Goal: Information Seeking & Learning: Learn about a topic

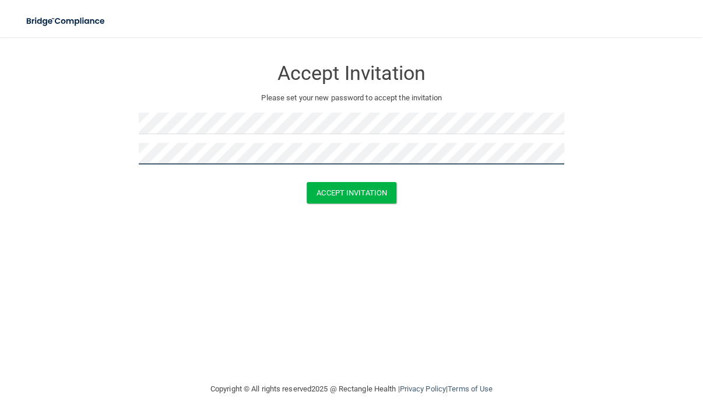
click at [307, 182] on button "Accept Invitation" at bounding box center [352, 193] width 90 height 22
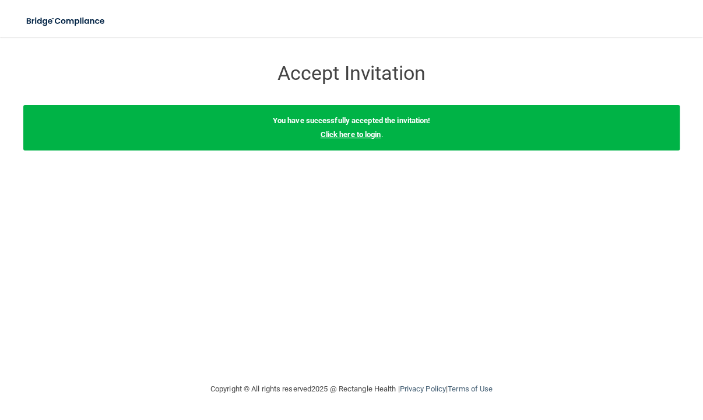
click at [368, 135] on link "Click here to login" at bounding box center [350, 134] width 61 height 9
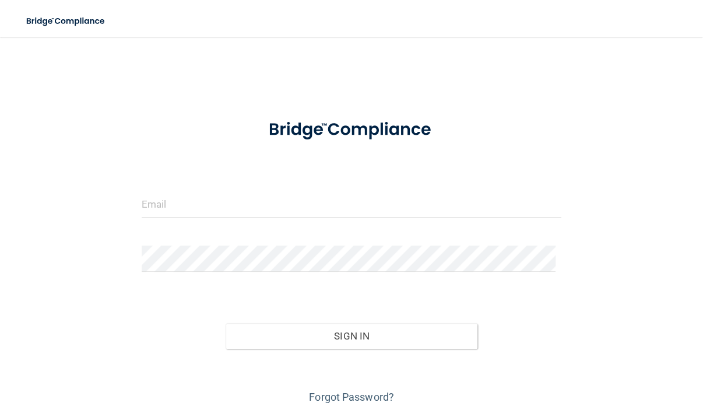
click at [200, 224] on div at bounding box center [352, 208] width 438 height 35
click at [205, 203] on input "email" at bounding box center [352, 204] width 420 height 26
paste input "[PERSON_NAME][EMAIL_ADDRESS][DOMAIN_NAME]"
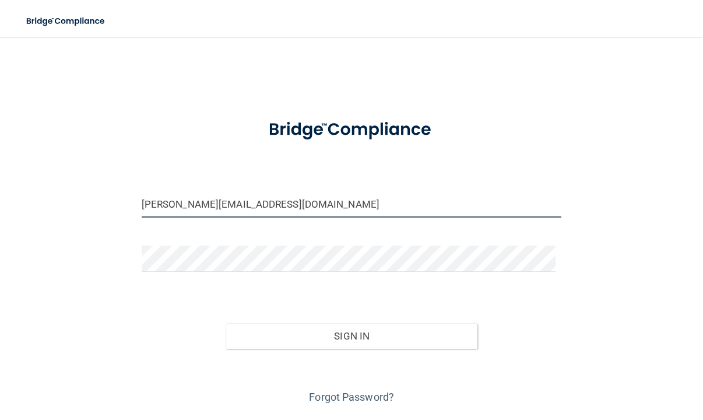
type input "[PERSON_NAME][EMAIL_ADDRESS][DOMAIN_NAME]"
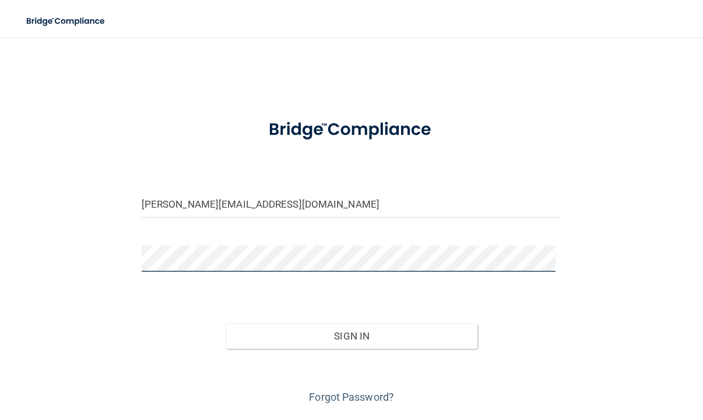
click at [226, 323] on button "Sign In" at bounding box center [352, 336] width 252 height 26
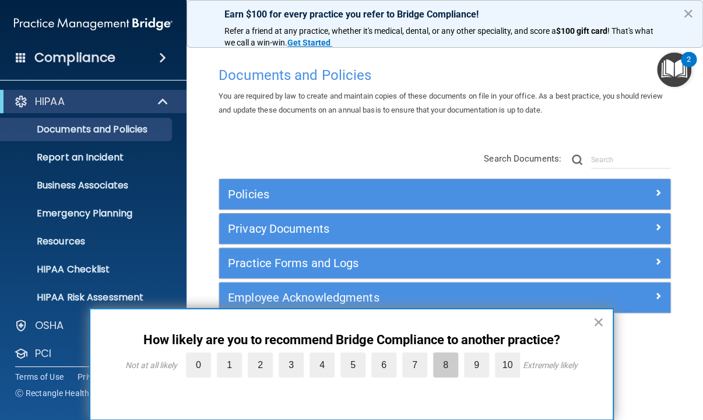
click at [439, 358] on label "8" at bounding box center [445, 364] width 25 height 25
click at [418, 355] on input "8" at bounding box center [418, 355] width 0 height 0
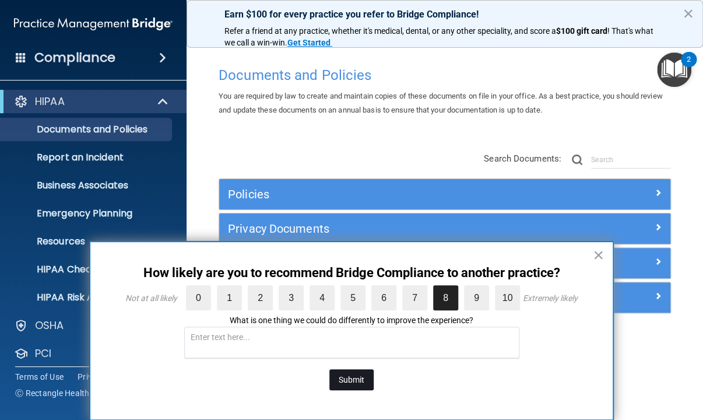
click at [340, 376] on button "Submit" at bounding box center [351, 379] width 44 height 21
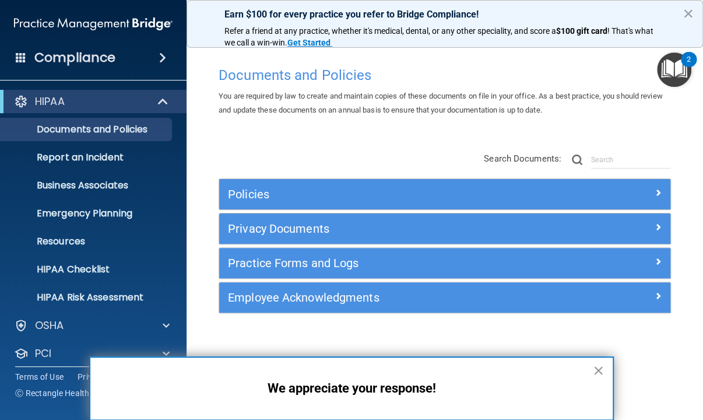
click at [598, 372] on button "×" at bounding box center [598, 370] width 11 height 19
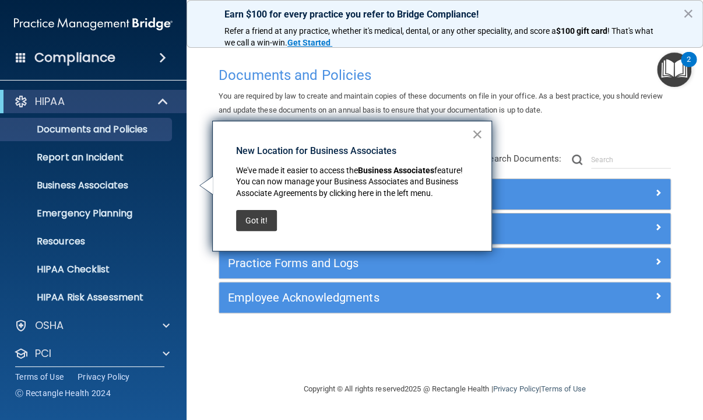
click at [477, 130] on button "×" at bounding box center [476, 134] width 11 height 19
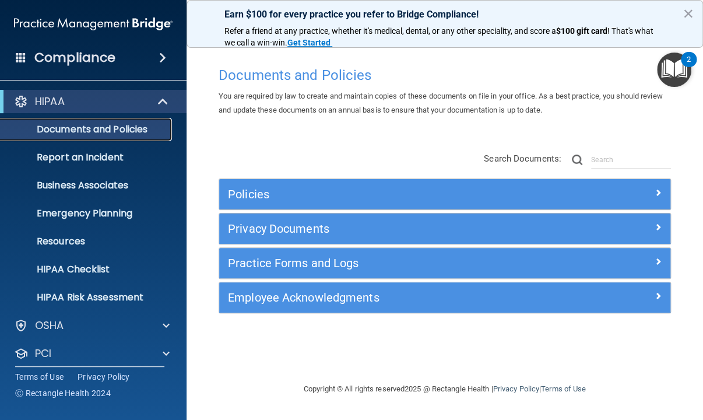
click at [141, 131] on p "Documents and Policies" at bounding box center [87, 130] width 159 height 12
click at [117, 152] on p "Report an Incident" at bounding box center [87, 158] width 159 height 12
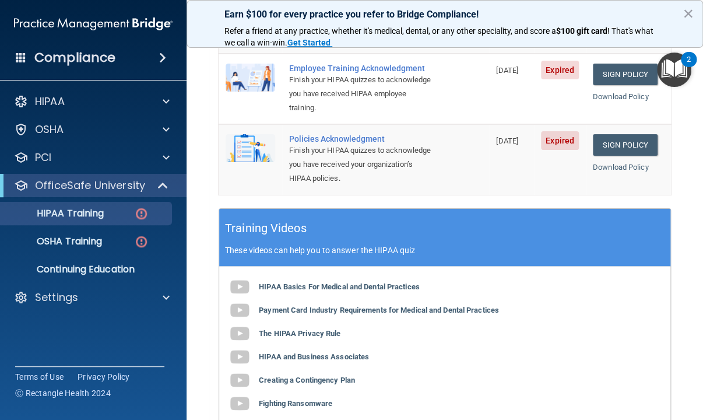
scroll to position [452, 0]
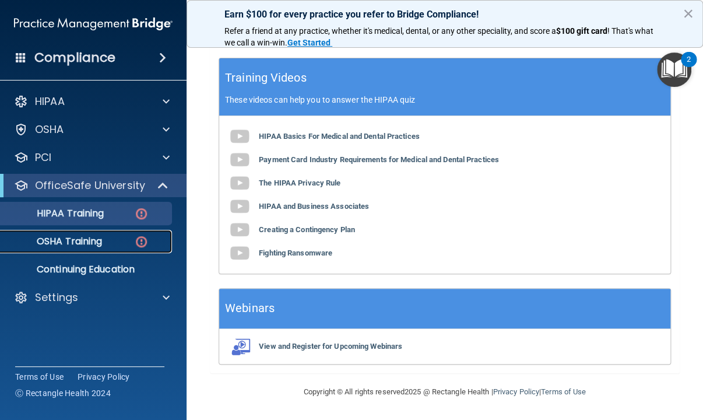
click at [101, 237] on p "OSHA Training" at bounding box center [55, 241] width 94 height 12
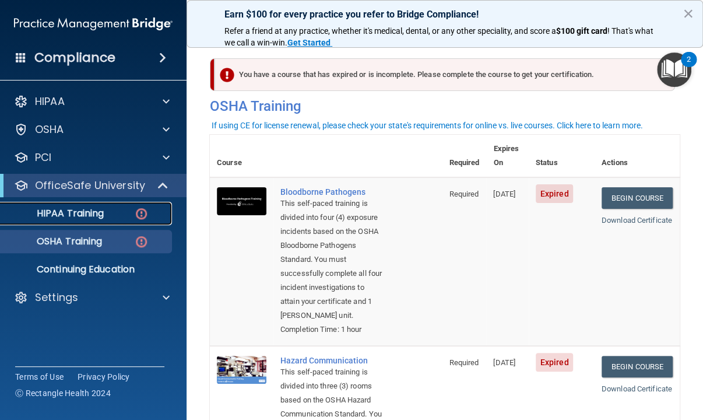
click at [65, 219] on p "HIPAA Training" at bounding box center [56, 213] width 96 height 12
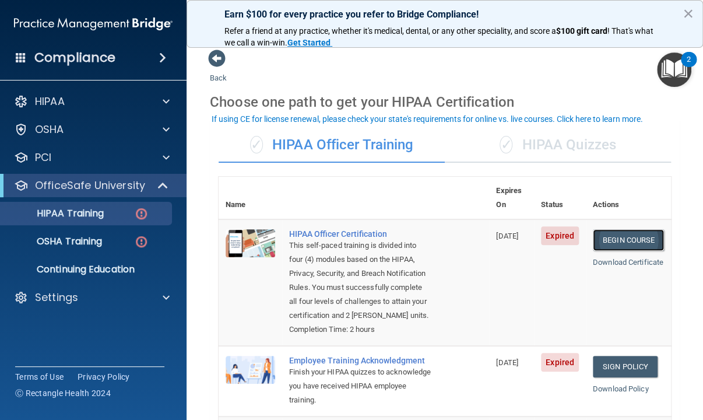
click at [618, 229] on link "Begin Course" at bounding box center [628, 240] width 71 height 22
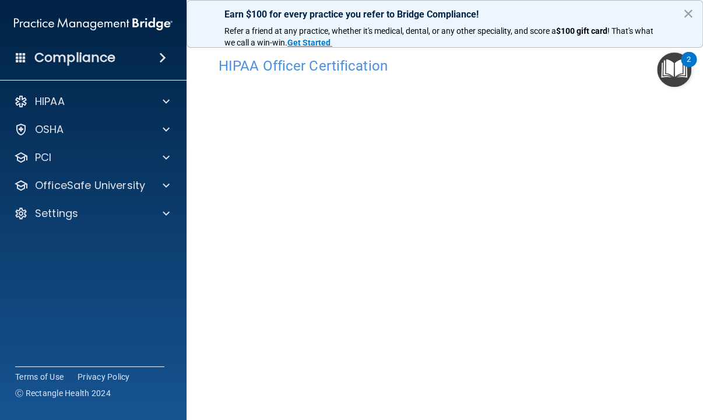
scroll to position [68, 0]
click at [678, 68] on img "Open Resource Center, 2 new notifications" at bounding box center [674, 69] width 34 height 34
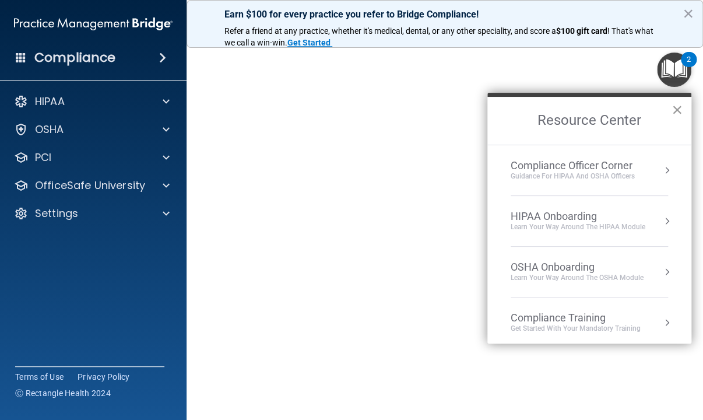
click at [680, 106] on button "×" at bounding box center [676, 109] width 11 height 19
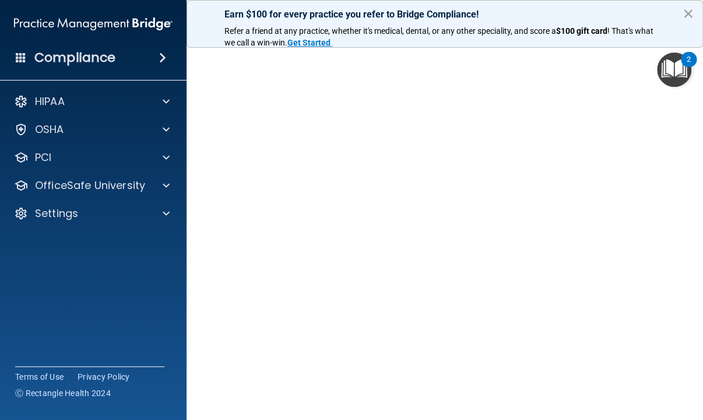
click at [689, 12] on button "×" at bounding box center [687, 13] width 11 height 19
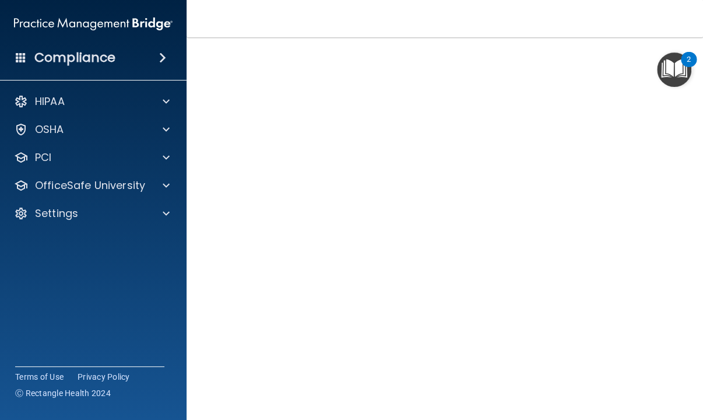
click at [680, 135] on main "HIPAA Officer Certification This course doesn’t expire until 06/27/2025. Are yo…" at bounding box center [445, 228] width 516 height 382
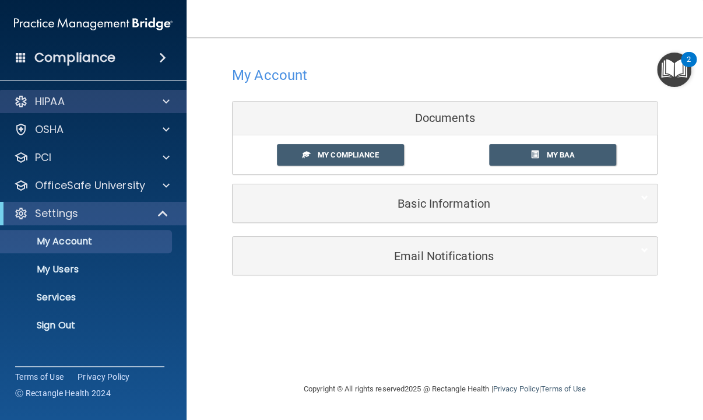
click at [98, 111] on div "HIPAA" at bounding box center [93, 101] width 187 height 23
click at [85, 100] on div "HIPAA" at bounding box center [77, 101] width 145 height 14
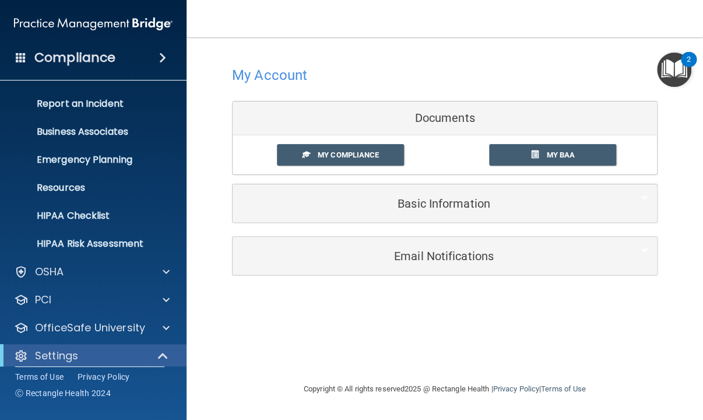
scroll to position [117, 0]
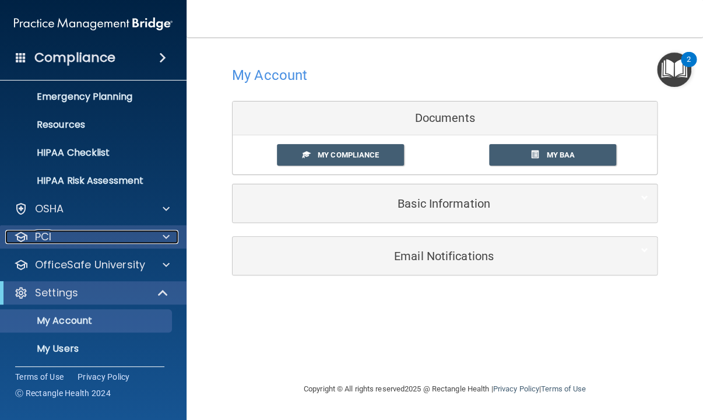
click at [164, 231] on span at bounding box center [166, 237] width 7 height 14
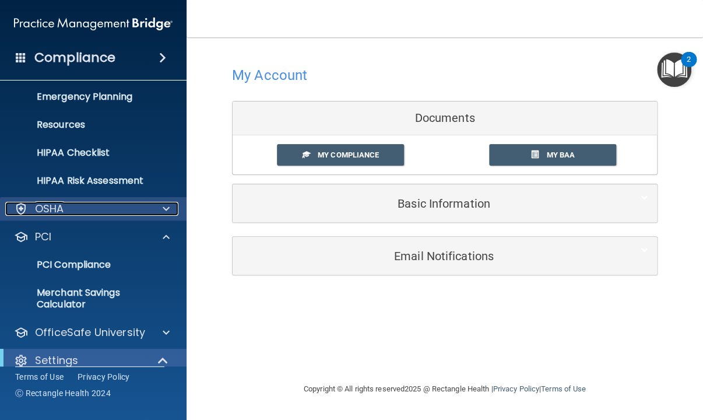
click at [164, 202] on span at bounding box center [166, 209] width 7 height 14
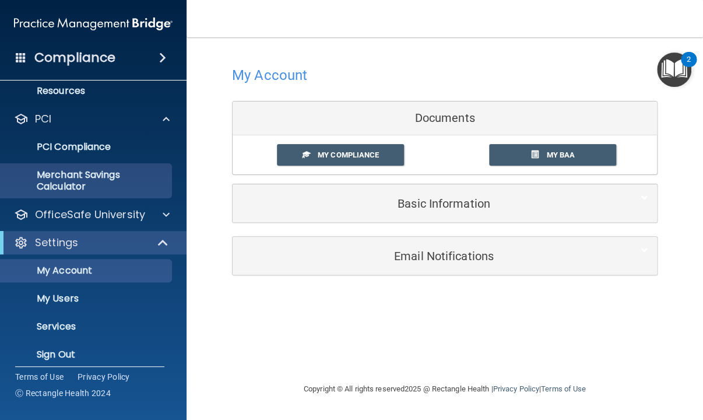
scroll to position [383, 0]
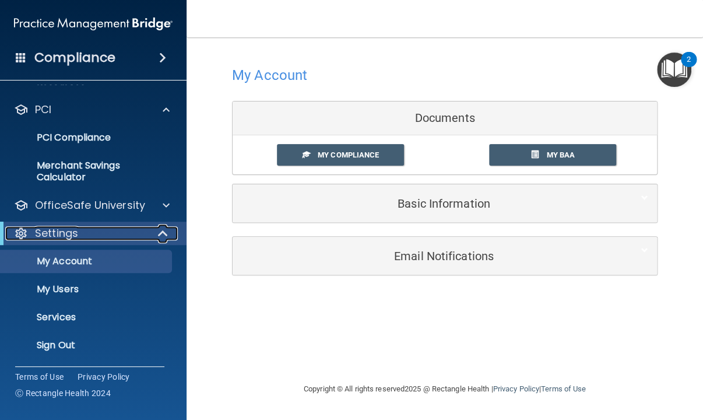
click at [161, 235] on span at bounding box center [164, 233] width 10 height 14
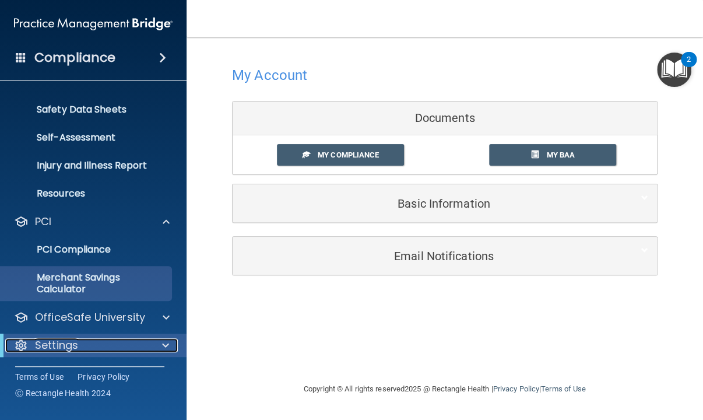
scroll to position [271, 0]
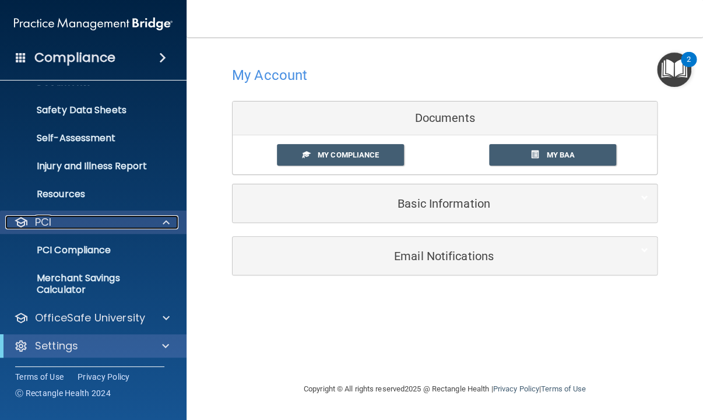
drag, startPoint x: 167, startPoint y: 216, endPoint x: 168, endPoint y: 204, distance: 11.7
click at [168, 215] on span at bounding box center [166, 222] width 7 height 14
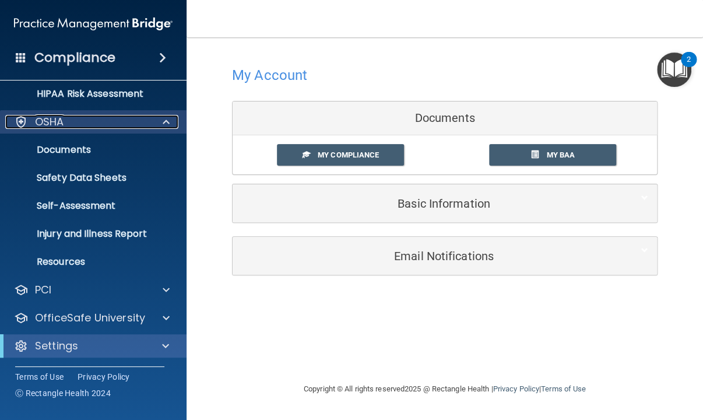
click at [167, 125] on span at bounding box center [166, 122] width 7 height 14
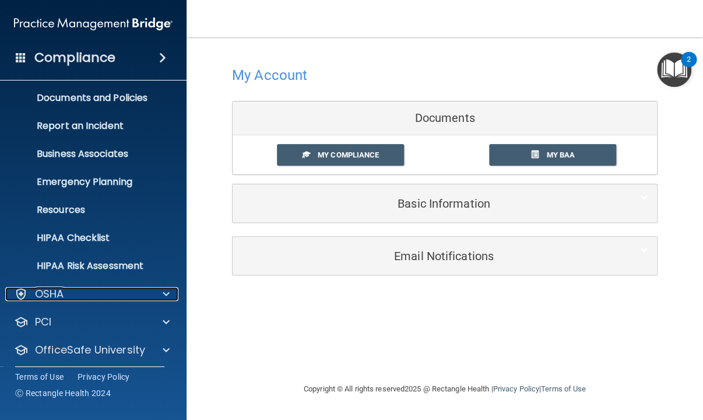
scroll to position [0, 0]
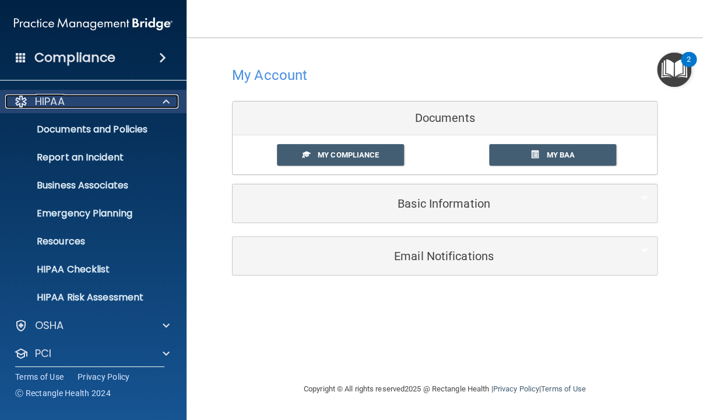
click at [166, 107] on span at bounding box center [166, 101] width 7 height 14
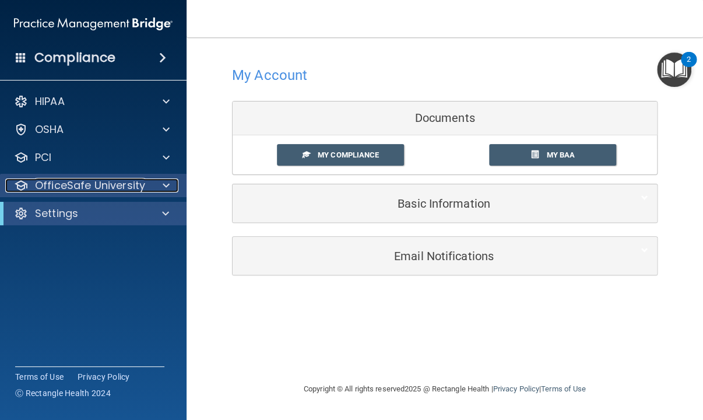
click at [163, 187] on span at bounding box center [166, 185] width 7 height 14
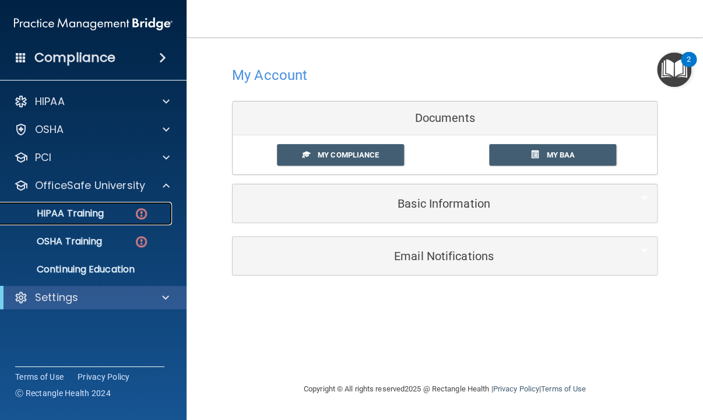
click at [128, 214] on div "HIPAA Training" at bounding box center [87, 213] width 159 height 12
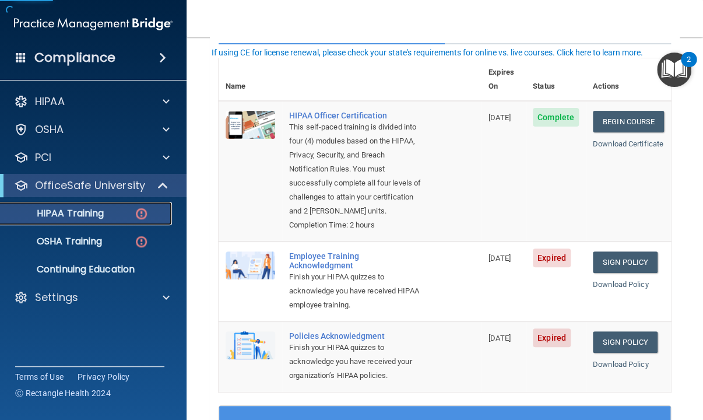
scroll to position [175, 0]
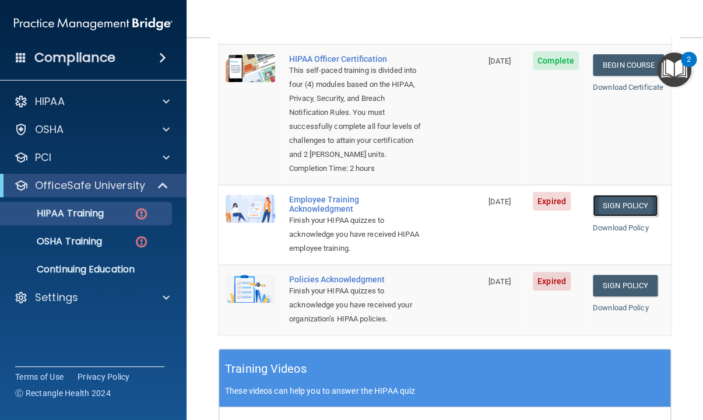
click at [633, 205] on link "Sign Policy" at bounding box center [625, 206] width 65 height 22
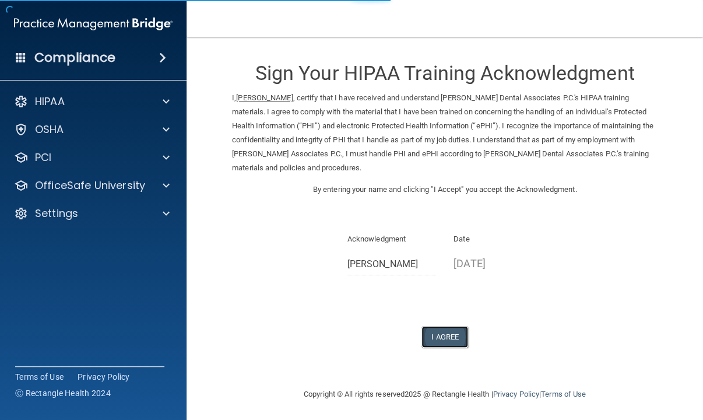
click at [444, 340] on button "I Agree" at bounding box center [444, 337] width 47 height 22
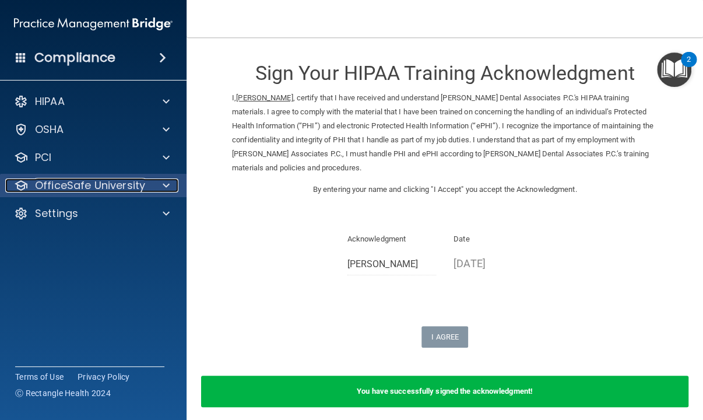
click at [78, 187] on p "OfficeSafe University" at bounding box center [90, 185] width 110 height 14
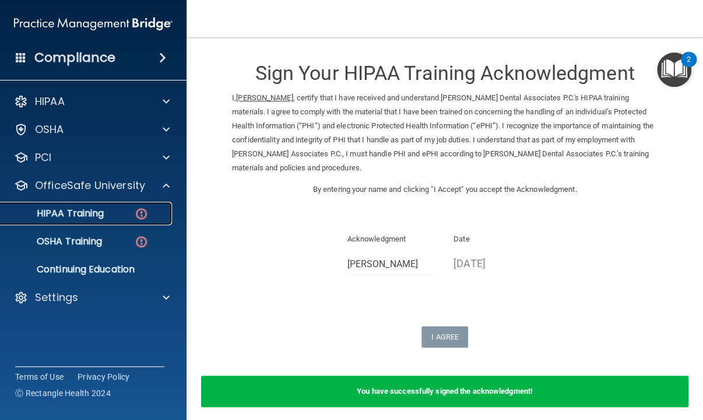
click at [72, 219] on p "HIPAA Training" at bounding box center [56, 213] width 96 height 12
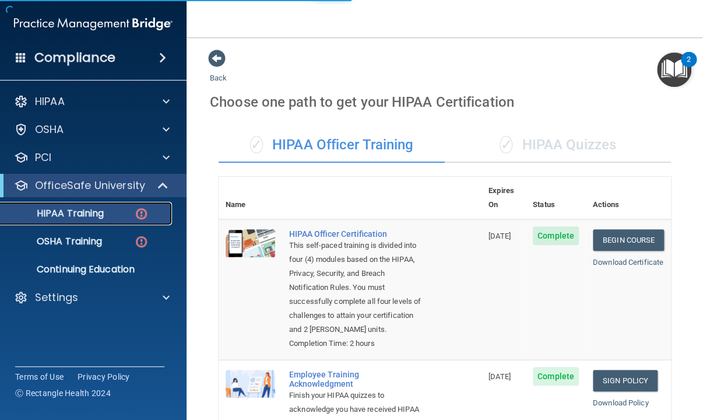
click at [136, 213] on img at bounding box center [141, 213] width 15 height 15
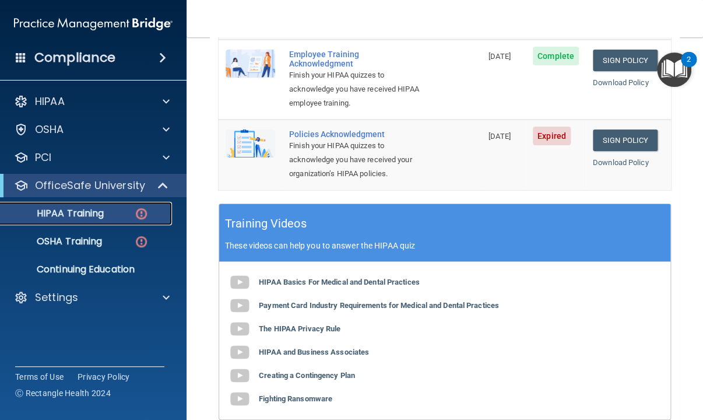
scroll to position [291, 0]
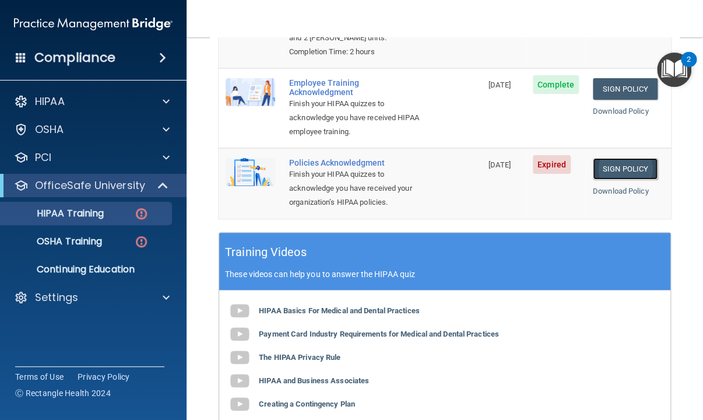
click at [618, 170] on link "Sign Policy" at bounding box center [625, 169] width 65 height 22
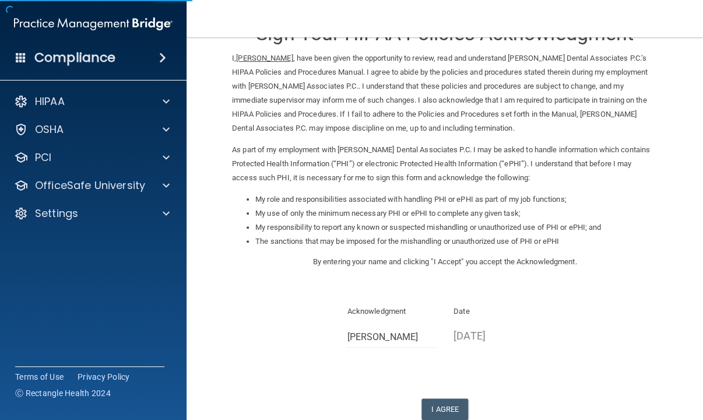
scroll to position [114, 0]
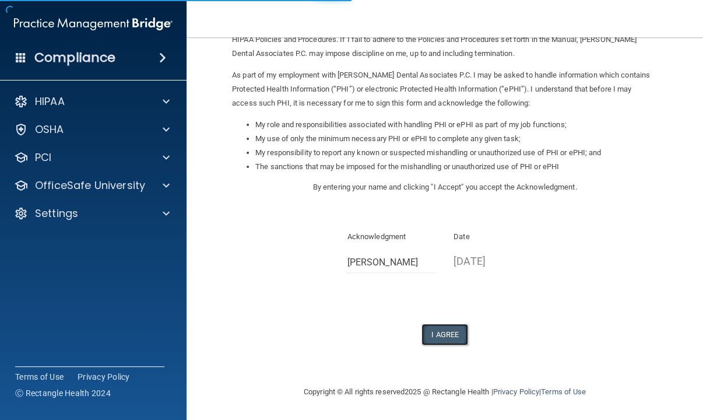
click at [438, 333] on button "I Agree" at bounding box center [444, 334] width 47 height 22
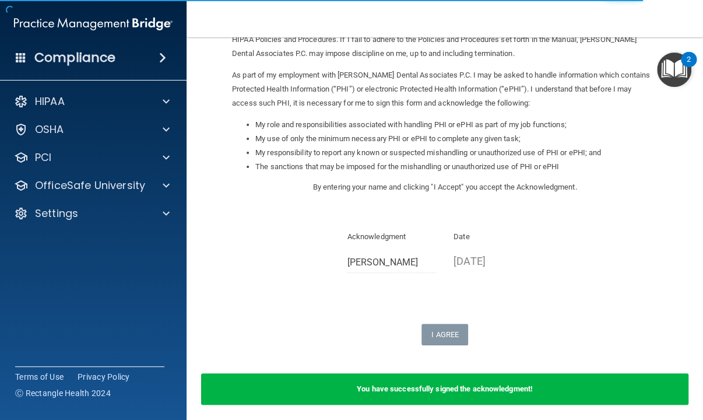
scroll to position [159, 0]
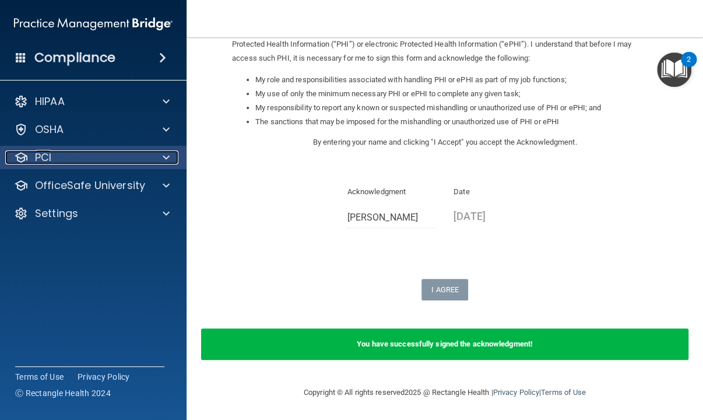
click at [72, 163] on div "PCI" at bounding box center [77, 157] width 145 height 14
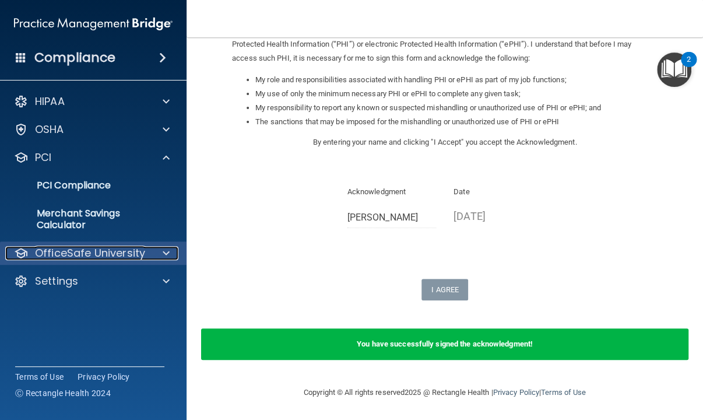
click at [101, 247] on p "OfficeSafe University" at bounding box center [90, 253] width 110 height 14
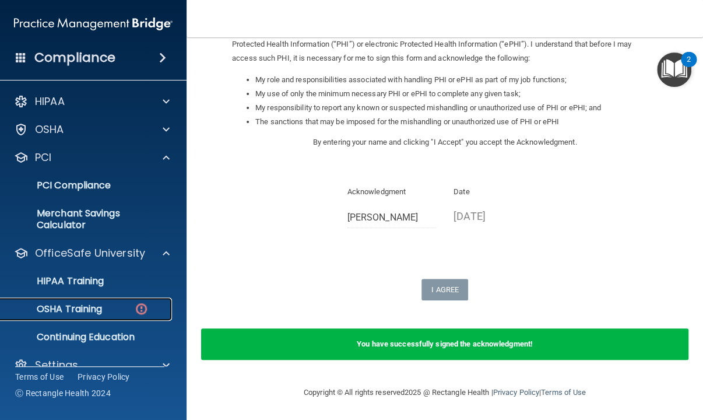
click at [88, 307] on p "OSHA Training" at bounding box center [55, 309] width 94 height 12
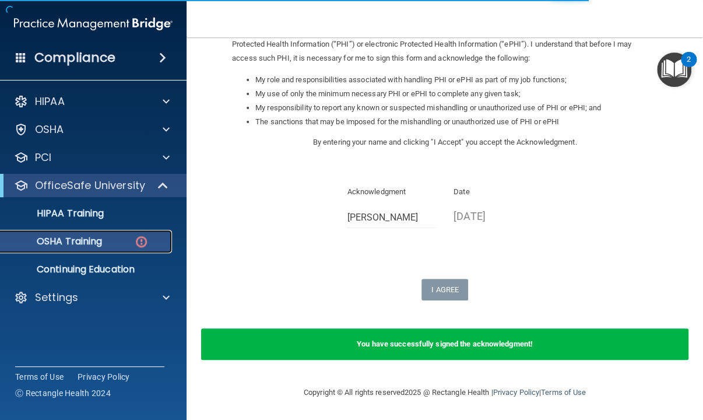
scroll to position [662, 0]
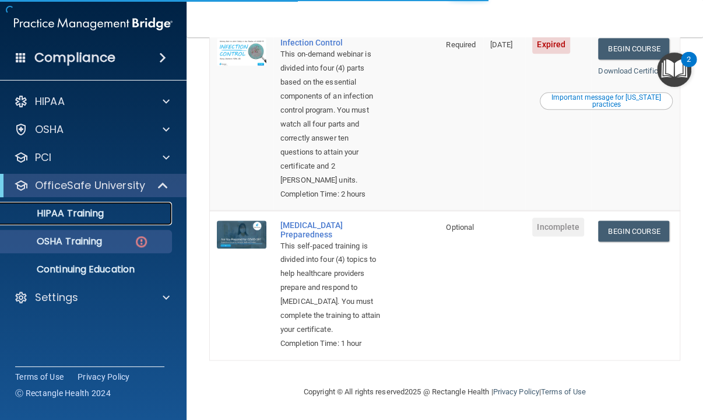
click at [95, 215] on p "HIPAA Training" at bounding box center [56, 213] width 96 height 12
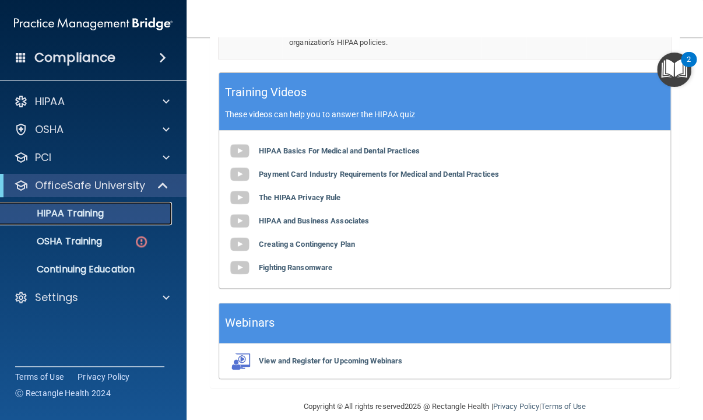
scroll to position [480, 0]
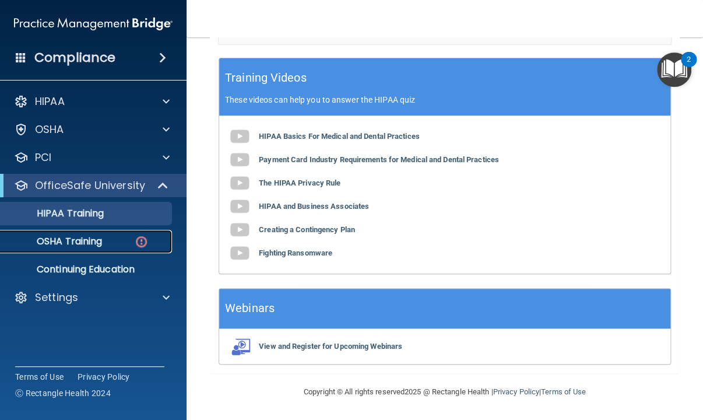
click at [83, 246] on p "OSHA Training" at bounding box center [55, 241] width 94 height 12
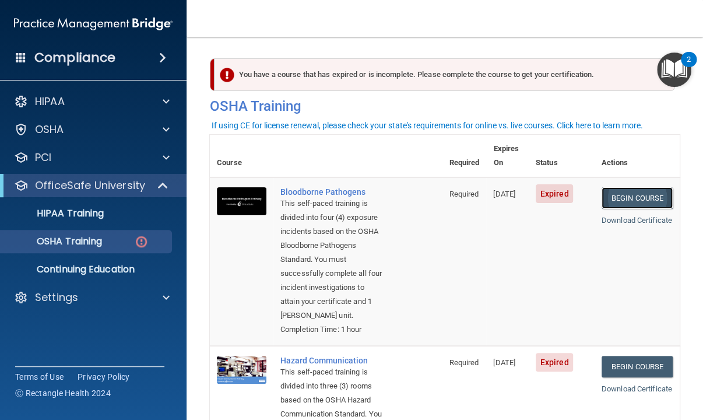
click at [629, 187] on link "Begin Course" at bounding box center [636, 198] width 71 height 22
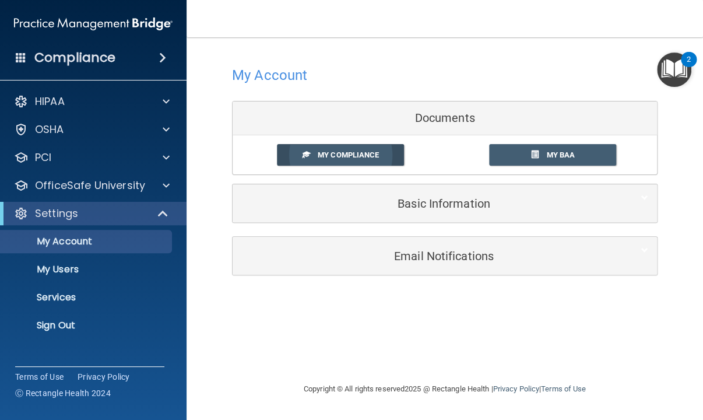
click at [309, 153] on span at bounding box center [306, 154] width 8 height 8
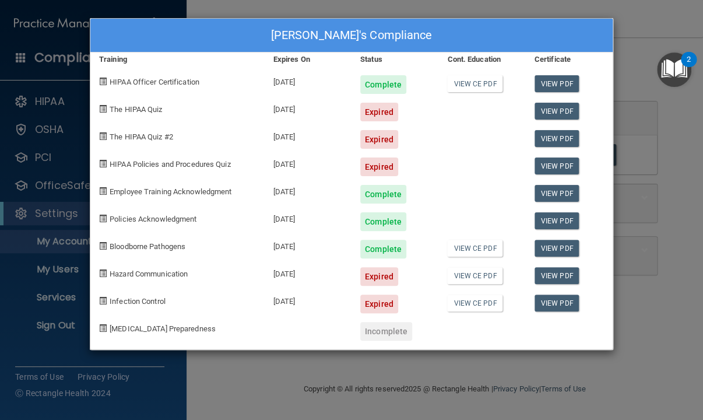
click at [668, 110] on div "Nathan Van der Linden's Compliance Training Expires On Status Cont. Education C…" at bounding box center [351, 210] width 703 height 420
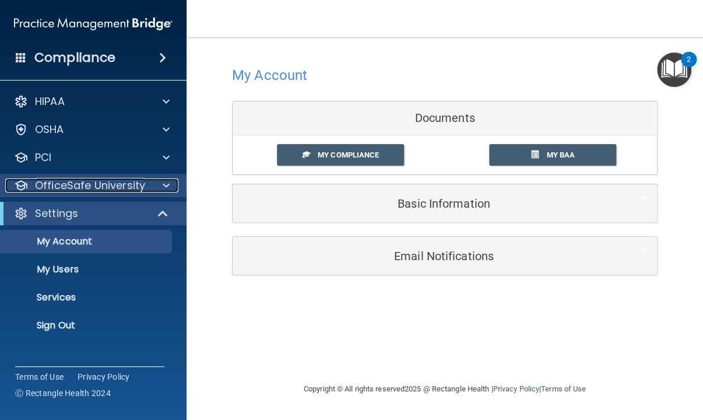
click at [157, 185] on div at bounding box center [164, 185] width 29 height 14
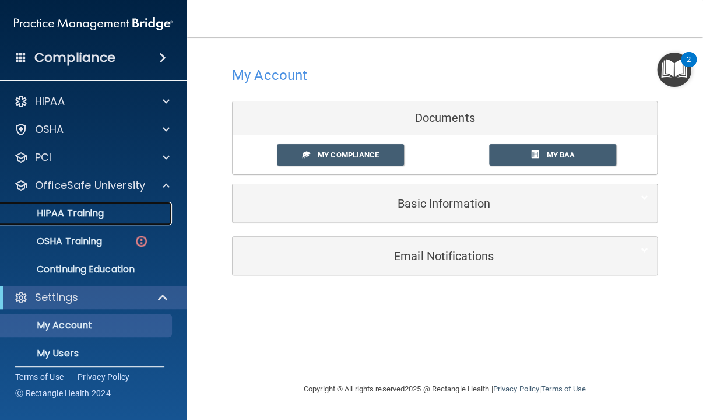
click at [138, 205] on link "HIPAA Training" at bounding box center [80, 213] width 184 height 23
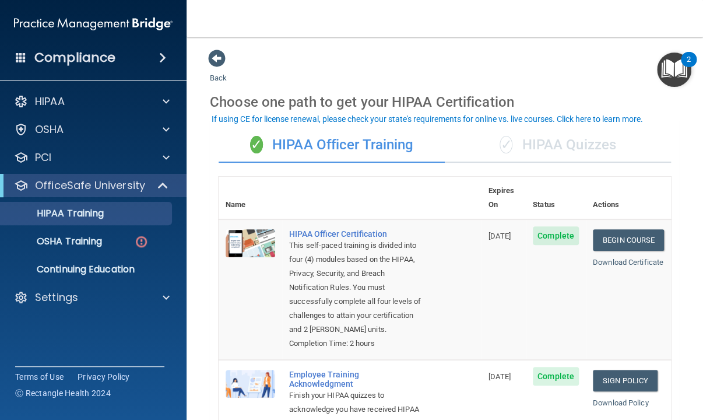
click at [511, 149] on div "✓ HIPAA Quizzes" at bounding box center [558, 145] width 226 height 35
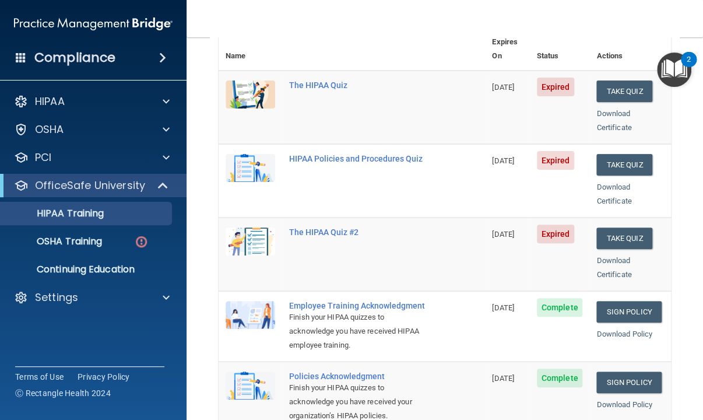
scroll to position [175, 0]
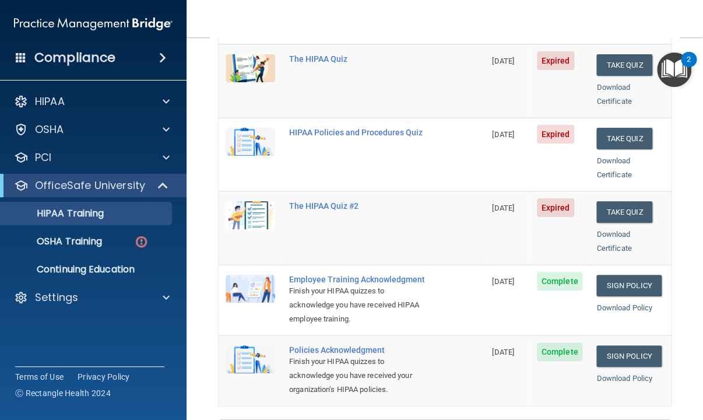
click at [605, 61] on td "Take Quiz Download Certificate" at bounding box center [630, 80] width 82 height 73
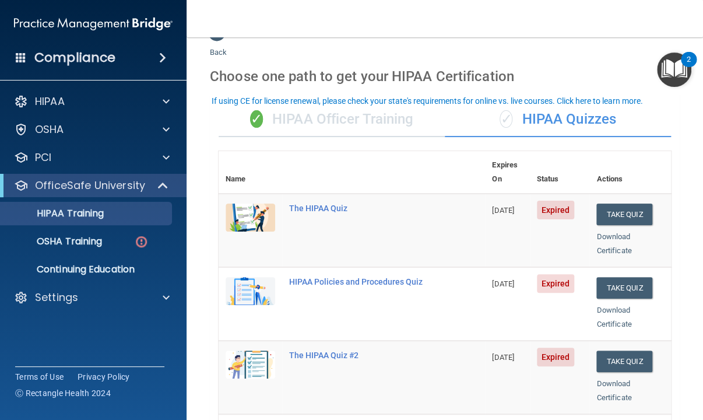
scroll to position [0, 0]
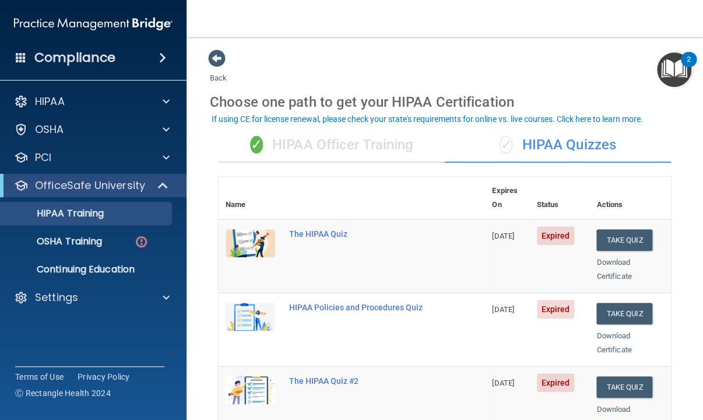
click at [308, 145] on div "✓ HIPAA Officer Training" at bounding box center [332, 145] width 226 height 35
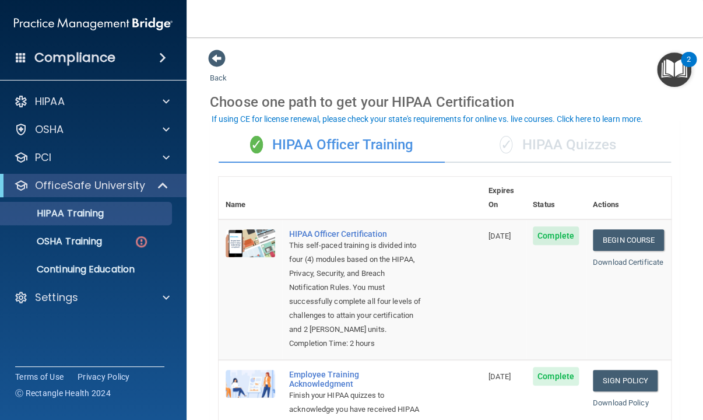
click at [539, 151] on div "✓ HIPAA Quizzes" at bounding box center [558, 145] width 226 height 35
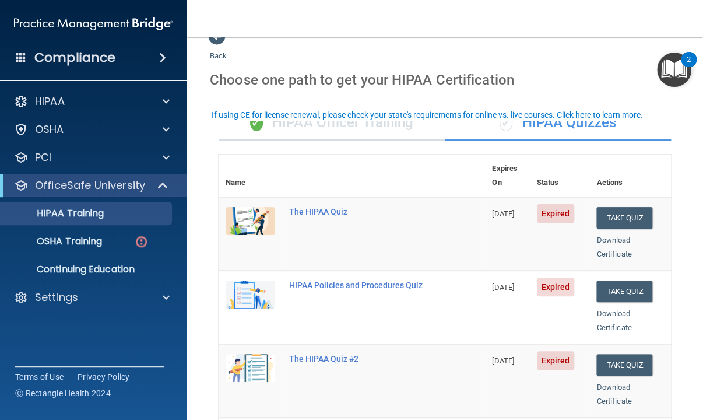
scroll to position [58, 0]
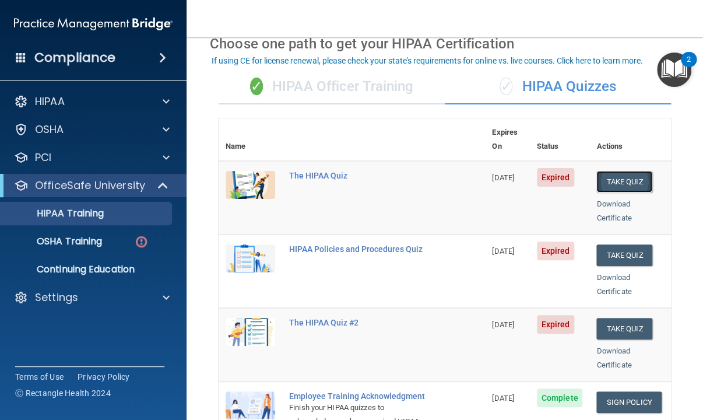
click at [636, 171] on button "Take Quiz" at bounding box center [624, 182] width 56 height 22
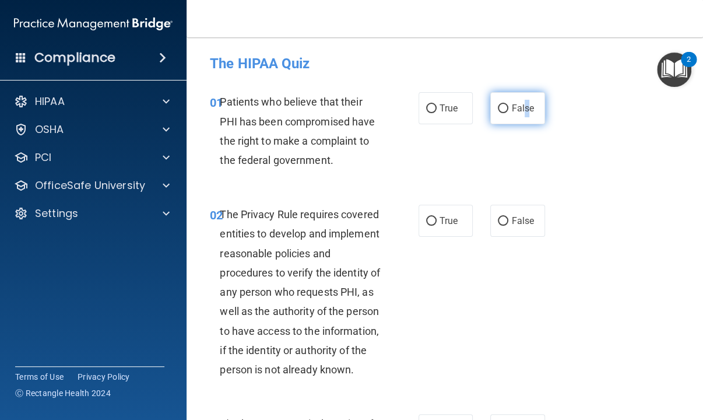
click at [519, 116] on label "False" at bounding box center [517, 108] width 54 height 32
click at [430, 218] on input "True" at bounding box center [431, 221] width 10 height 9
radio input "true"
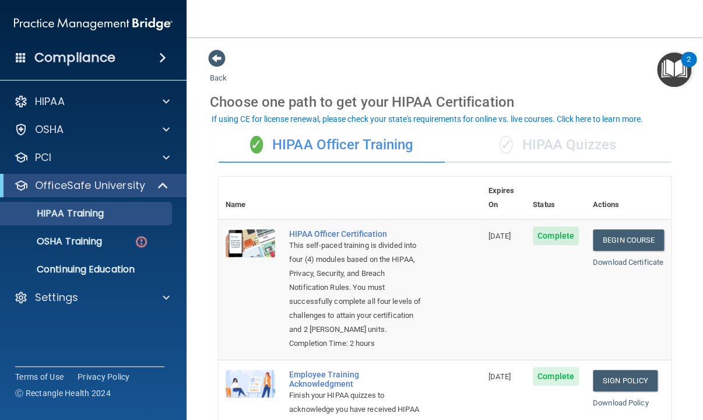
click at [557, 146] on div "✓ HIPAA Quizzes" at bounding box center [558, 145] width 226 height 35
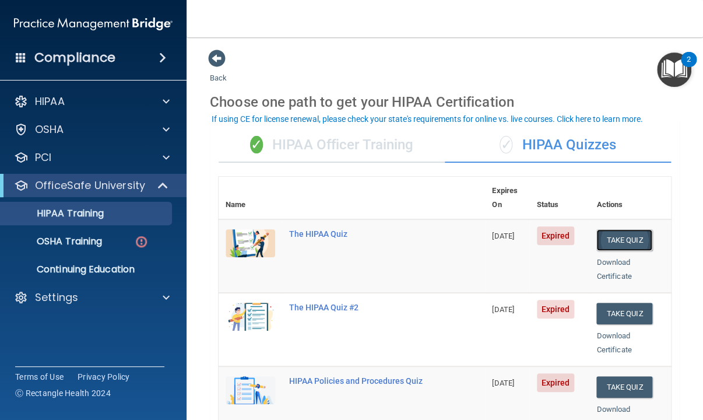
click at [623, 229] on button "Take Quiz" at bounding box center [624, 240] width 56 height 22
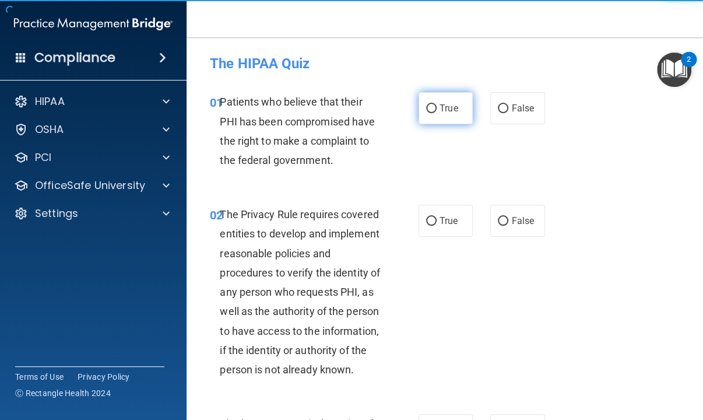
click at [448, 123] on label "True" at bounding box center [445, 108] width 54 height 32
click at [437, 113] on input "True" at bounding box center [431, 108] width 10 height 9
radio input "true"
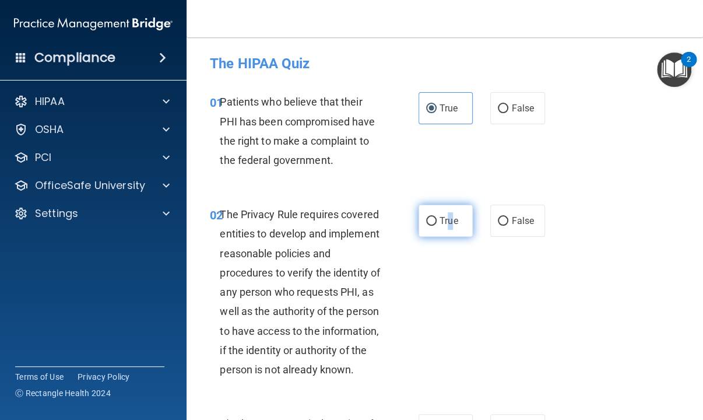
click at [445, 219] on span "True" at bounding box center [448, 220] width 18 height 11
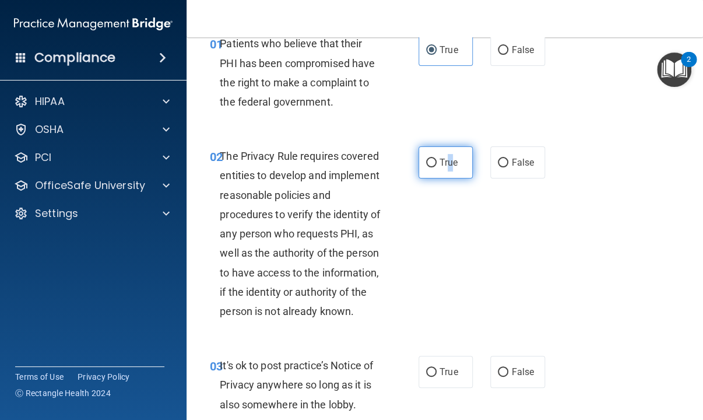
click at [426, 164] on input "True" at bounding box center [431, 163] width 10 height 9
radio input "true"
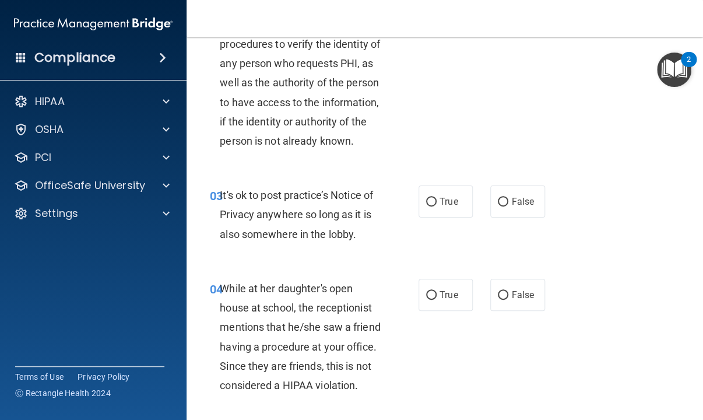
scroll to position [233, 0]
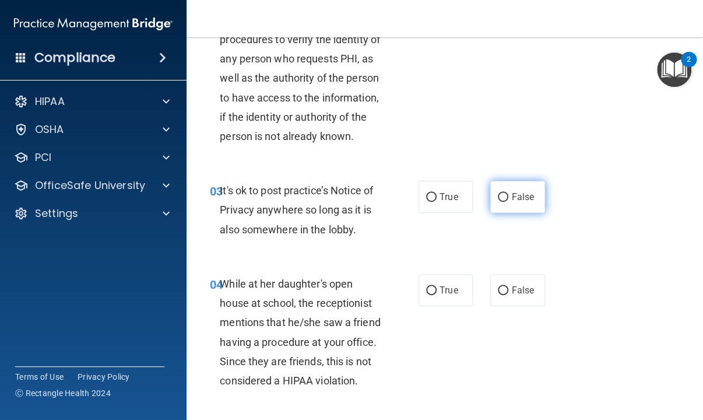
click at [495, 213] on label "False" at bounding box center [517, 197] width 54 height 32
click at [498, 202] on input "False" at bounding box center [503, 197] width 10 height 9
radio input "true"
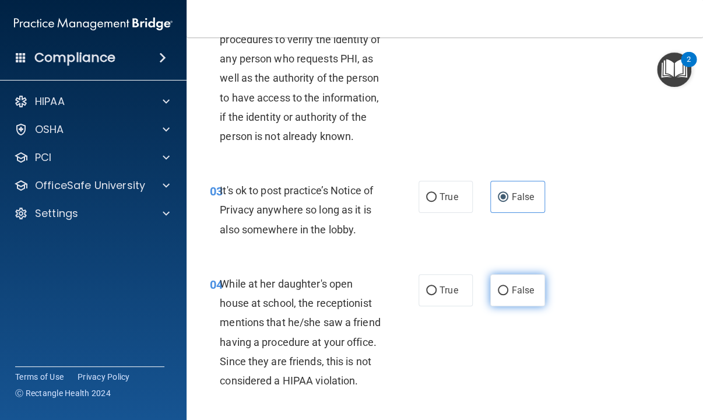
click at [493, 306] on label "False" at bounding box center [517, 290] width 54 height 32
click at [498, 295] on input "False" at bounding box center [503, 290] width 10 height 9
radio input "true"
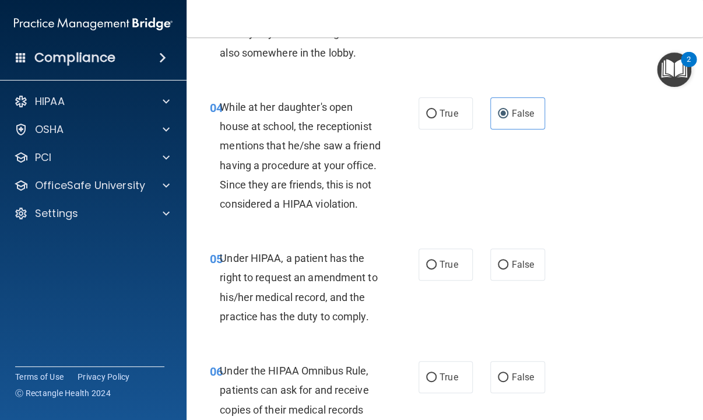
scroll to position [466, 0]
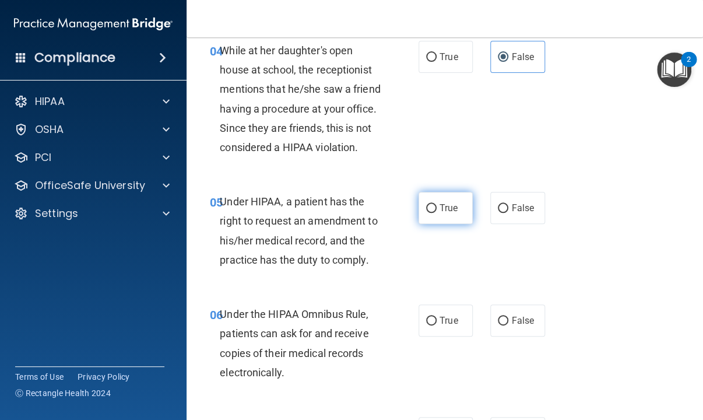
click at [433, 224] on label "True" at bounding box center [445, 208] width 54 height 32
click at [433, 213] on input "True" at bounding box center [431, 208] width 10 height 9
radio input "true"
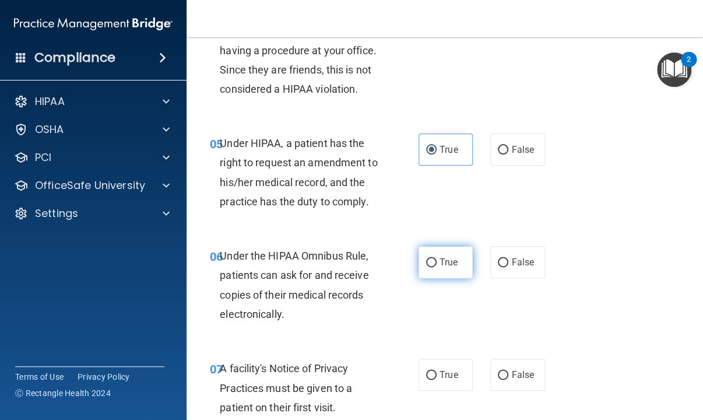
scroll to position [583, 0]
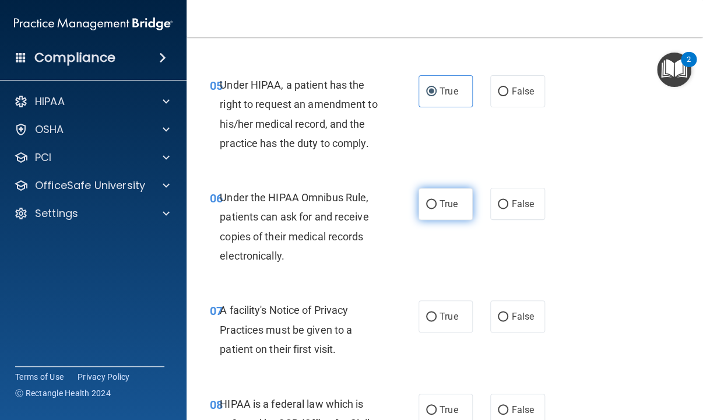
click at [435, 220] on label "True" at bounding box center [445, 204] width 54 height 32
click at [435, 209] on input "True" at bounding box center [431, 204] width 10 height 9
radio input "true"
click at [439, 322] on span "True" at bounding box center [448, 316] width 18 height 11
click at [436, 321] on input "True" at bounding box center [431, 316] width 10 height 9
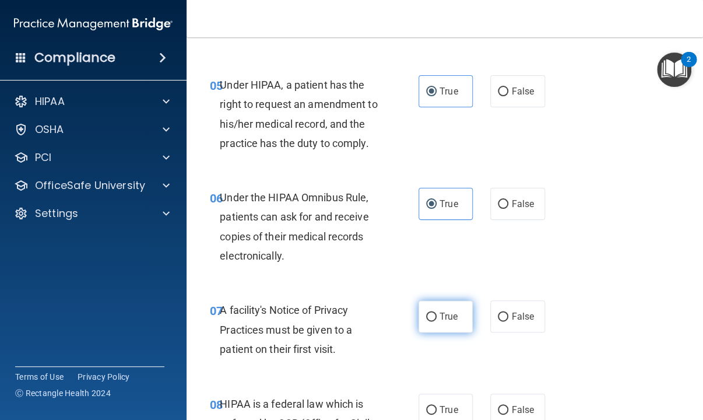
radio input "true"
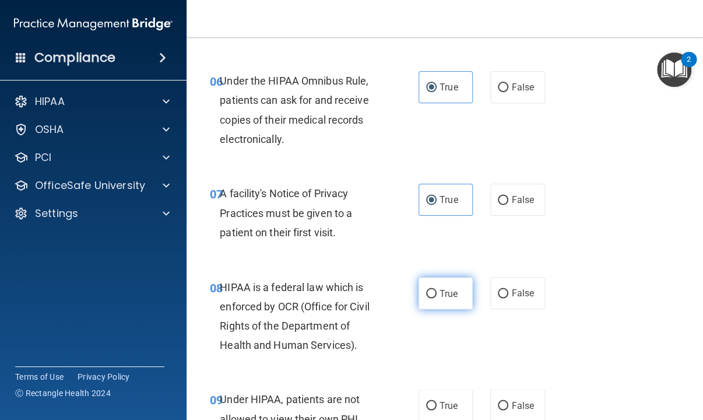
click at [438, 309] on label "True" at bounding box center [445, 293] width 54 height 32
click at [437, 298] on input "True" at bounding box center [431, 293] width 10 height 9
radio input "true"
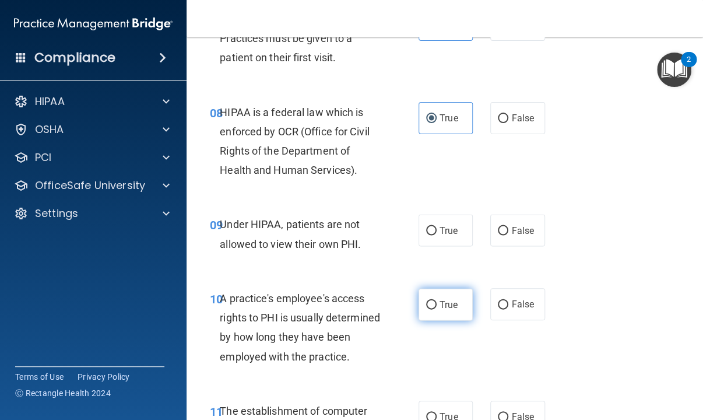
scroll to position [933, 0]
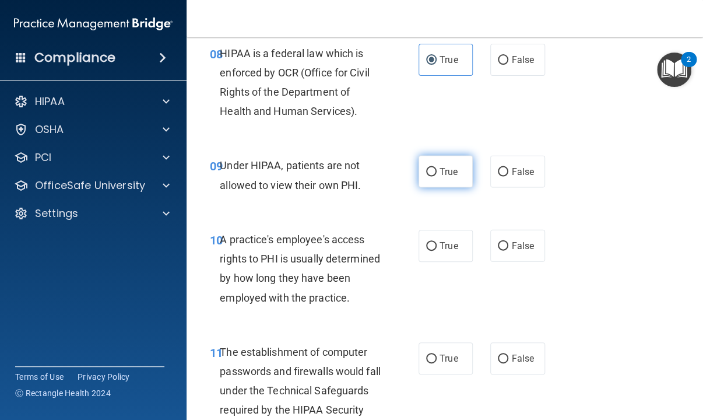
click at [431, 177] on input "True" at bounding box center [431, 172] width 10 height 9
radio input "true"
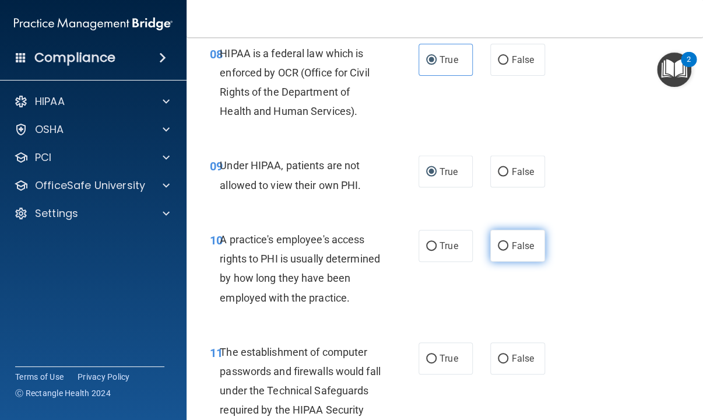
click at [513, 262] on label "False" at bounding box center [517, 246] width 54 height 32
click at [508, 251] on input "False" at bounding box center [503, 246] width 10 height 9
radio input "true"
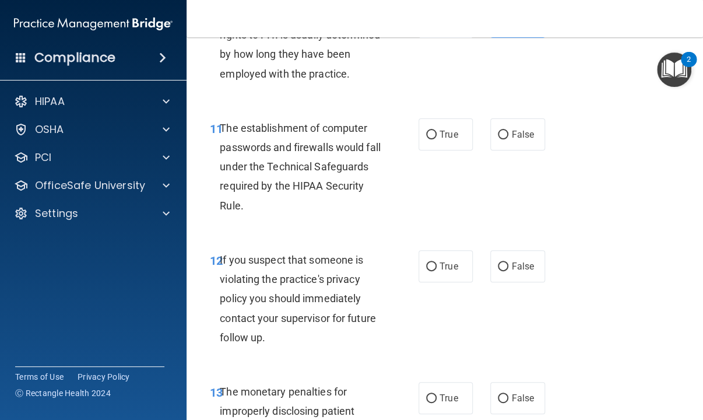
scroll to position [1166, 0]
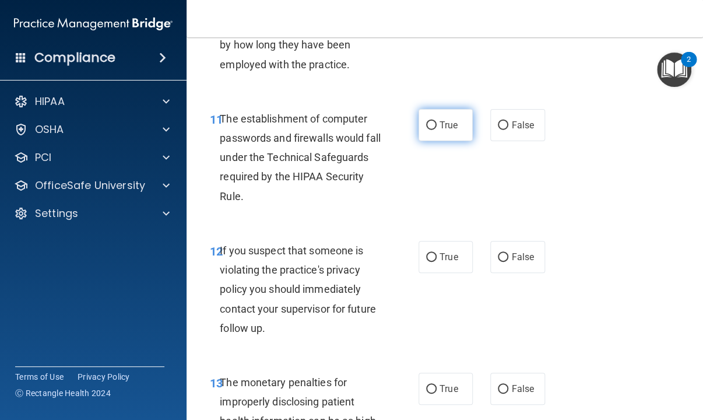
click at [429, 141] on label "True" at bounding box center [445, 125] width 54 height 32
click at [429, 130] on input "True" at bounding box center [431, 125] width 10 height 9
radio input "true"
click at [436, 273] on label "True" at bounding box center [445, 257] width 54 height 32
click at [436, 262] on input "True" at bounding box center [431, 257] width 10 height 9
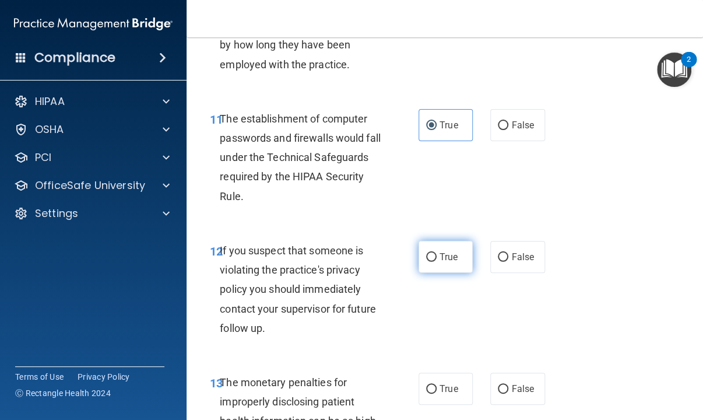
radio input "true"
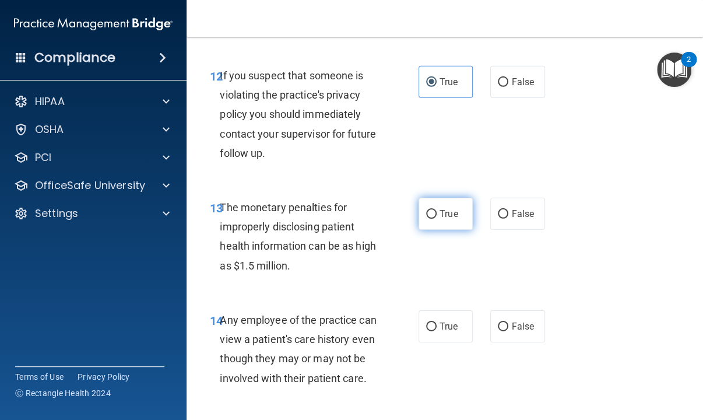
click at [434, 230] on label "True" at bounding box center [445, 214] width 54 height 32
click at [434, 219] on input "True" at bounding box center [431, 214] width 10 height 9
radio input "true"
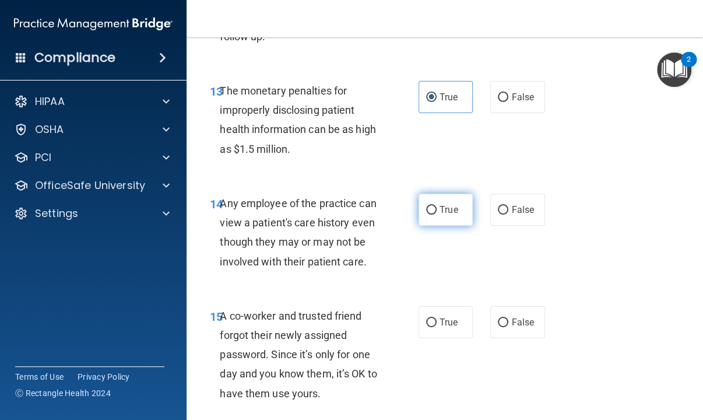
click at [442, 215] on span "True" at bounding box center [448, 209] width 18 height 11
click at [437, 214] on input "True" at bounding box center [431, 210] width 10 height 9
radio input "true"
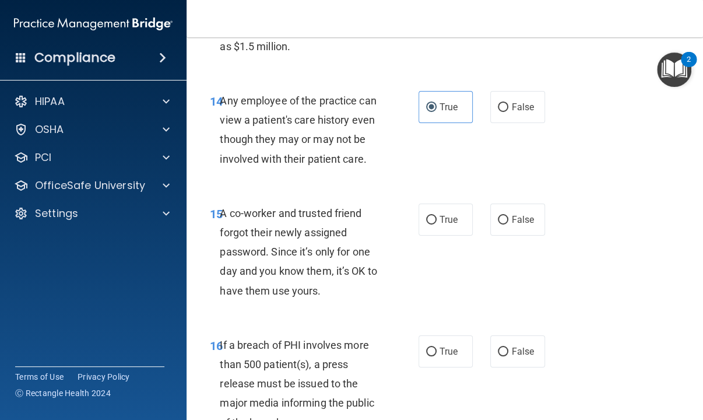
scroll to position [1574, 0]
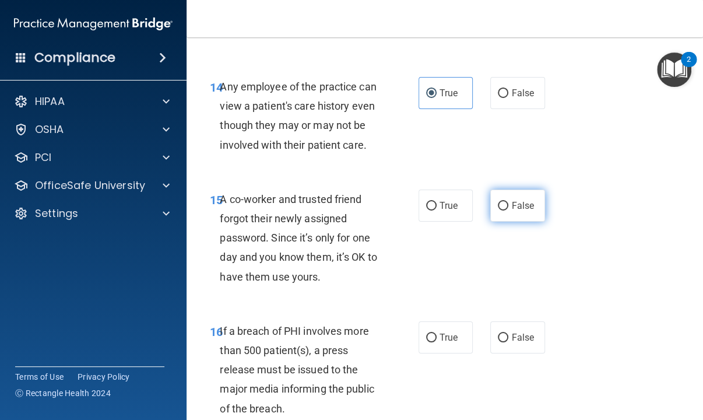
click at [511, 211] on span "False" at bounding box center [522, 205] width 23 height 11
click at [506, 210] on input "False" at bounding box center [503, 206] width 10 height 9
radio input "true"
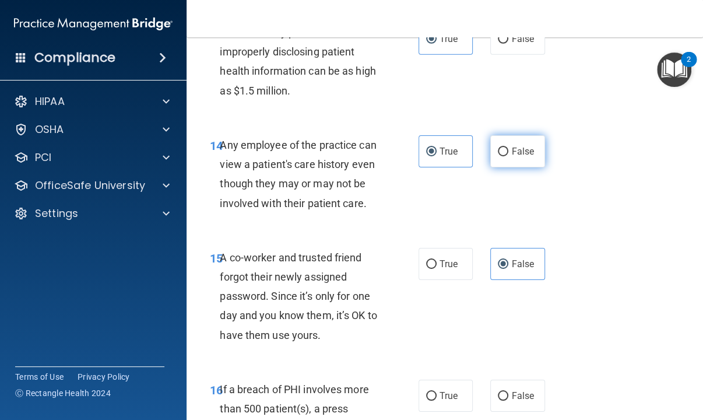
click at [498, 156] on input "False" at bounding box center [503, 151] width 10 height 9
radio input "true"
radio input "false"
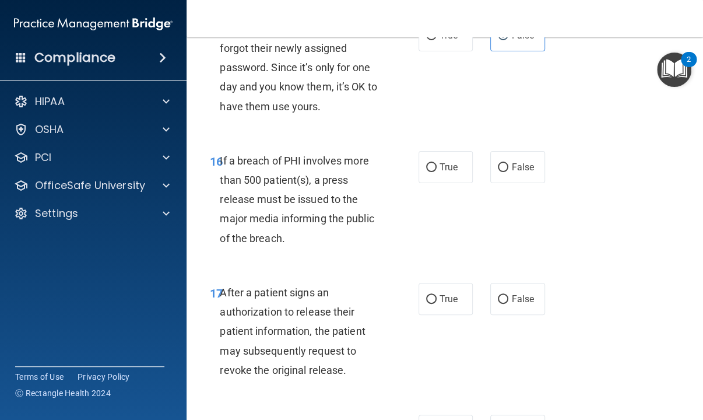
scroll to position [1748, 0]
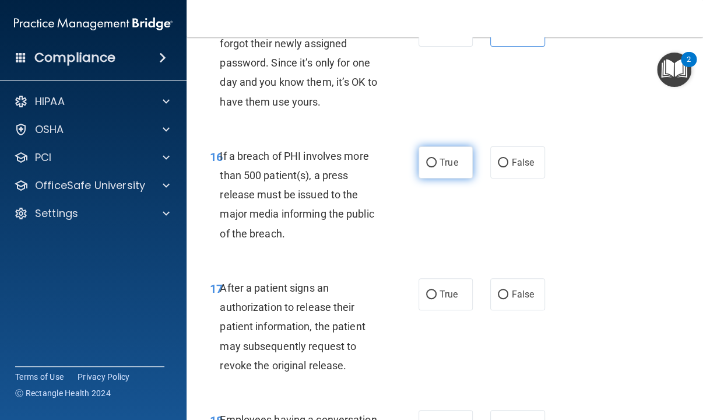
click at [444, 168] on span "True" at bounding box center [448, 162] width 18 height 11
click at [437, 167] on input "True" at bounding box center [431, 163] width 10 height 9
radio input "true"
click at [440, 300] on span "True" at bounding box center [448, 293] width 18 height 11
click at [437, 299] on input "True" at bounding box center [431, 294] width 10 height 9
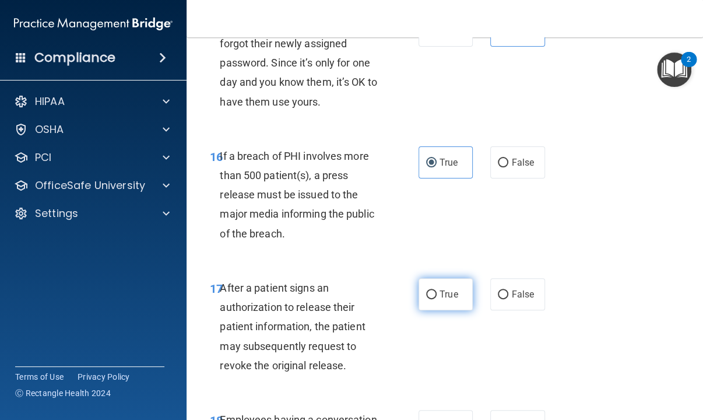
radio input "true"
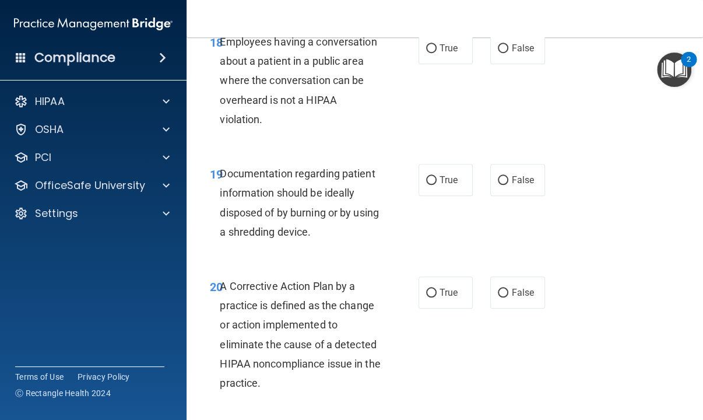
scroll to position [2098, 0]
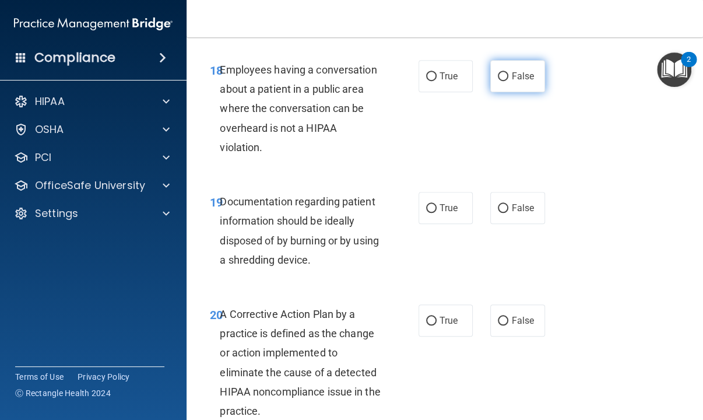
click at [511, 82] on span "False" at bounding box center [522, 76] width 23 height 11
click at [508, 81] on input "False" at bounding box center [503, 76] width 10 height 9
radio input "true"
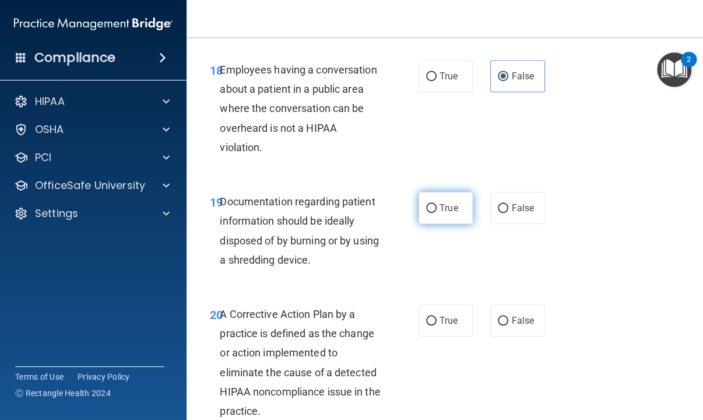
click at [427, 213] on input "True" at bounding box center [431, 208] width 10 height 9
radio input "true"
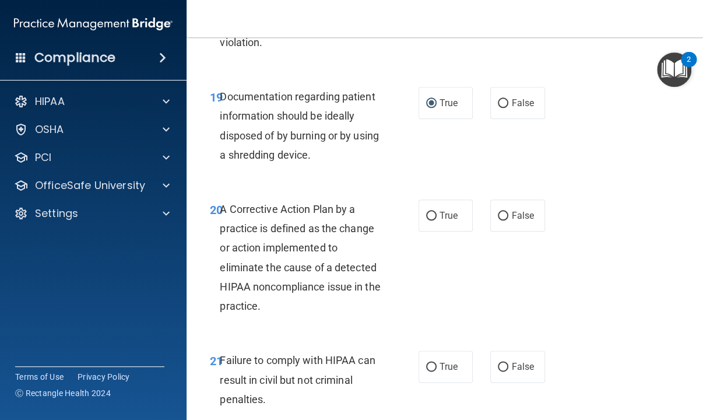
scroll to position [2215, 0]
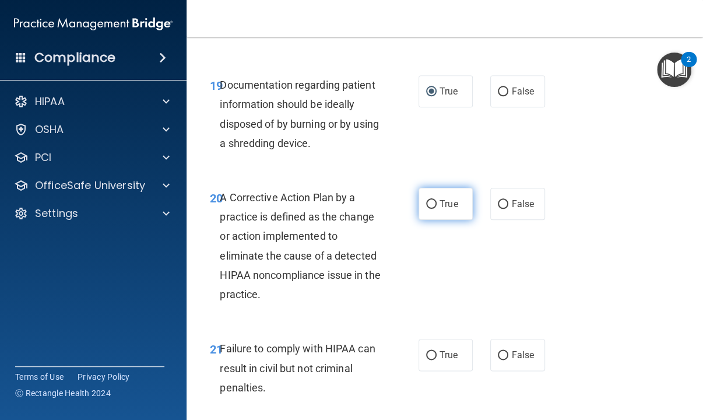
click at [448, 220] on label "True" at bounding box center [445, 204] width 54 height 32
click at [437, 209] on input "True" at bounding box center [431, 204] width 10 height 9
radio input "true"
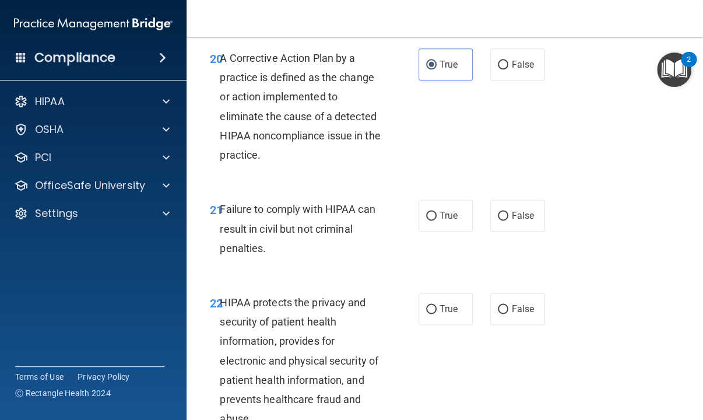
scroll to position [2390, 0]
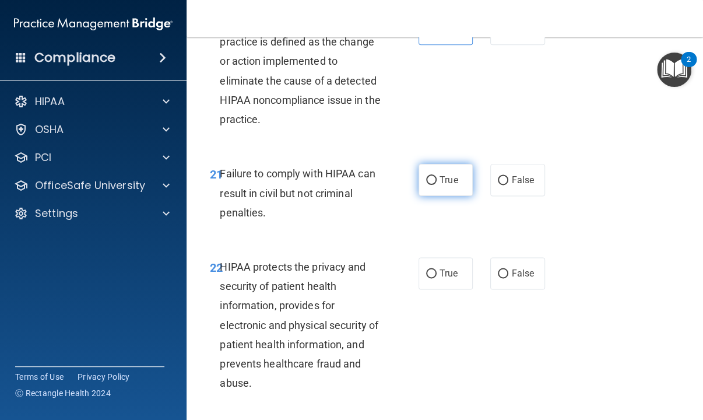
click at [443, 196] on label "True" at bounding box center [445, 180] width 54 height 32
click at [437, 185] on input "True" at bounding box center [431, 180] width 10 height 9
radio input "true"
click at [443, 196] on label "True" at bounding box center [445, 180] width 54 height 32
click at [437, 185] on input "True" at bounding box center [431, 180] width 10 height 9
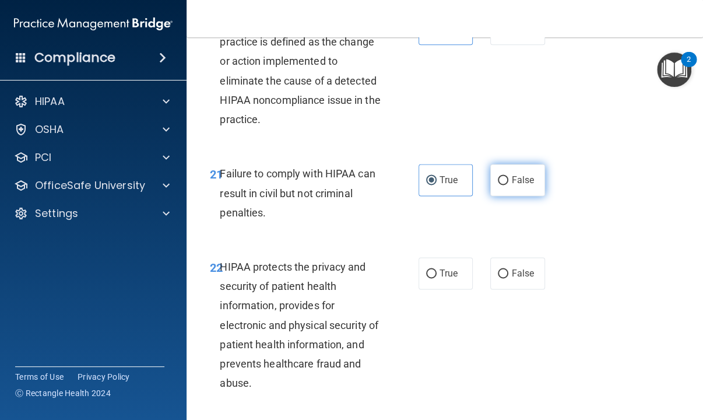
click at [502, 185] on input "False" at bounding box center [503, 180] width 10 height 9
radio input "true"
radio input "false"
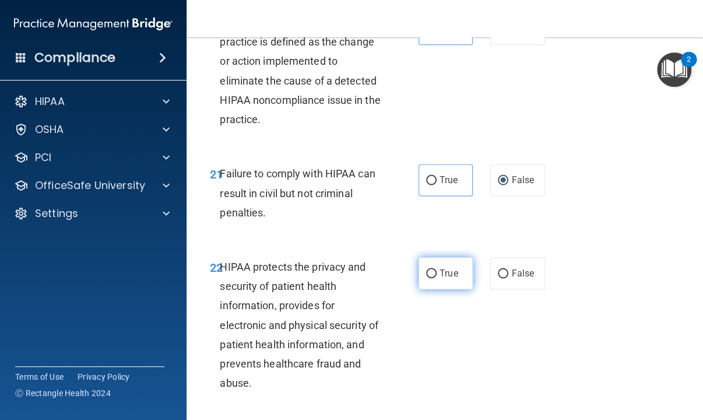
click at [456, 289] on label "True" at bounding box center [445, 273] width 54 height 32
click at [437, 278] on input "True" at bounding box center [431, 273] width 10 height 9
radio input "true"
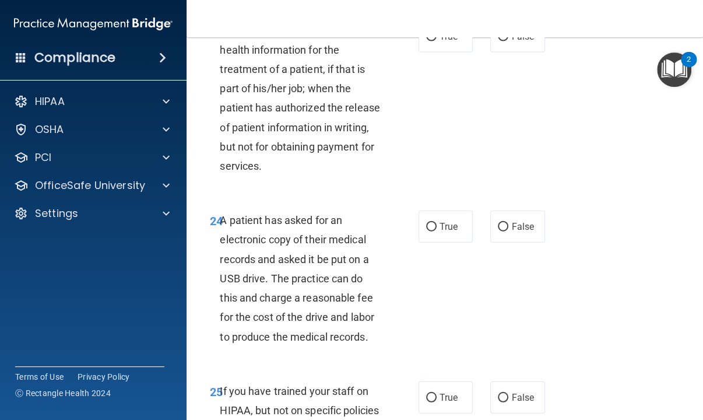
scroll to position [2798, 0]
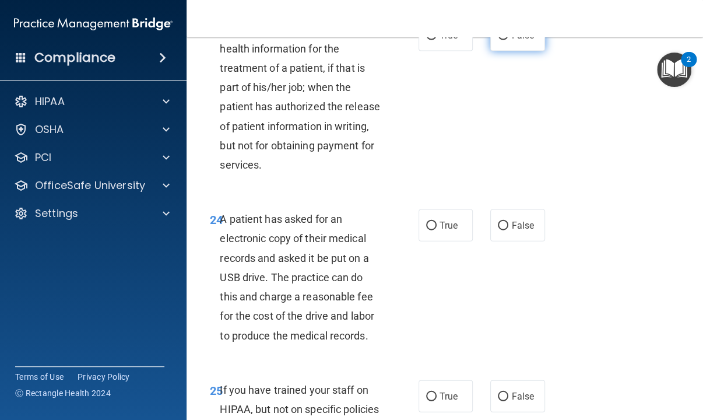
click at [494, 51] on label "False" at bounding box center [517, 35] width 54 height 32
click at [498, 40] on input "False" at bounding box center [503, 35] width 10 height 9
radio input "true"
click at [420, 241] on label "True" at bounding box center [445, 225] width 54 height 32
click at [426, 230] on input "True" at bounding box center [431, 225] width 10 height 9
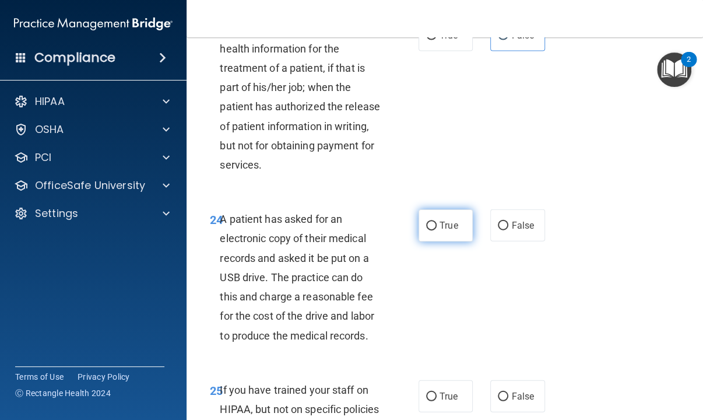
radio input "true"
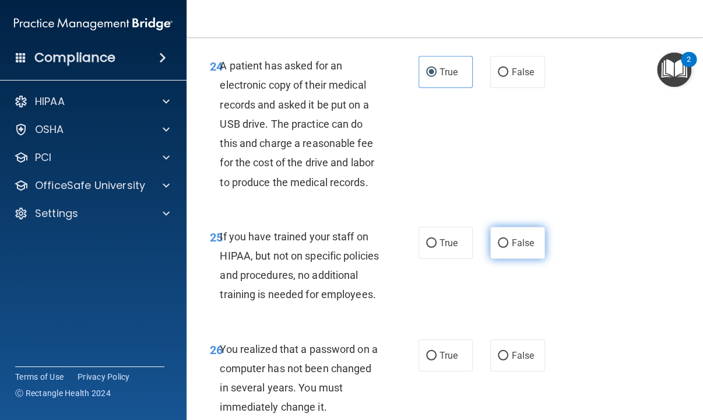
scroll to position [2972, 0]
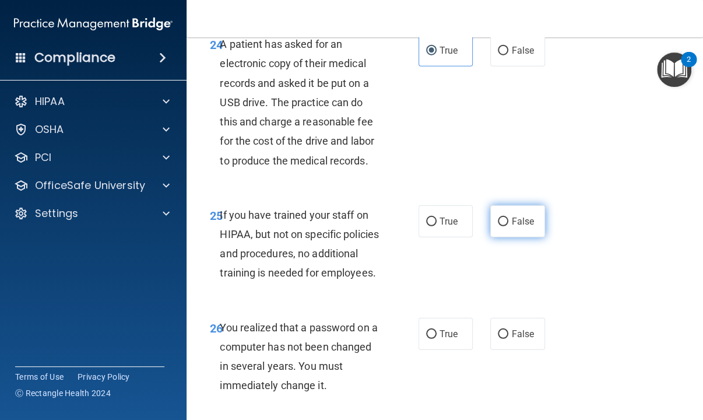
click at [502, 237] on label "False" at bounding box center [517, 221] width 54 height 32
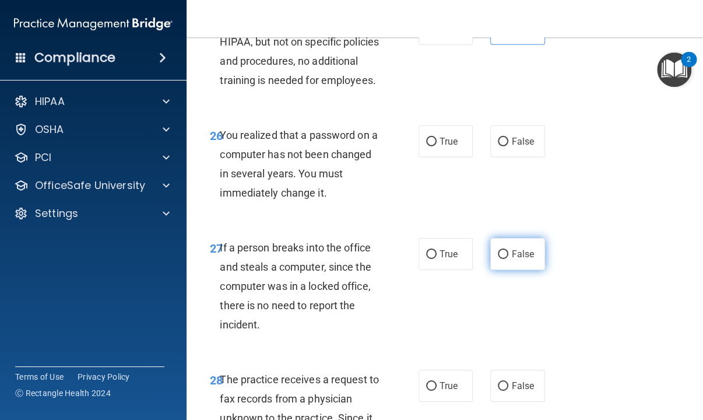
scroll to position [3205, 0]
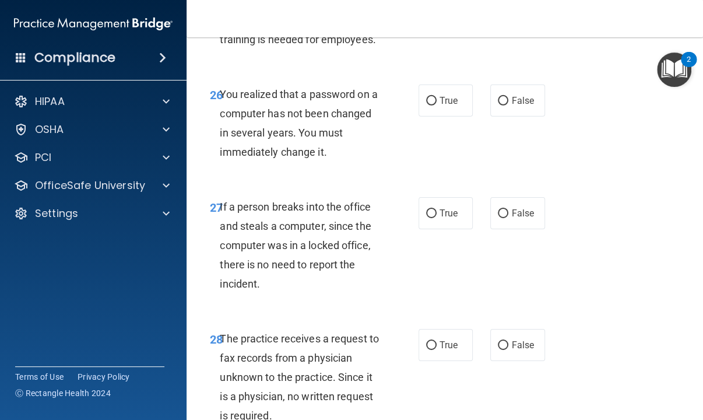
radio input "true"
click at [439, 106] on span "True" at bounding box center [448, 100] width 18 height 11
click at [437, 105] on input "True" at bounding box center [431, 101] width 10 height 9
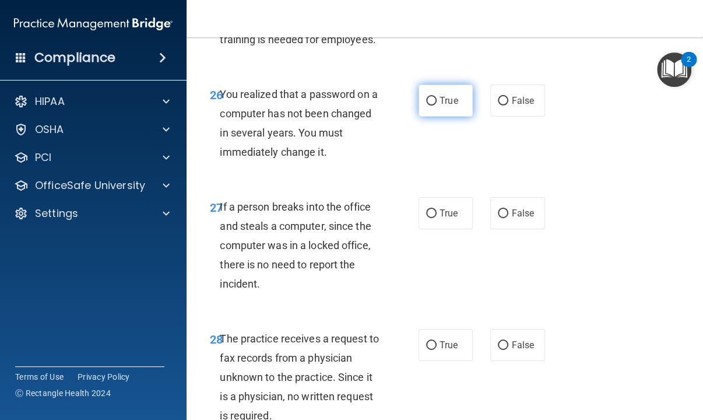
radio input "true"
click at [511, 219] on span "False" at bounding box center [522, 212] width 23 height 11
click at [506, 218] on input "False" at bounding box center [503, 213] width 10 height 9
radio input "true"
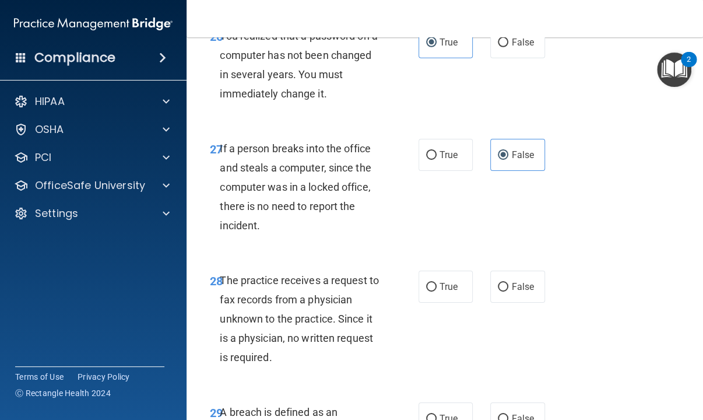
scroll to position [3322, 0]
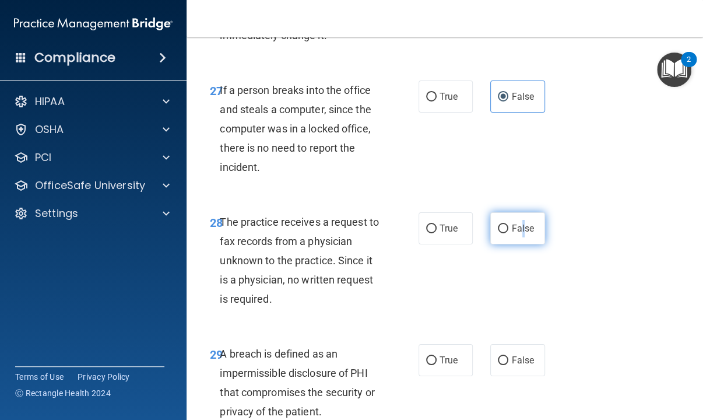
click at [516, 234] on span "False" at bounding box center [522, 228] width 23 height 11
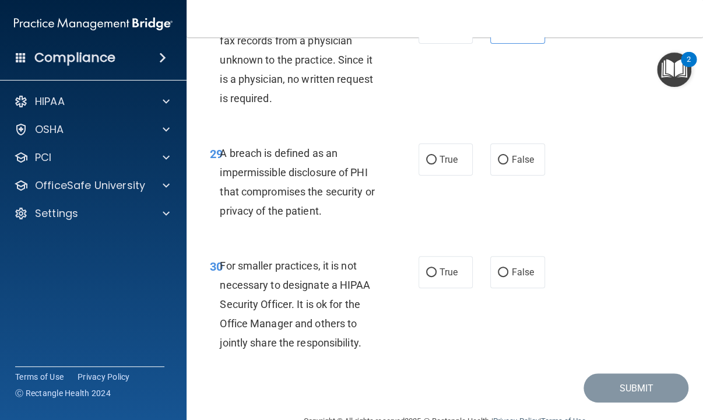
scroll to position [3555, 0]
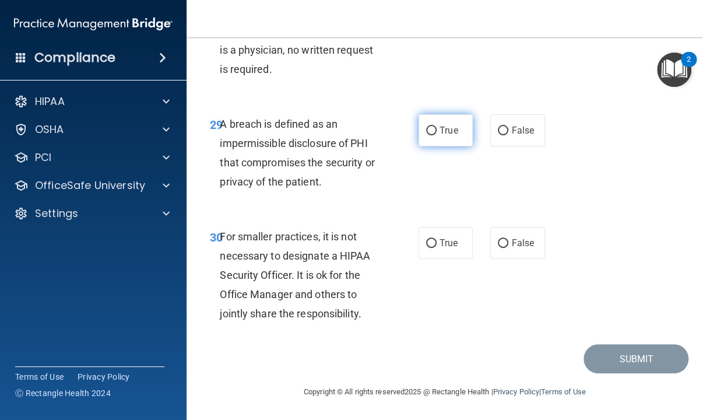
click at [452, 136] on span "True" at bounding box center [448, 130] width 18 height 11
click at [437, 135] on input "True" at bounding box center [431, 130] width 10 height 9
radio input "true"
click at [498, 246] on input "False" at bounding box center [503, 243] width 10 height 9
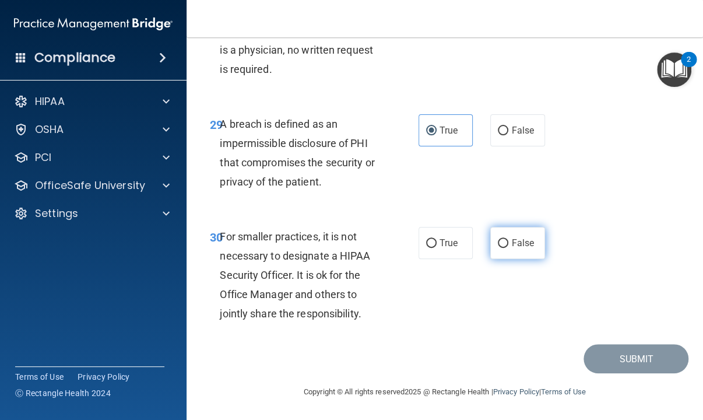
radio input "true"
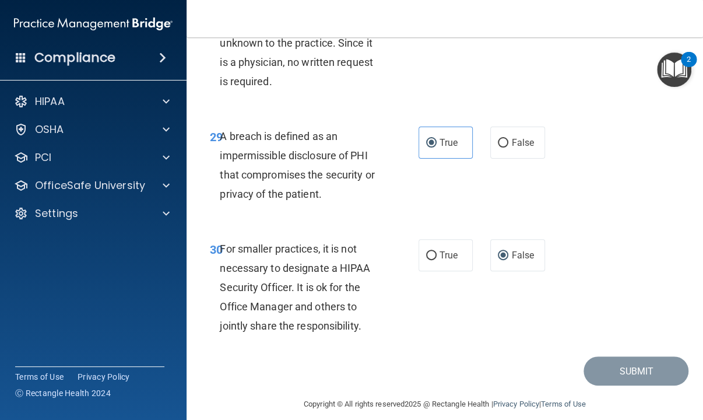
scroll to position [3474, 0]
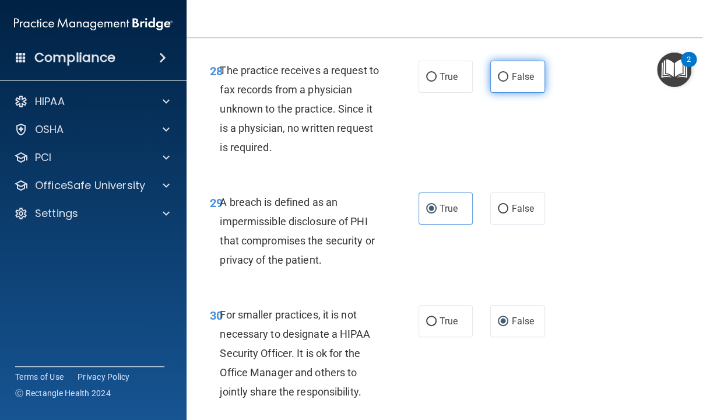
click at [498, 82] on input "False" at bounding box center [503, 77] width 10 height 9
radio input "true"
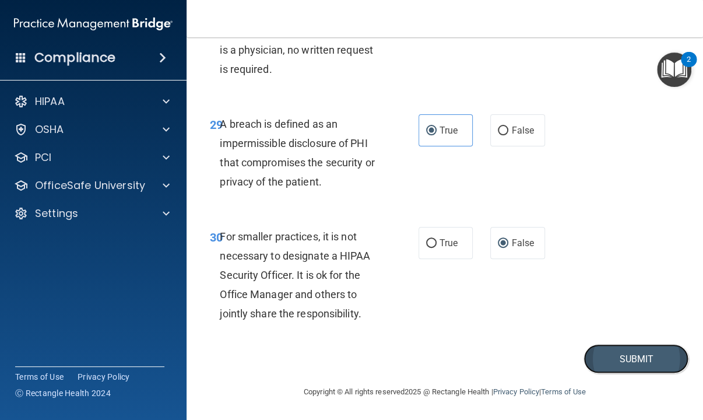
click at [629, 357] on button "Submit" at bounding box center [635, 359] width 105 height 30
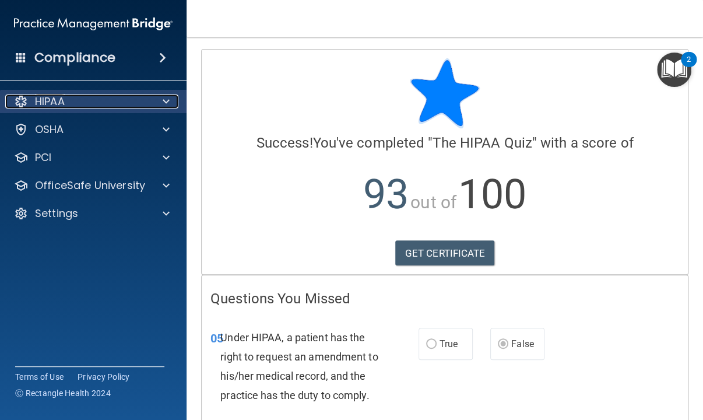
click at [82, 107] on div "HIPAA" at bounding box center [77, 101] width 145 height 14
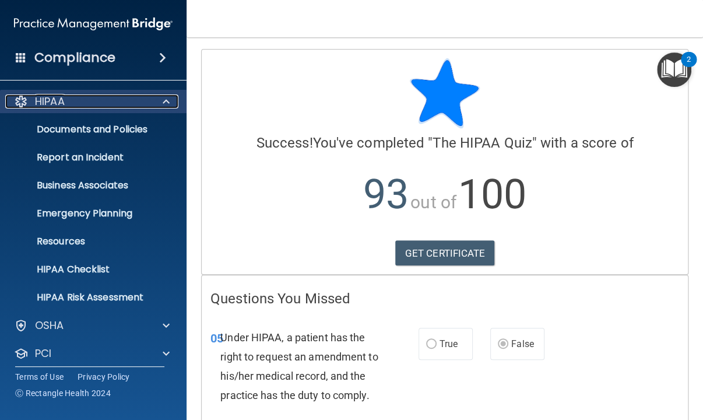
click at [89, 95] on div "HIPAA" at bounding box center [77, 101] width 145 height 14
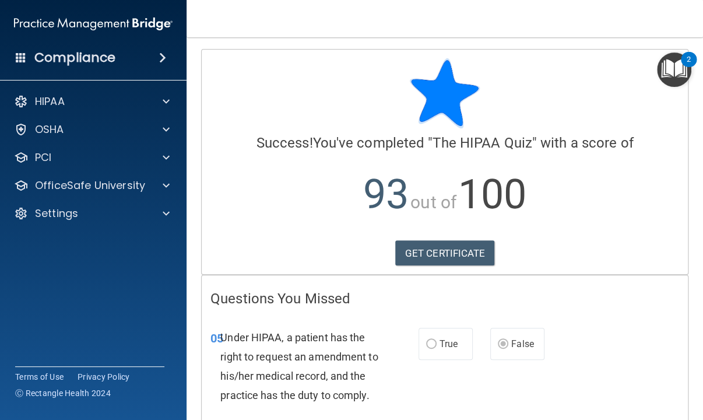
click at [130, 52] on div "Compliance" at bounding box center [93, 58] width 187 height 26
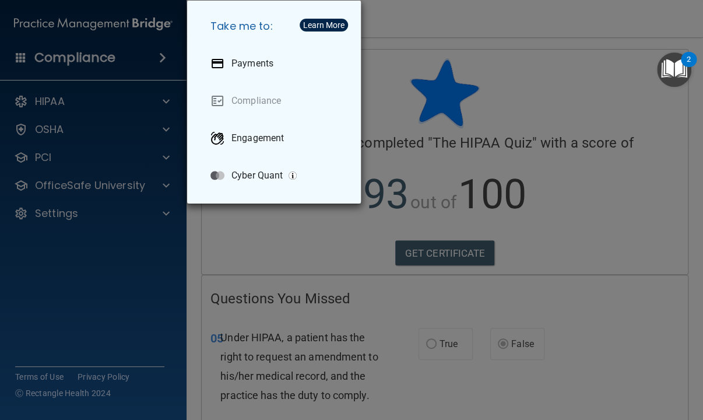
click at [515, 81] on div "Take me to: Payments Compliance Engagement Cyber Quant" at bounding box center [351, 210] width 703 height 420
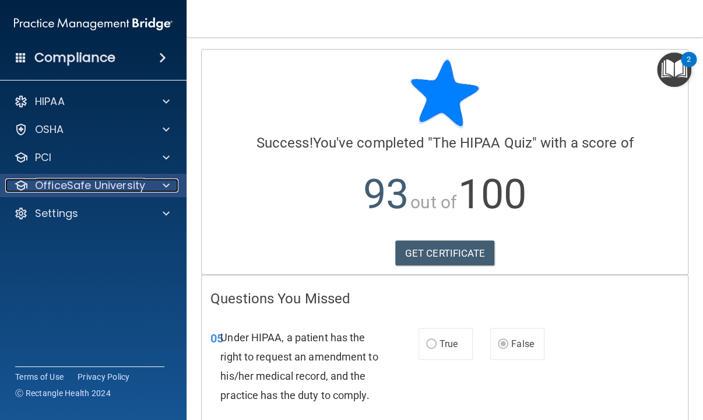
click at [66, 184] on p "OfficeSafe University" at bounding box center [90, 185] width 110 height 14
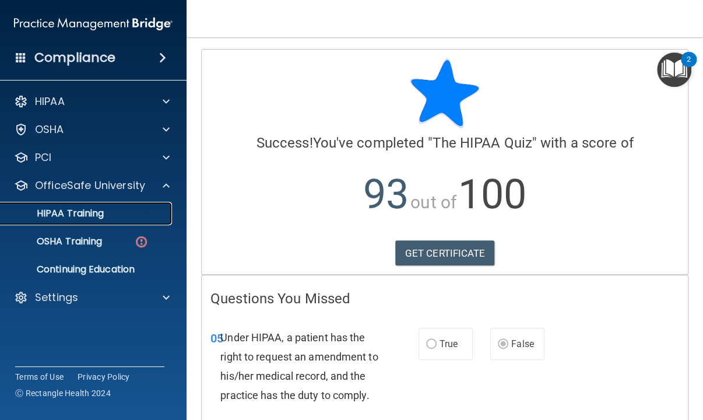
click at [93, 212] on p "HIPAA Training" at bounding box center [56, 213] width 96 height 12
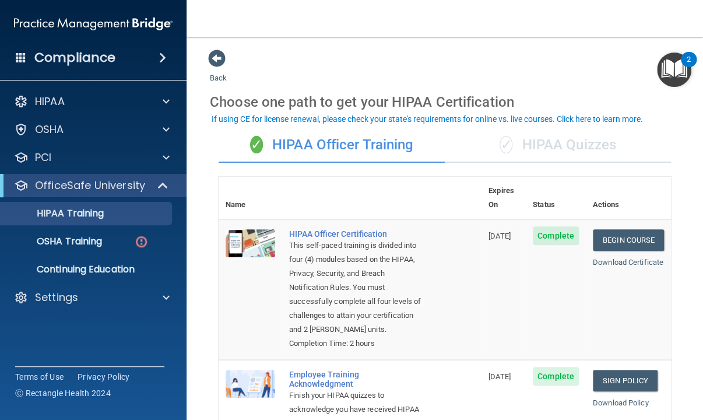
click at [613, 142] on div "✓ HIPAA Quizzes" at bounding box center [558, 145] width 226 height 35
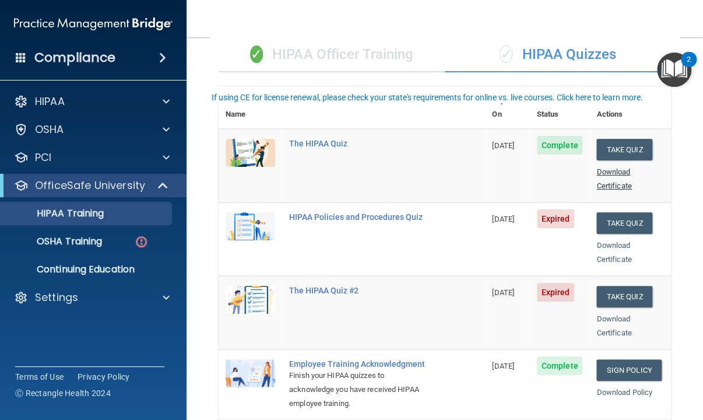
scroll to position [117, 0]
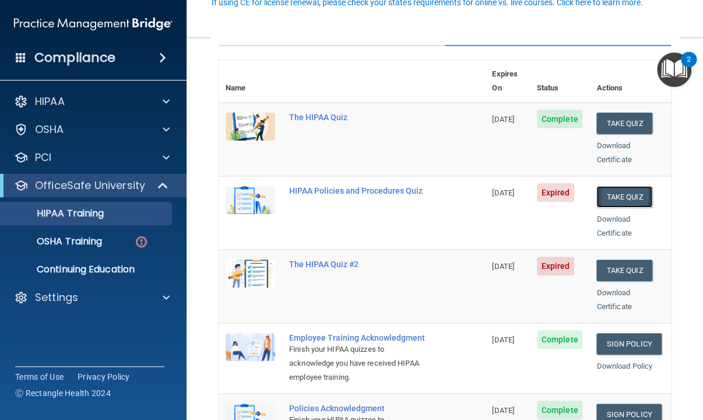
click at [618, 186] on button "Take Quiz" at bounding box center [624, 197] width 56 height 22
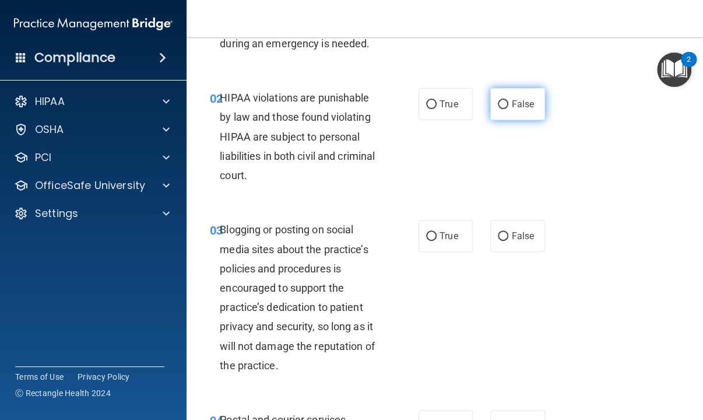
click at [505, 109] on label "False" at bounding box center [517, 104] width 54 height 32
click at [505, 109] on input "False" at bounding box center [503, 104] width 10 height 9
radio input "true"
click at [455, 237] on label "True" at bounding box center [445, 236] width 54 height 32
click at [437, 237] on input "True" at bounding box center [431, 236] width 10 height 9
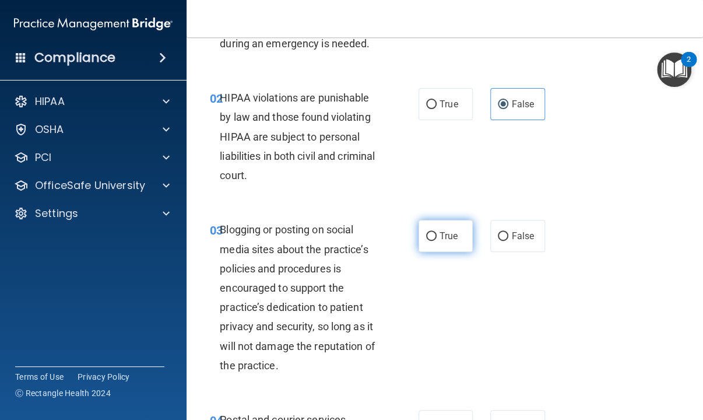
radio input "true"
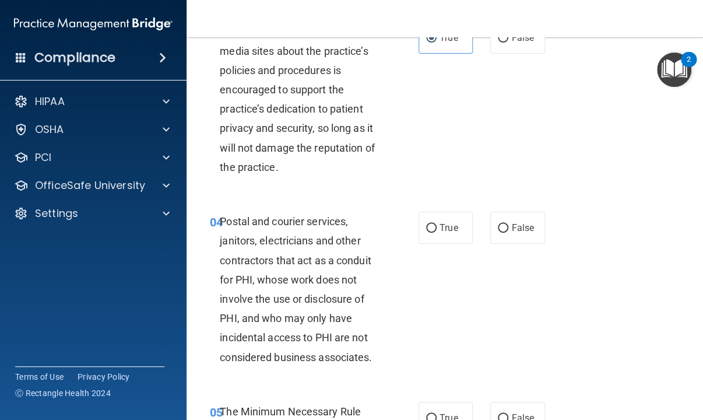
scroll to position [350, 0]
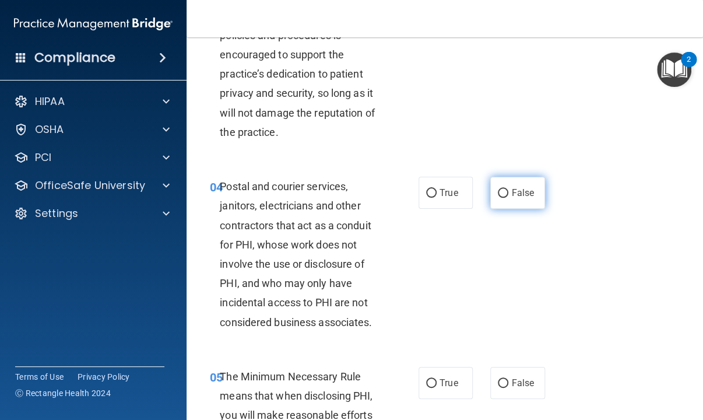
click at [502, 196] on input "False" at bounding box center [503, 193] width 10 height 9
radio input "true"
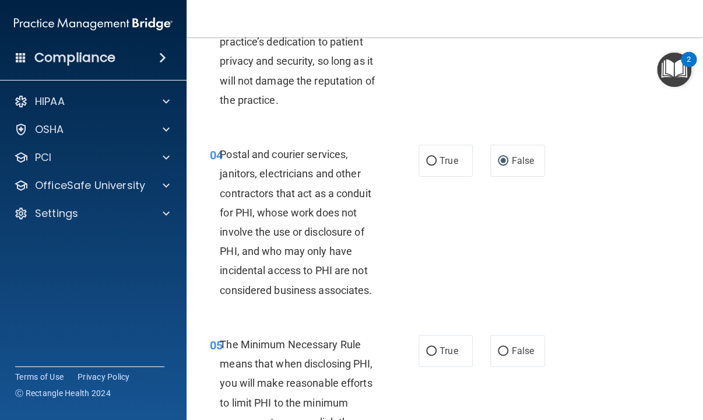
scroll to position [408, 0]
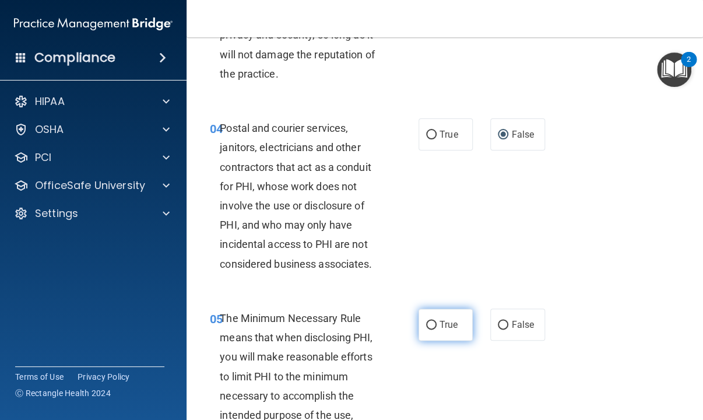
click at [437, 318] on label "True" at bounding box center [445, 324] width 54 height 32
click at [437, 321] on input "True" at bounding box center [431, 325] width 10 height 9
radio input "true"
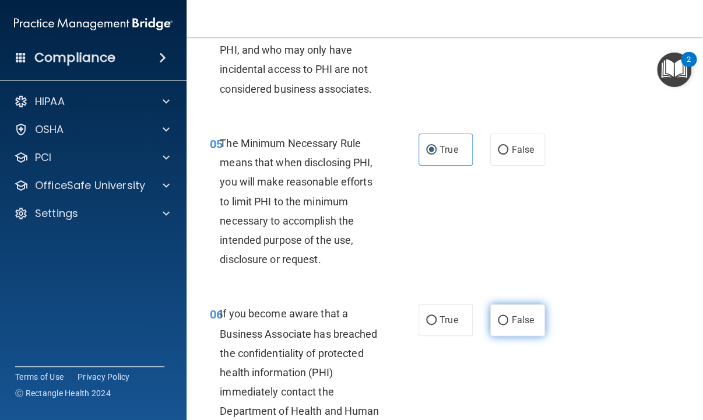
click at [511, 316] on span "False" at bounding box center [522, 319] width 23 height 11
click at [506, 316] on input "False" at bounding box center [503, 320] width 10 height 9
radio input "true"
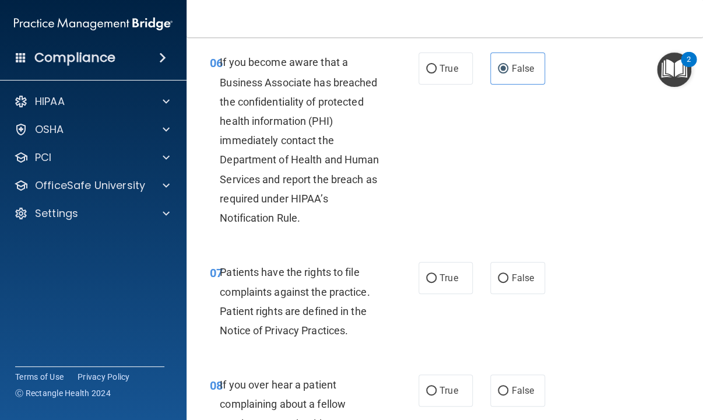
scroll to position [874, 0]
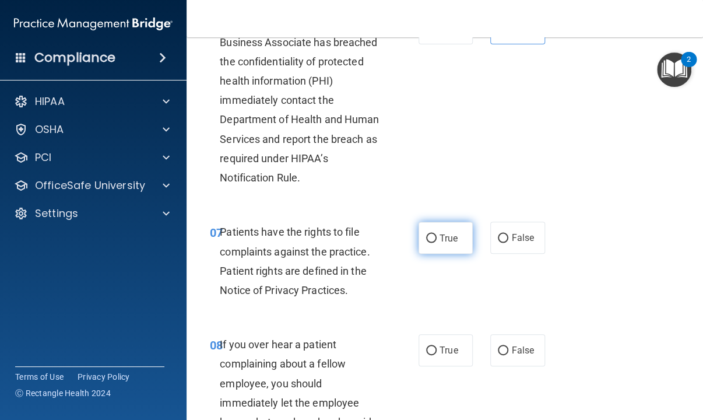
click at [442, 235] on span "True" at bounding box center [448, 237] width 18 height 11
click at [437, 235] on input "True" at bounding box center [431, 238] width 10 height 9
radio input "true"
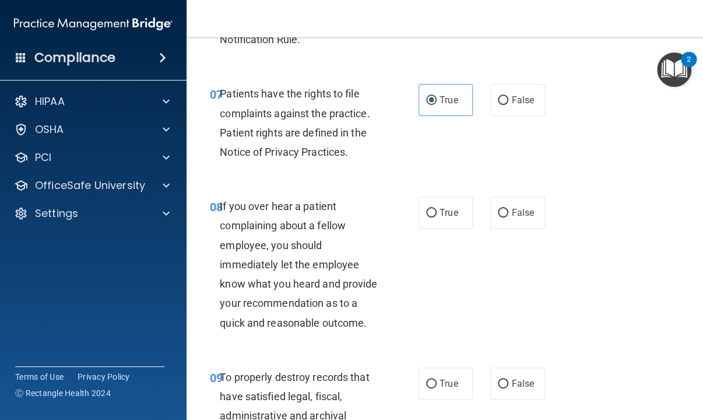
scroll to position [1049, 0]
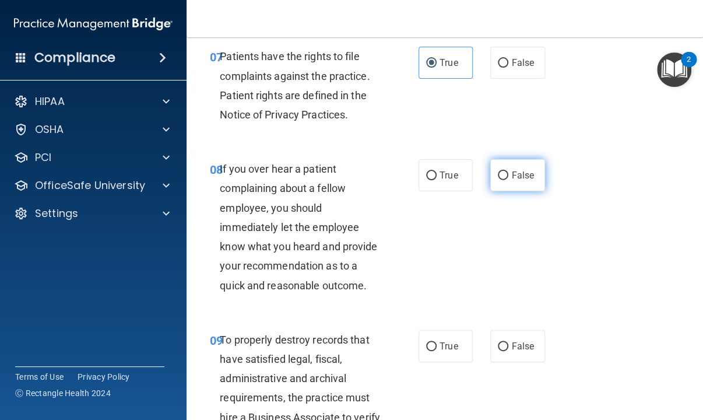
click at [503, 180] on label "False" at bounding box center [517, 175] width 54 height 32
click at [503, 180] on input "False" at bounding box center [503, 175] width 10 height 9
radio input "true"
click at [511, 344] on span "False" at bounding box center [522, 345] width 23 height 11
click at [508, 344] on input "False" at bounding box center [503, 346] width 10 height 9
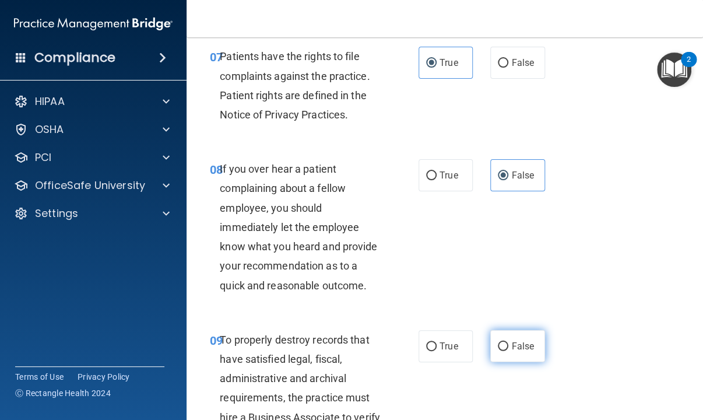
radio input "true"
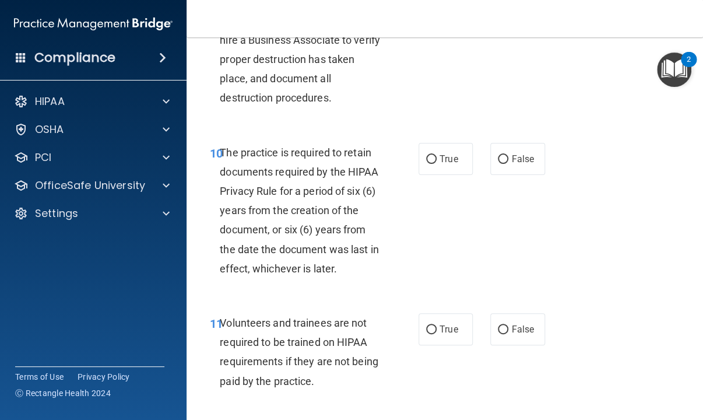
scroll to position [1457, 0]
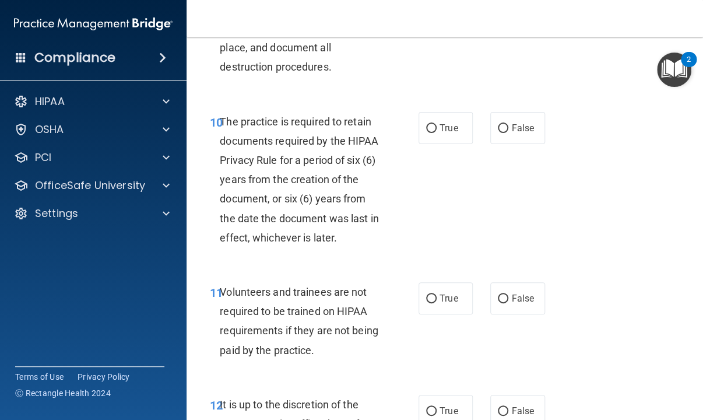
drag, startPoint x: 429, startPoint y: 132, endPoint x: 480, endPoint y: 245, distance: 124.2
click at [430, 134] on label "True" at bounding box center [445, 128] width 54 height 32
click at [430, 133] on input "True" at bounding box center [431, 128] width 10 height 9
radio input "true"
click at [511, 304] on span "False" at bounding box center [522, 298] width 23 height 11
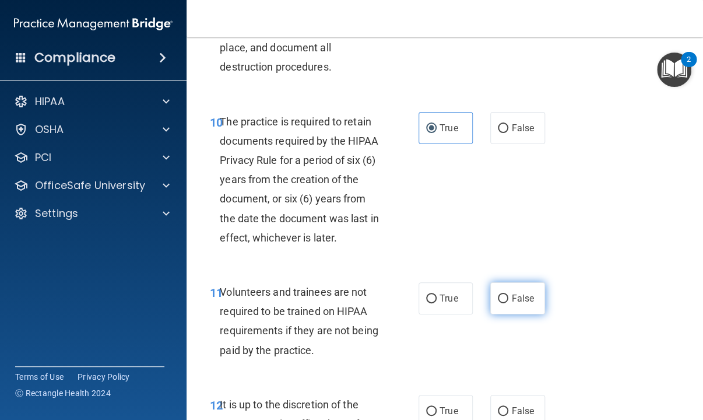
click at [508, 303] on input "False" at bounding box center [503, 298] width 10 height 9
radio input "true"
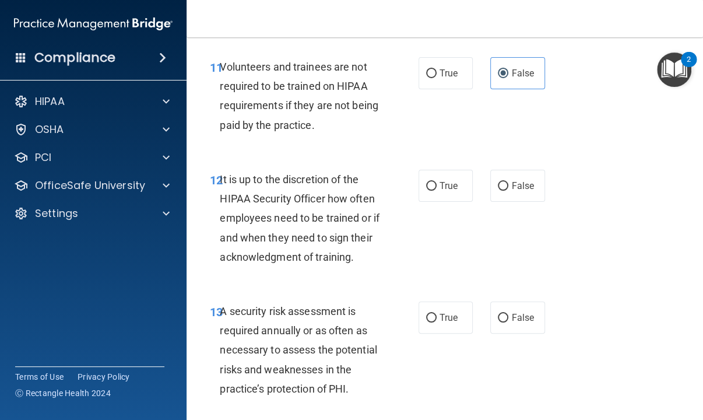
scroll to position [1748, 0]
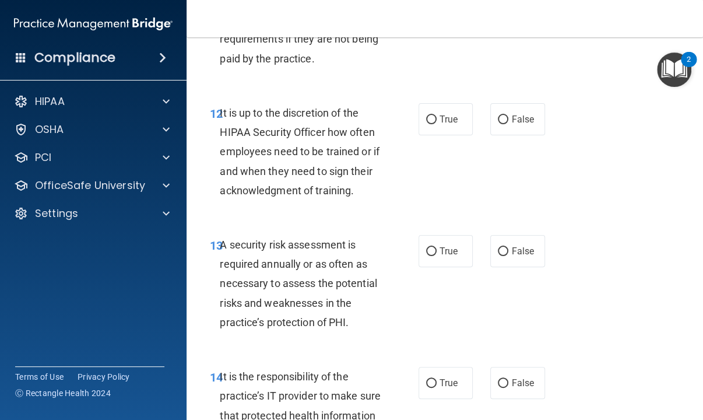
drag, startPoint x: 499, startPoint y: 113, endPoint x: 493, endPoint y: 149, distance: 36.6
click at [499, 114] on label "False" at bounding box center [517, 119] width 54 height 32
click at [499, 115] on input "False" at bounding box center [503, 119] width 10 height 9
radio input "true"
click at [427, 267] on label "True" at bounding box center [445, 251] width 54 height 32
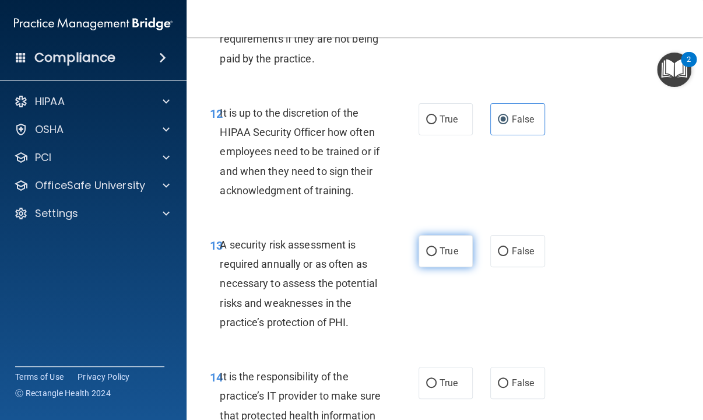
click at [427, 256] on input "True" at bounding box center [431, 251] width 10 height 9
radio input "true"
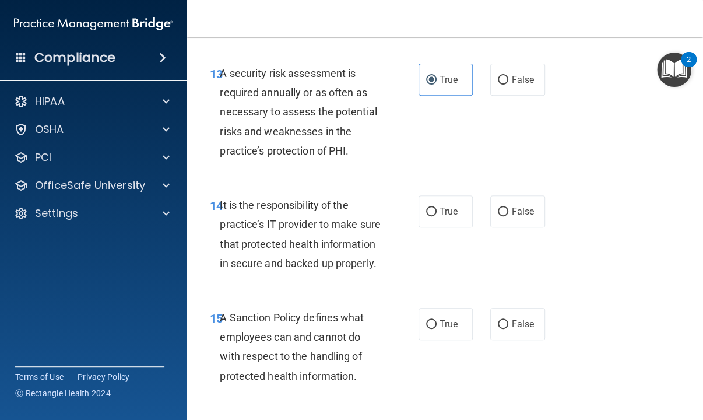
scroll to position [1923, 0]
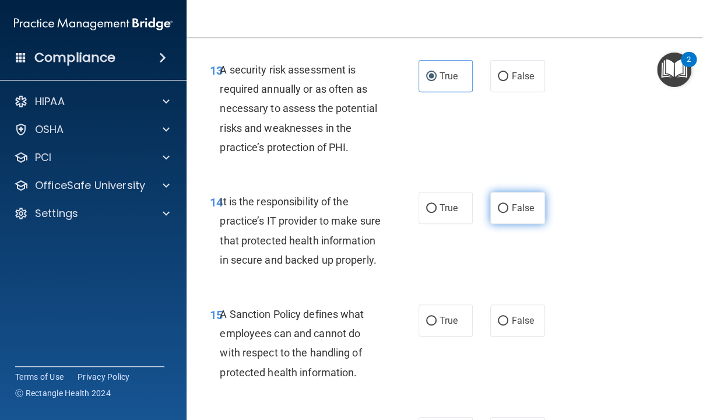
click at [503, 224] on label "False" at bounding box center [517, 208] width 54 height 32
click at [503, 213] on input "False" at bounding box center [503, 208] width 10 height 9
radio input "true"
drag, startPoint x: 498, startPoint y: 375, endPoint x: 496, endPoint y: 349, distance: 25.7
click at [498, 325] on input "False" at bounding box center [503, 320] width 10 height 9
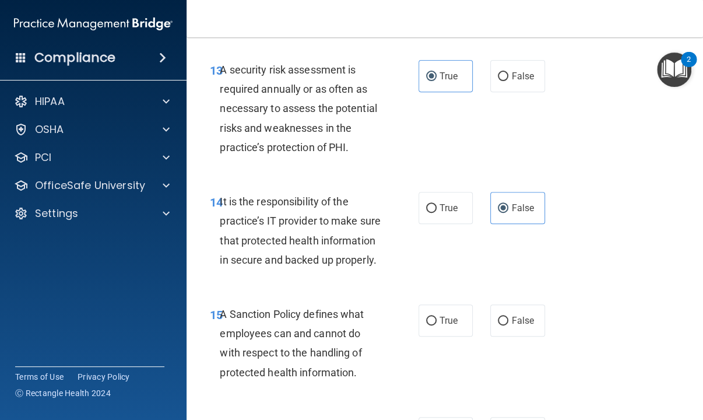
radio input "true"
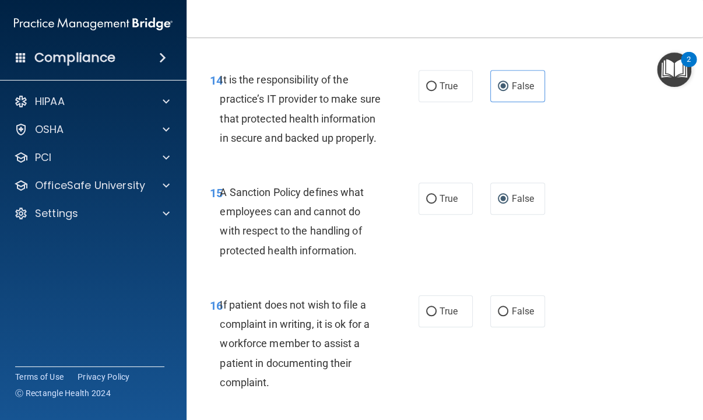
scroll to position [2156, 0]
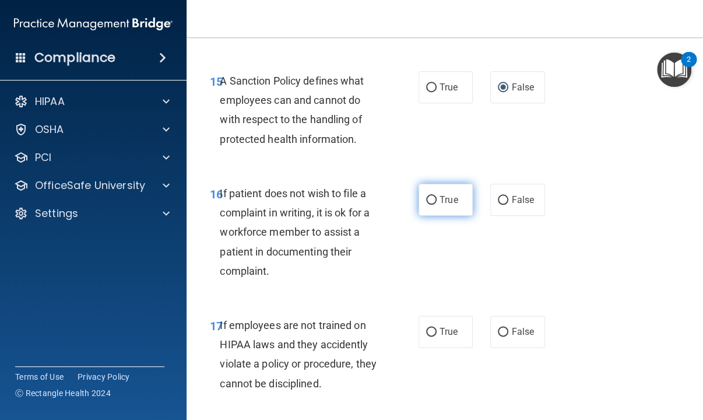
click at [426, 205] on input "True" at bounding box center [431, 200] width 10 height 9
radio input "true"
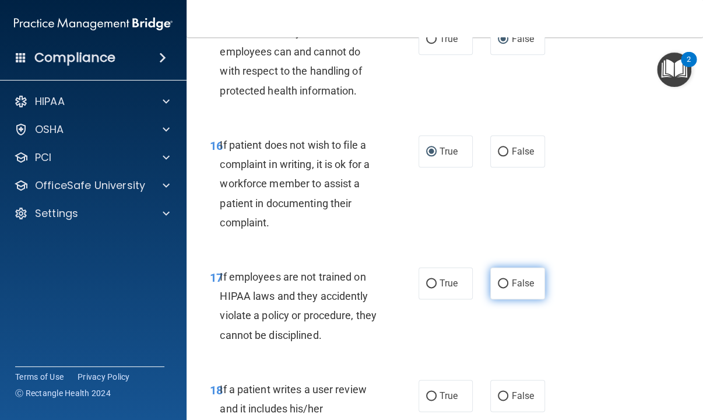
scroll to position [2273, 0]
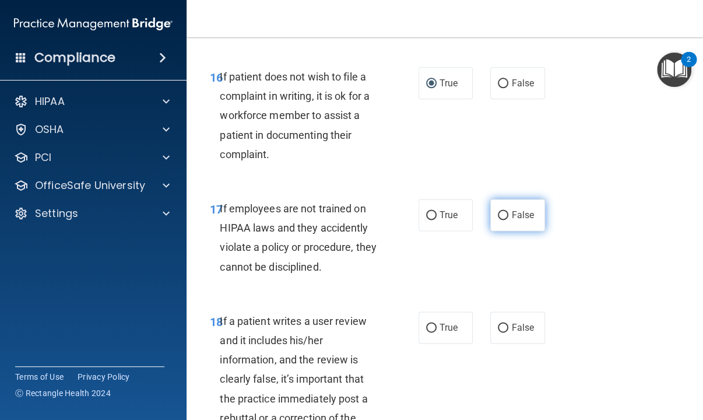
click at [503, 231] on label "False" at bounding box center [517, 215] width 54 height 32
click at [503, 220] on input "False" at bounding box center [503, 215] width 10 height 9
radio input "true"
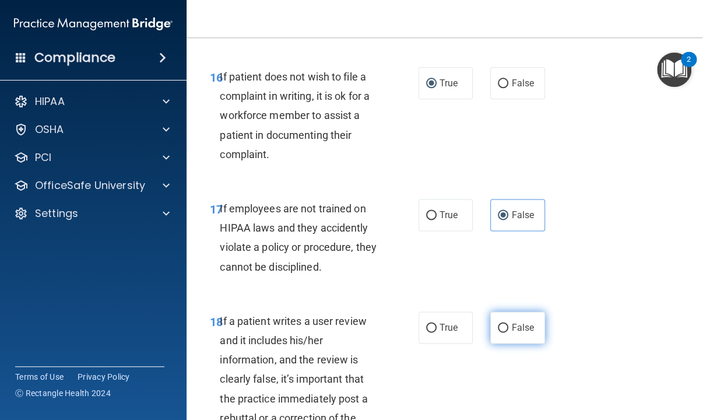
click at [502, 332] on input "False" at bounding box center [503, 327] width 10 height 9
radio input "true"
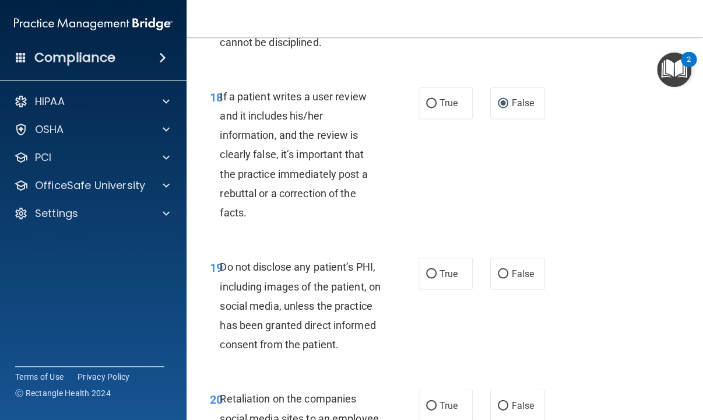
scroll to position [2506, 0]
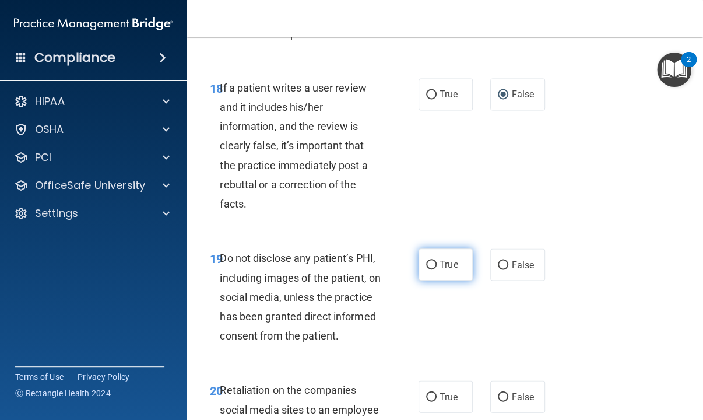
click at [444, 270] on span "True" at bounding box center [448, 264] width 18 height 11
click at [437, 269] on input "True" at bounding box center [431, 265] width 10 height 9
radio input "true"
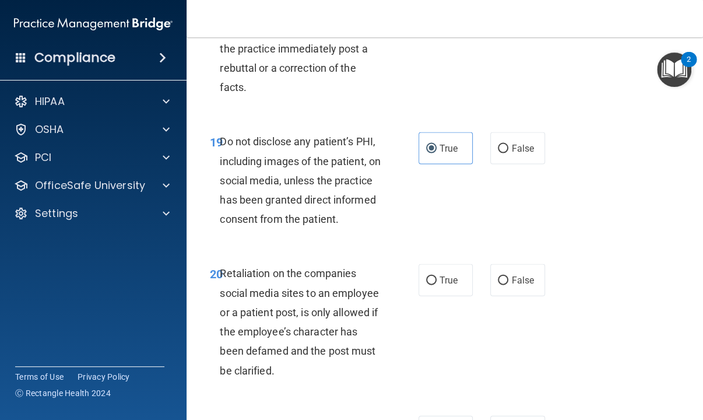
scroll to position [2681, 0]
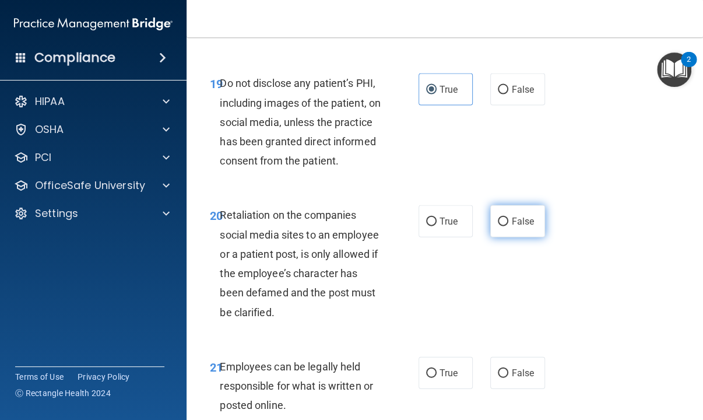
click at [491, 237] on label "False" at bounding box center [517, 221] width 54 height 32
click at [498, 226] on input "False" at bounding box center [503, 221] width 10 height 9
radio input "true"
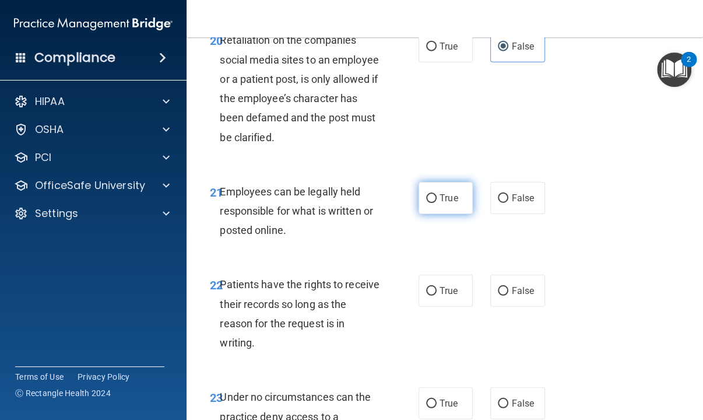
click at [450, 203] on span "True" at bounding box center [448, 197] width 18 height 11
click at [437, 203] on input "True" at bounding box center [431, 198] width 10 height 9
radio input "true"
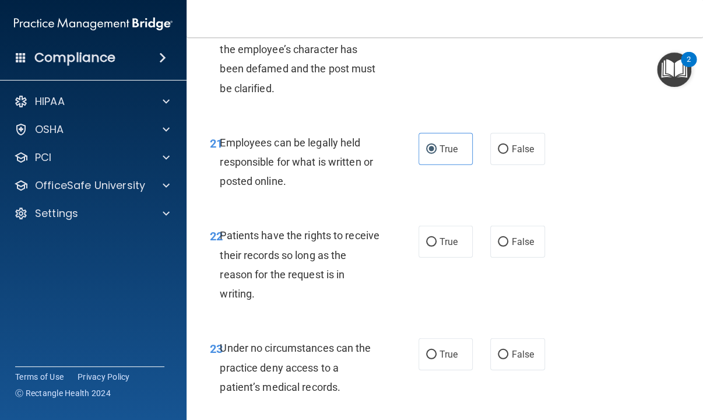
scroll to position [2972, 0]
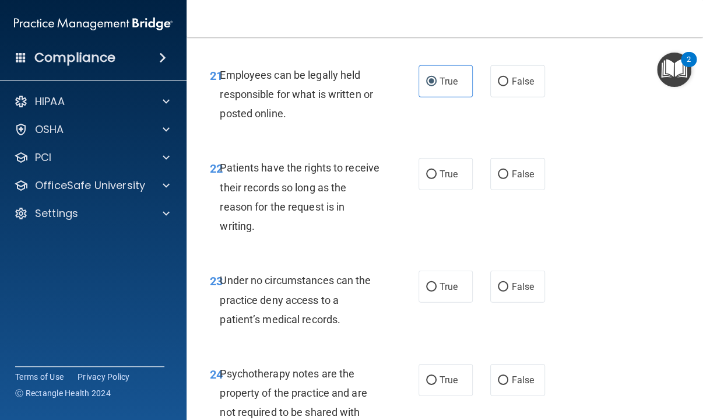
drag, startPoint x: 506, startPoint y: 254, endPoint x: 516, endPoint y: 281, distance: 28.9
click at [511, 180] on span "False" at bounding box center [522, 173] width 23 height 11
click at [507, 179] on input "False" at bounding box center [503, 174] width 10 height 9
radio input "true"
click at [515, 292] on span "False" at bounding box center [522, 286] width 23 height 11
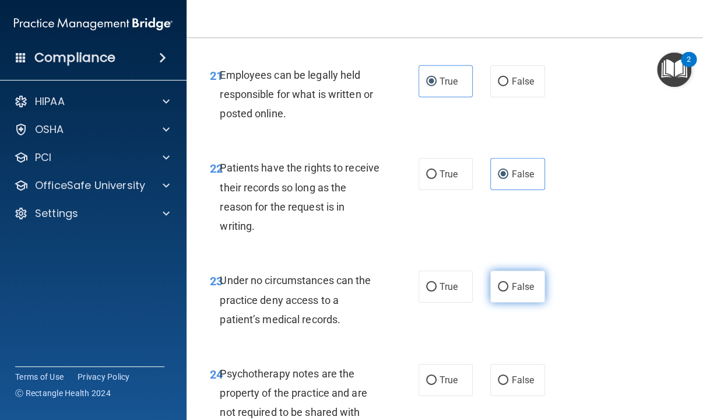
click at [508, 291] on input "False" at bounding box center [503, 287] width 10 height 9
radio input "true"
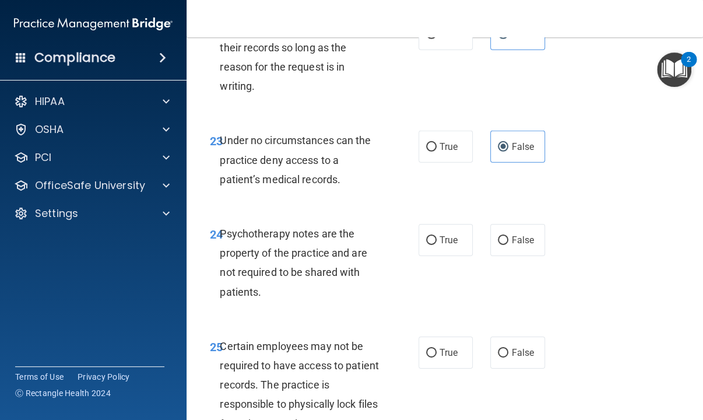
scroll to position [3147, 0]
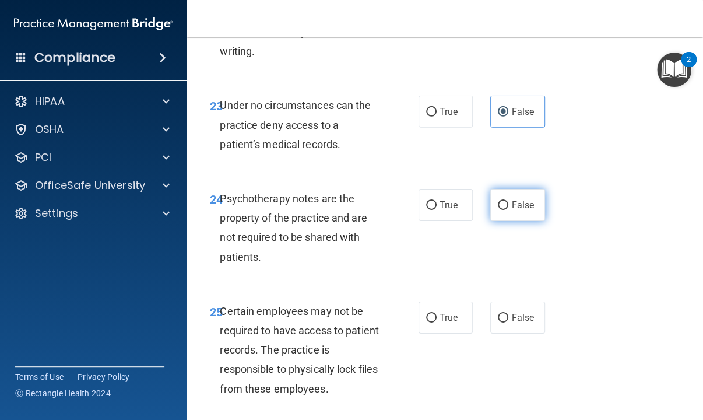
click at [515, 210] on span "False" at bounding box center [522, 204] width 23 height 11
click at [508, 210] on input "False" at bounding box center [503, 205] width 10 height 9
radio input "true"
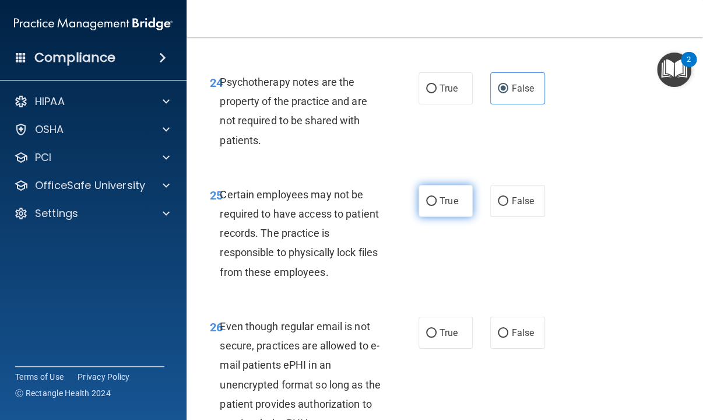
click at [441, 206] on span "True" at bounding box center [448, 200] width 18 height 11
click at [437, 206] on input "True" at bounding box center [431, 201] width 10 height 9
radio input "true"
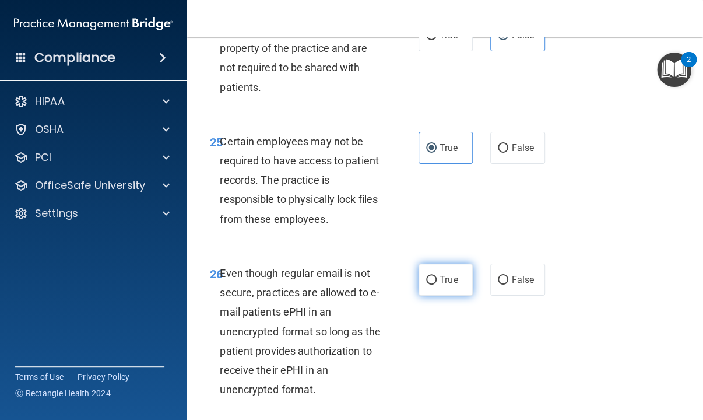
scroll to position [3380, 0]
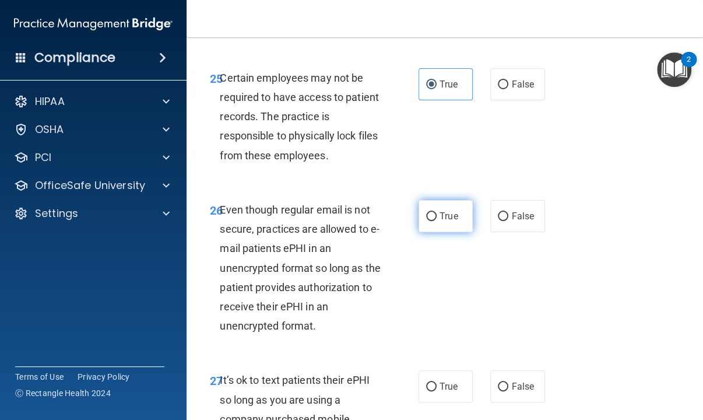
click at [442, 221] on span "True" at bounding box center [448, 215] width 18 height 11
click at [437, 221] on input "True" at bounding box center [431, 216] width 10 height 9
radio input "true"
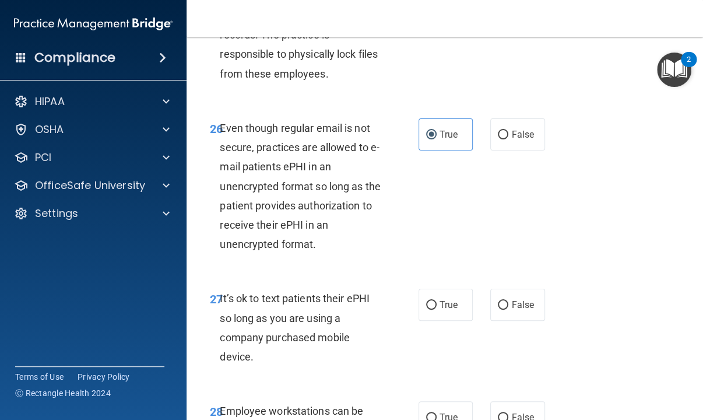
scroll to position [3497, 0]
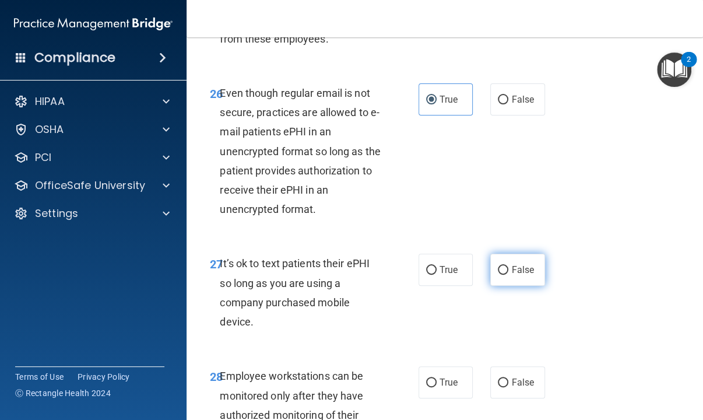
click at [503, 286] on label "False" at bounding box center [517, 270] width 54 height 32
click at [503, 275] on input "False" at bounding box center [503, 270] width 10 height 9
radio input "true"
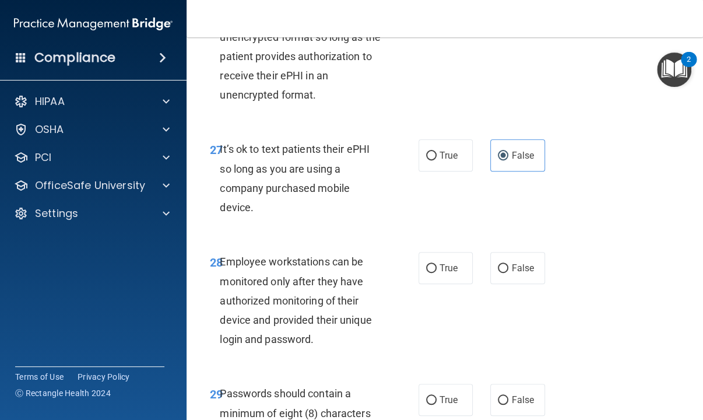
scroll to position [3613, 0]
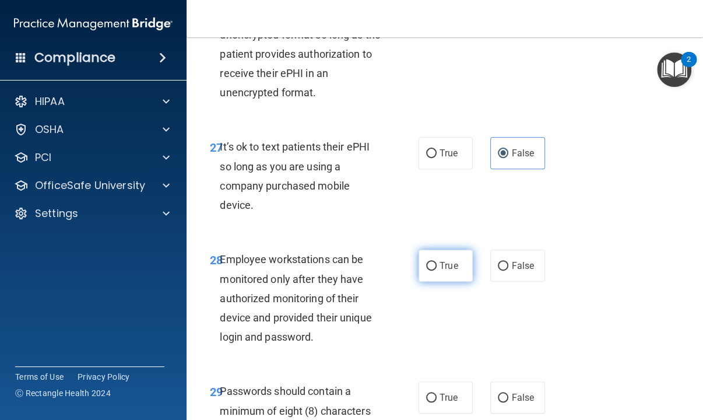
click at [429, 270] on input "True" at bounding box center [431, 266] width 10 height 9
radio input "true"
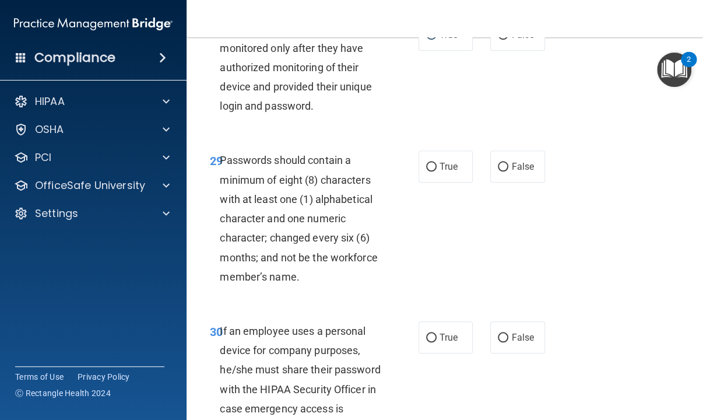
scroll to position [3847, 0]
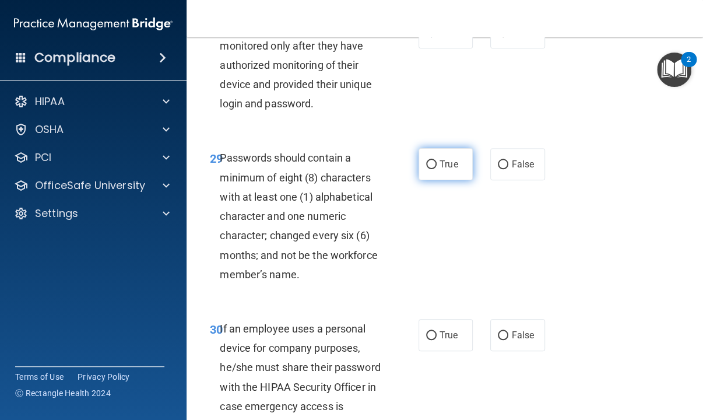
click at [465, 180] on label "True" at bounding box center [445, 164] width 54 height 32
click at [437, 169] on input "True" at bounding box center [431, 164] width 10 height 9
radio input "true"
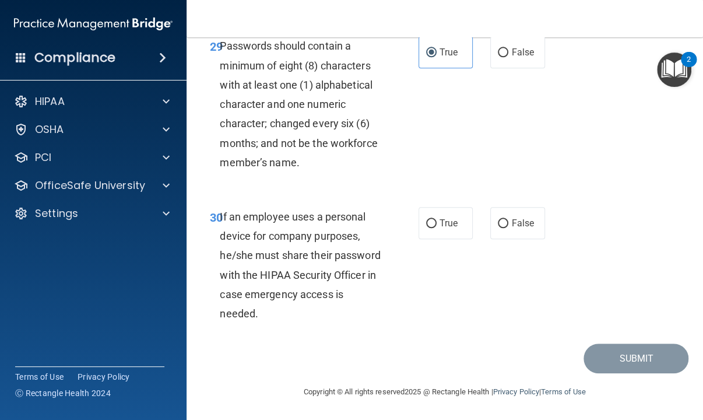
scroll to position [4021, 0]
click at [498, 228] on input "False" at bounding box center [503, 223] width 10 height 9
radio input "true"
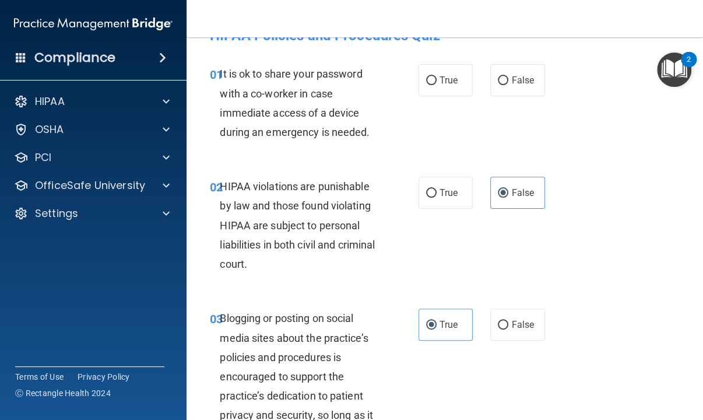
scroll to position [0, 0]
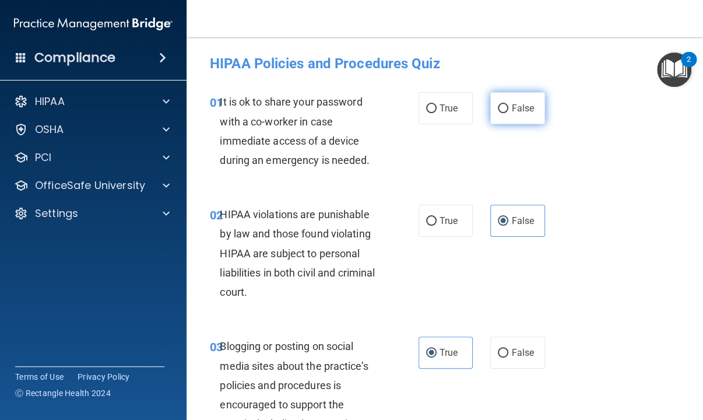
click at [502, 100] on label "False" at bounding box center [517, 108] width 54 height 32
click at [502, 104] on input "False" at bounding box center [503, 108] width 10 height 9
radio input "true"
click at [441, 223] on span "True" at bounding box center [448, 220] width 18 height 11
click at [437, 223] on input "True" at bounding box center [431, 221] width 10 height 9
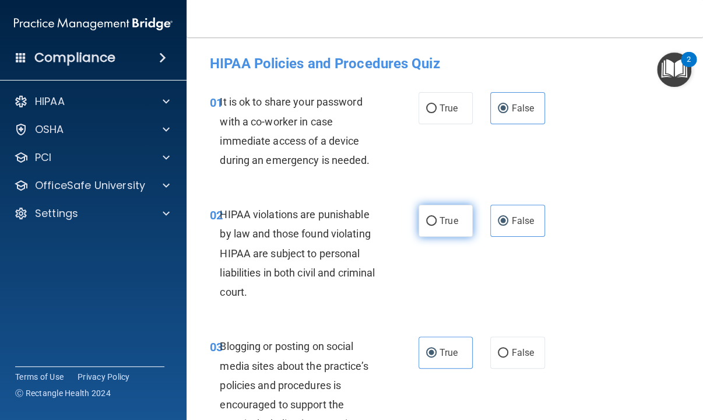
radio input "true"
radio input "false"
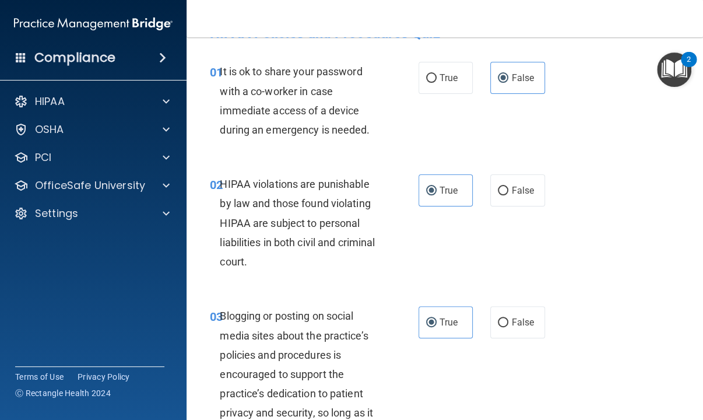
scroll to position [58, 0]
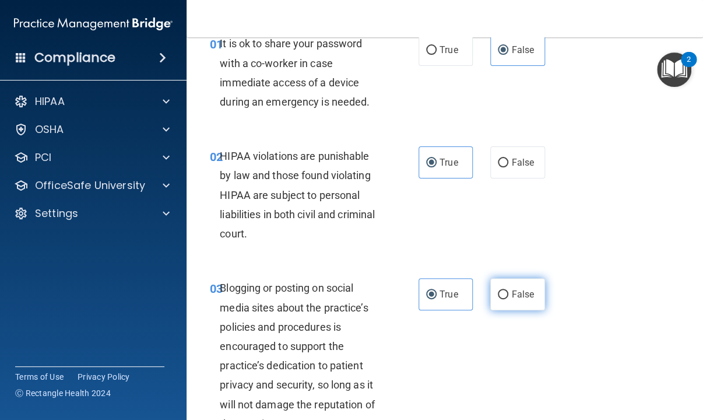
click at [511, 299] on span "False" at bounding box center [522, 293] width 23 height 11
click at [508, 299] on input "False" at bounding box center [503, 294] width 10 height 9
radio input "true"
radio input "false"
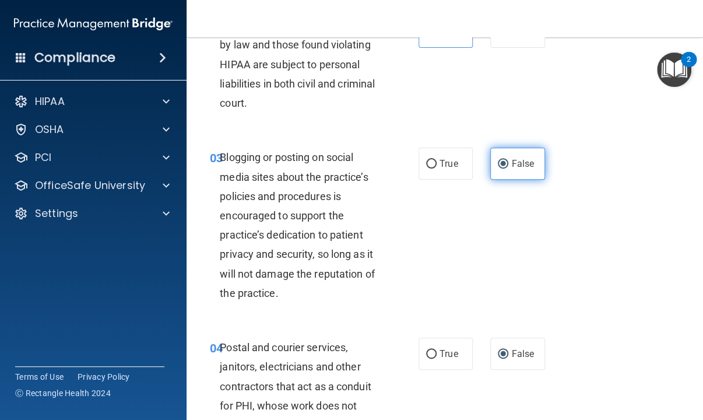
scroll to position [233, 0]
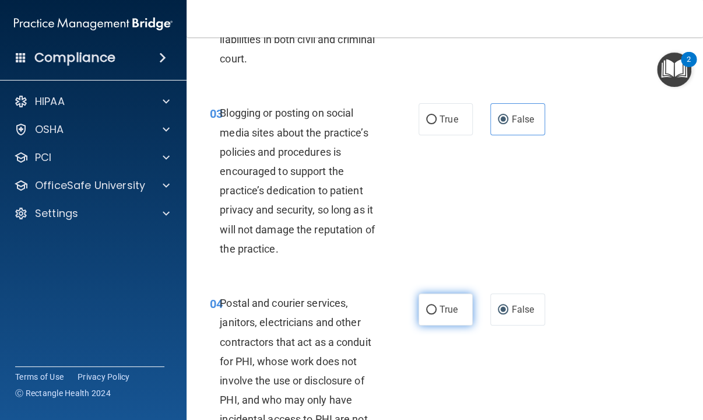
click at [455, 316] on label "True" at bounding box center [445, 309] width 54 height 32
click at [437, 314] on input "True" at bounding box center [431, 309] width 10 height 9
radio input "true"
radio input "false"
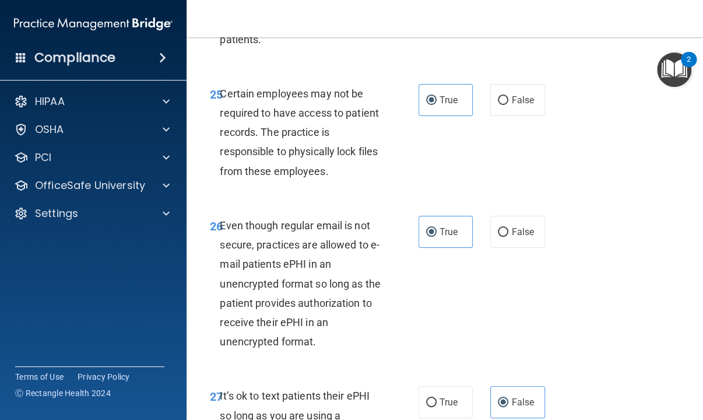
scroll to position [4036, 0]
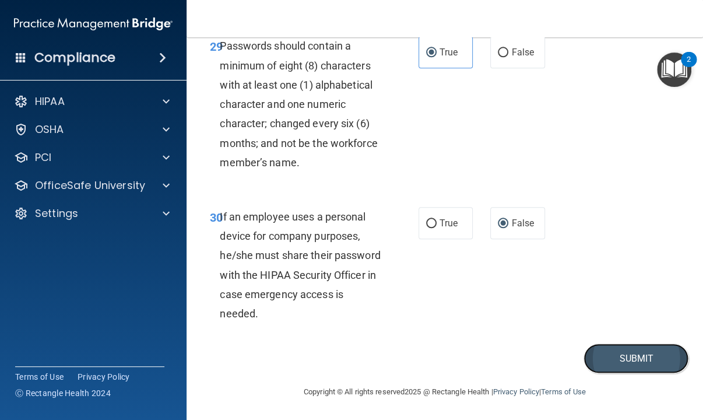
click at [655, 365] on button "Submit" at bounding box center [635, 358] width 105 height 30
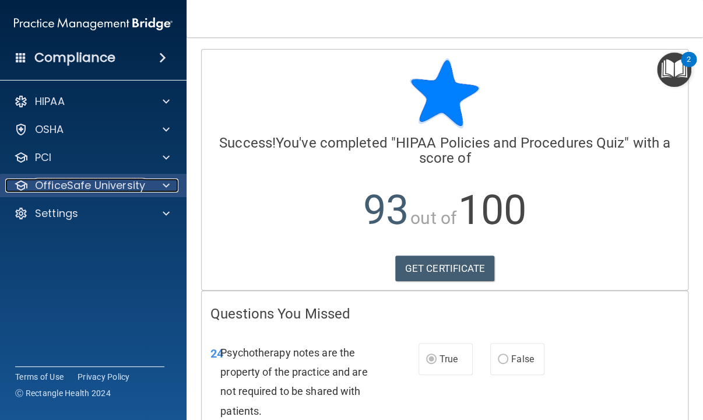
click at [100, 188] on p "OfficeSafe University" at bounding box center [90, 185] width 110 height 14
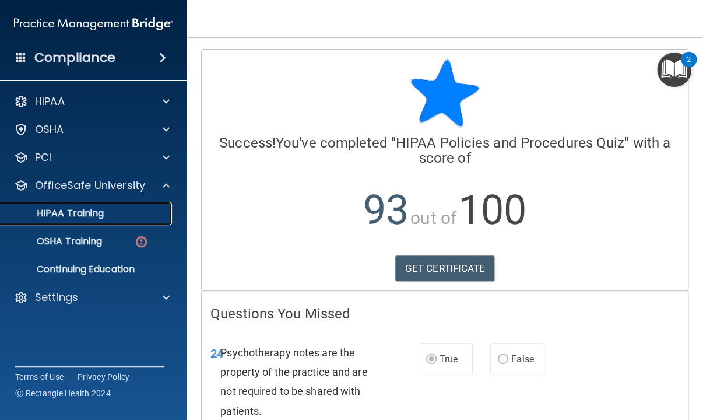
click at [86, 212] on p "HIPAA Training" at bounding box center [56, 213] width 96 height 12
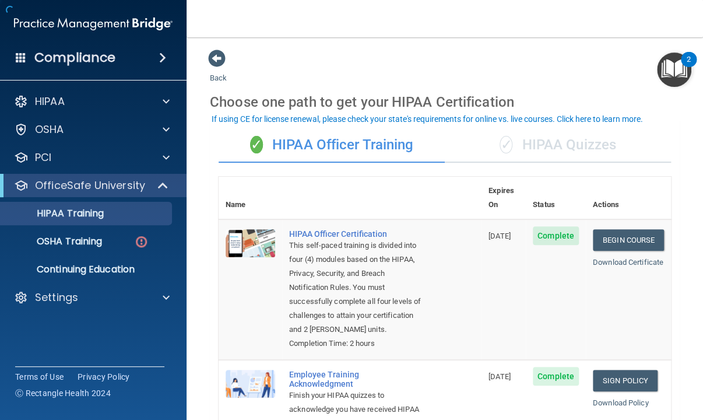
click at [542, 139] on div "✓ HIPAA Quizzes" at bounding box center [558, 145] width 226 height 35
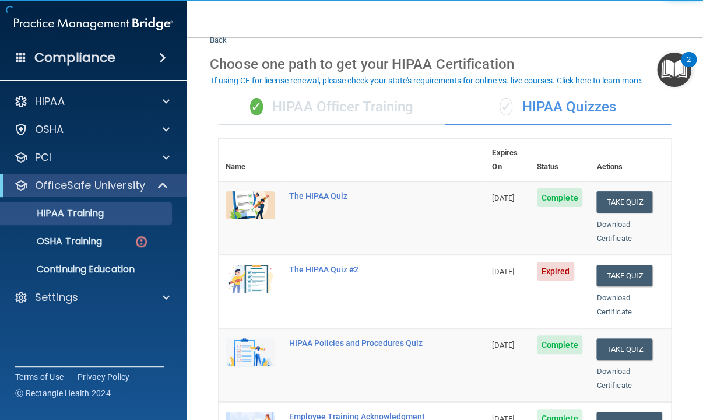
scroll to position [58, 0]
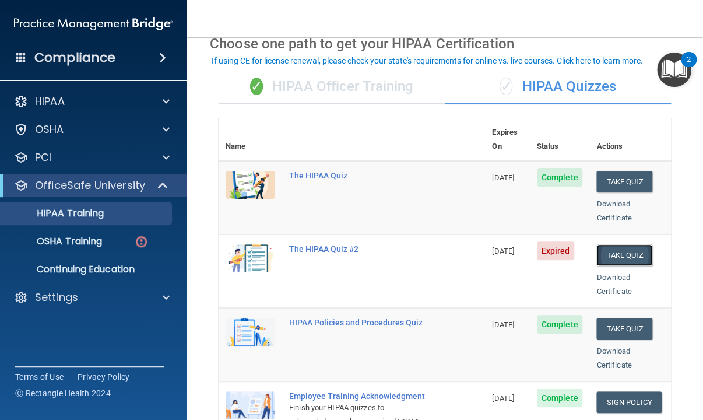
click at [604, 244] on button "Take Quiz" at bounding box center [624, 255] width 56 height 22
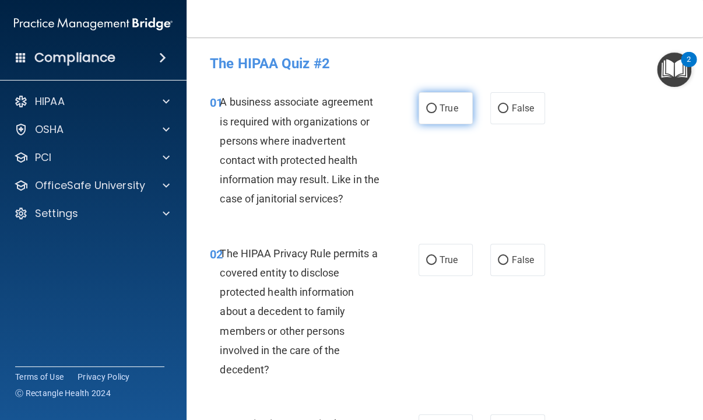
click at [441, 112] on span "True" at bounding box center [448, 108] width 18 height 11
click at [437, 112] on input "True" at bounding box center [431, 108] width 10 height 9
radio input "true"
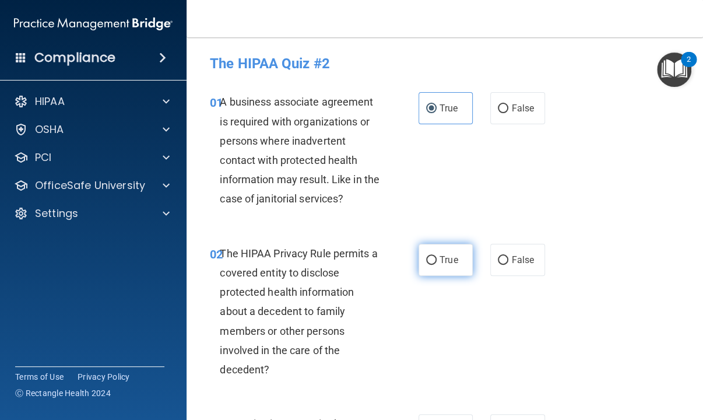
click at [427, 261] on input "True" at bounding box center [431, 260] width 10 height 9
radio input "true"
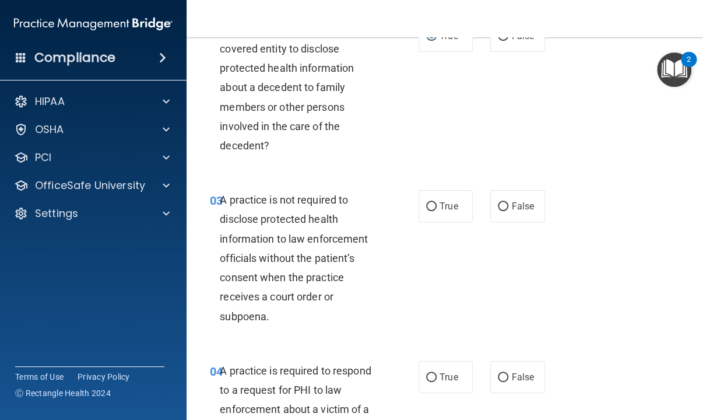
scroll to position [233, 0]
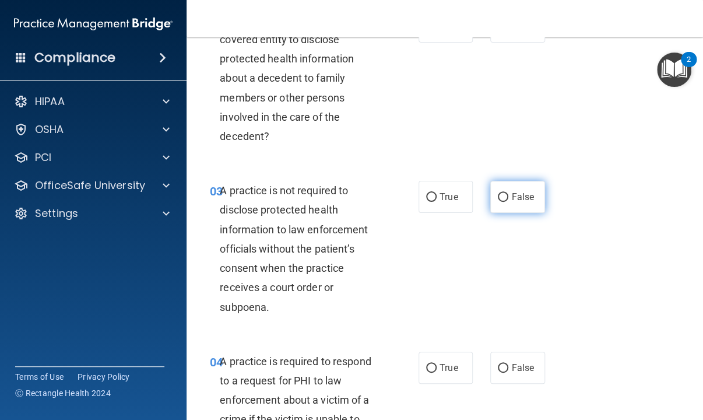
click at [498, 201] on input "False" at bounding box center [503, 197] width 10 height 9
radio input "true"
click at [503, 363] on label "False" at bounding box center [517, 367] width 54 height 32
click at [503, 364] on input "False" at bounding box center [503, 368] width 10 height 9
radio input "true"
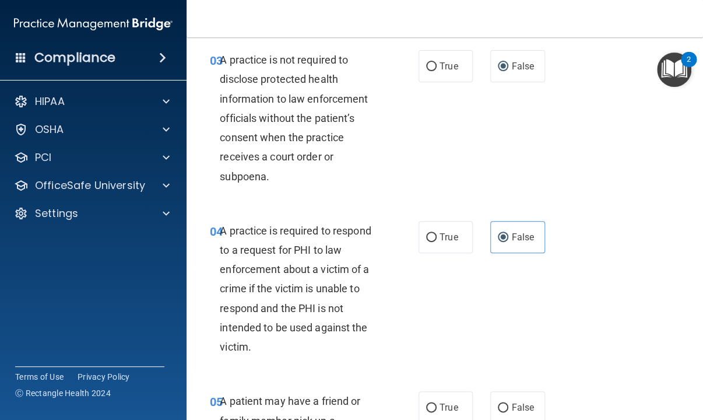
scroll to position [408, 0]
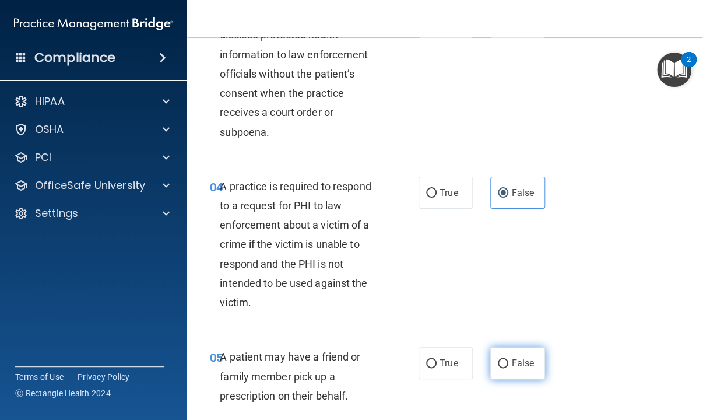
click at [500, 370] on label "False" at bounding box center [517, 363] width 54 height 32
click at [500, 368] on input "False" at bounding box center [503, 363] width 10 height 9
radio input "true"
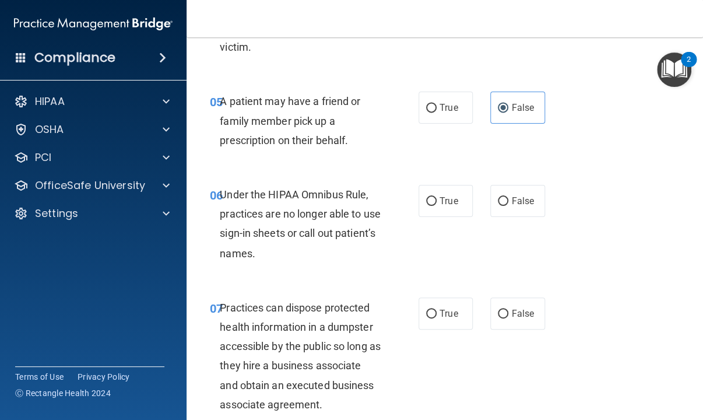
scroll to position [699, 0]
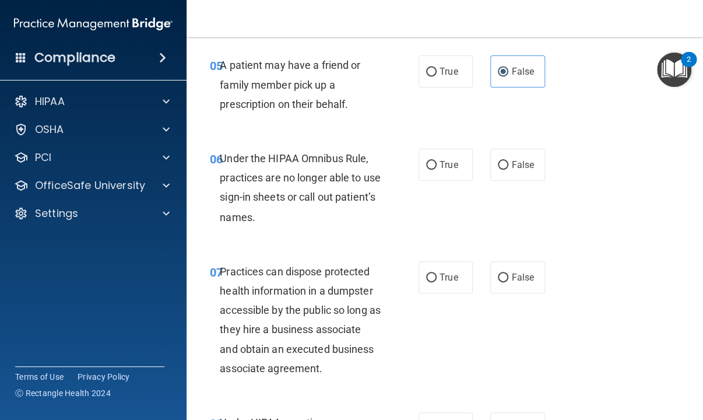
drag, startPoint x: 438, startPoint y: 172, endPoint x: 441, endPoint y: 211, distance: 39.2
click at [438, 173] on label "True" at bounding box center [445, 165] width 54 height 32
click at [437, 170] on input "True" at bounding box center [431, 165] width 10 height 9
radio input "true"
click at [440, 268] on label "True" at bounding box center [445, 277] width 54 height 32
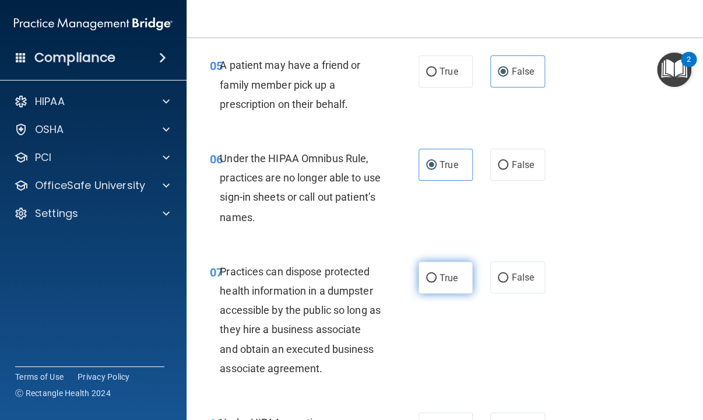
click at [437, 273] on input "True" at bounding box center [431, 277] width 10 height 9
radio input "true"
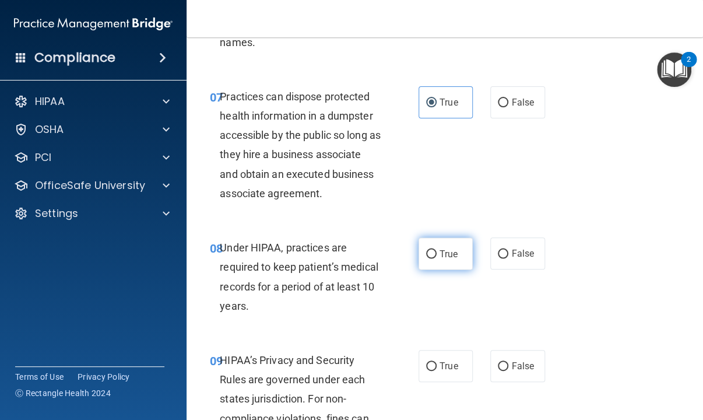
click at [443, 256] on span "True" at bounding box center [448, 253] width 18 height 11
click at [437, 256] on input "True" at bounding box center [431, 253] width 10 height 9
radio input "true"
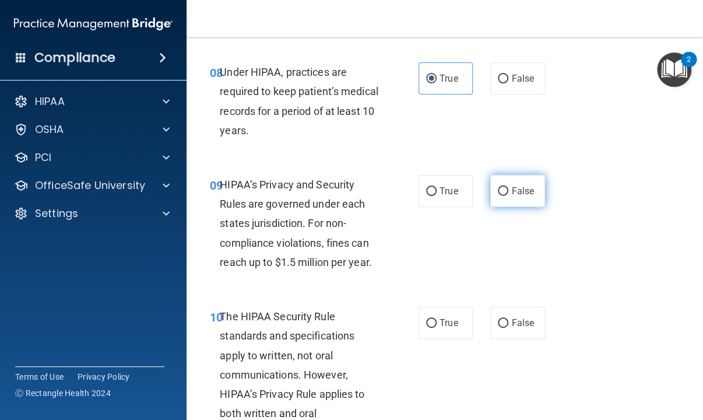
click at [496, 199] on label "False" at bounding box center [517, 191] width 54 height 32
click at [498, 196] on input "False" at bounding box center [503, 191] width 10 height 9
radio input "true"
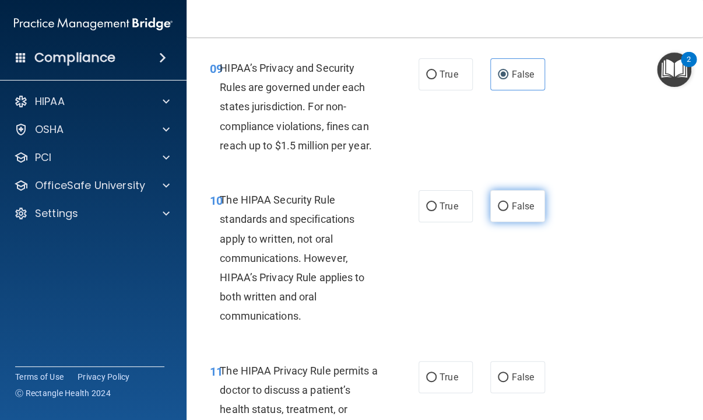
click at [511, 203] on span "False" at bounding box center [522, 205] width 23 height 11
click at [508, 203] on input "False" at bounding box center [503, 206] width 10 height 9
radio input "true"
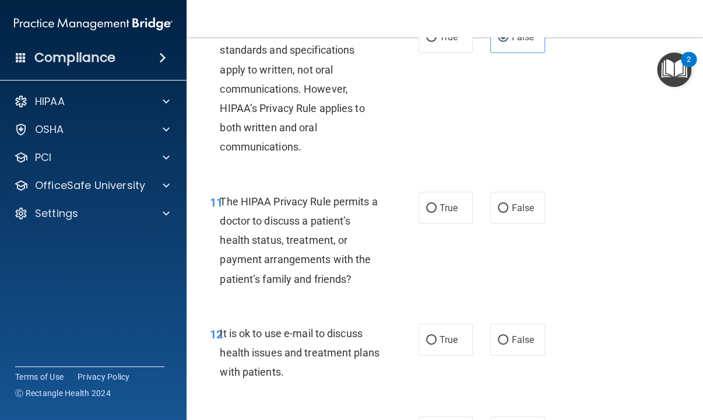
scroll to position [1340, 0]
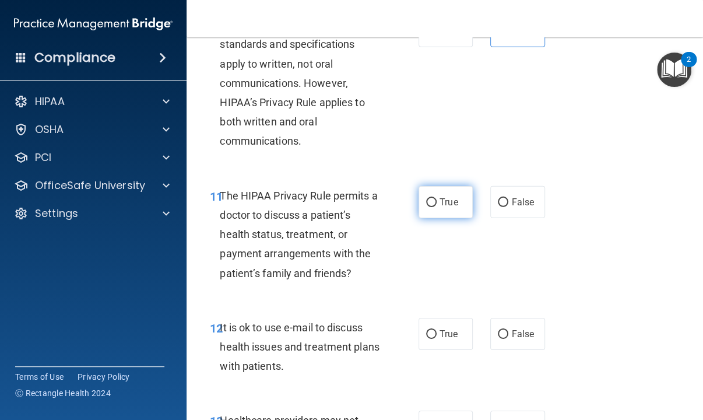
click at [427, 205] on input "True" at bounding box center [431, 202] width 10 height 9
radio input "true"
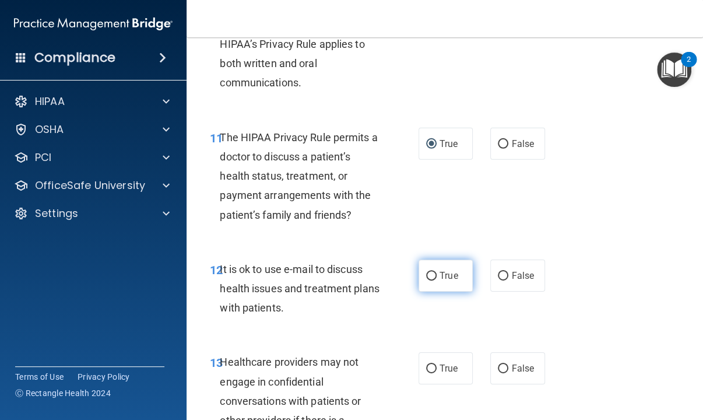
click at [420, 270] on label "True" at bounding box center [445, 275] width 54 height 32
click at [426, 272] on input "True" at bounding box center [431, 276] width 10 height 9
radio input "true"
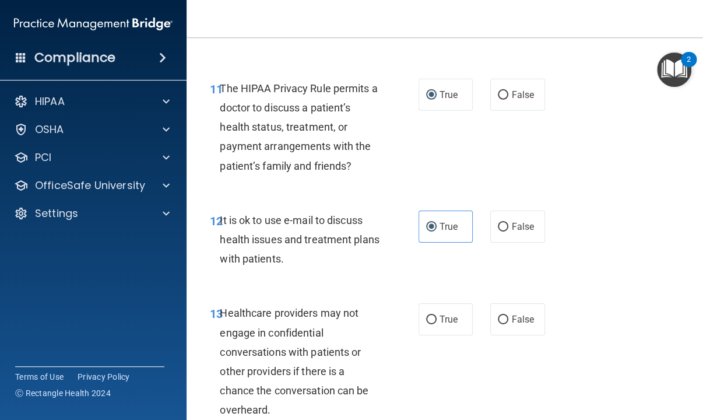
scroll to position [1515, 0]
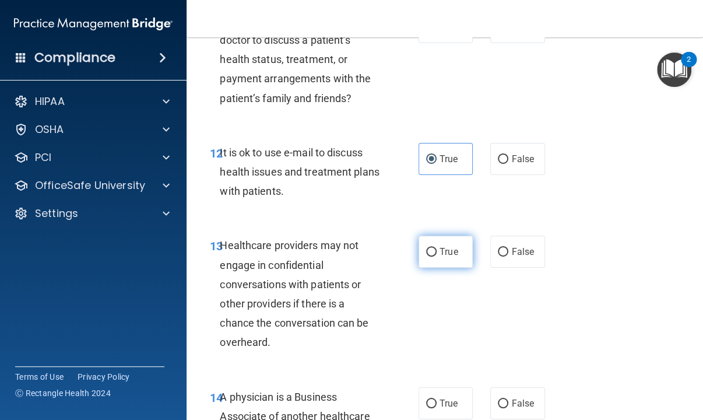
click at [428, 244] on label "True" at bounding box center [445, 251] width 54 height 32
click at [428, 248] on input "True" at bounding box center [431, 252] width 10 height 9
radio input "true"
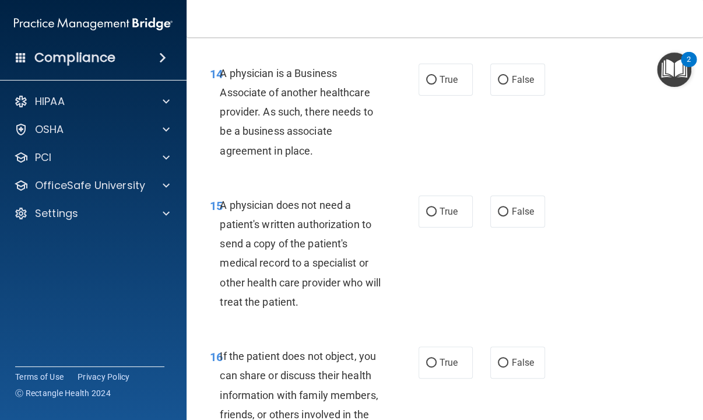
scroll to position [1865, 0]
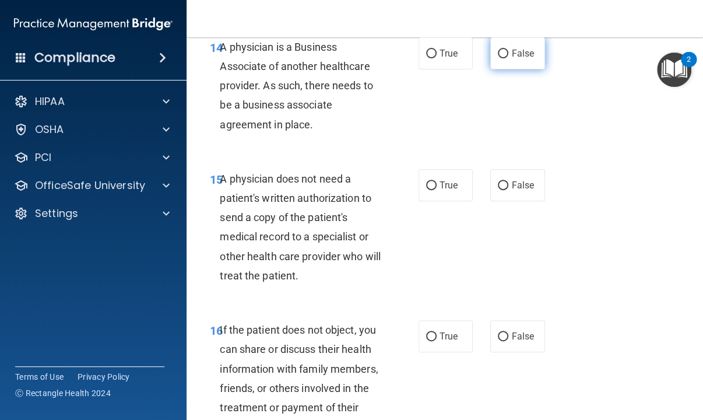
click at [520, 48] on span "False" at bounding box center [522, 53] width 23 height 11
click at [508, 50] on input "False" at bounding box center [503, 54] width 10 height 9
radio input "true"
click at [504, 184] on label "False" at bounding box center [517, 185] width 54 height 32
click at [504, 184] on input "False" at bounding box center [503, 185] width 10 height 9
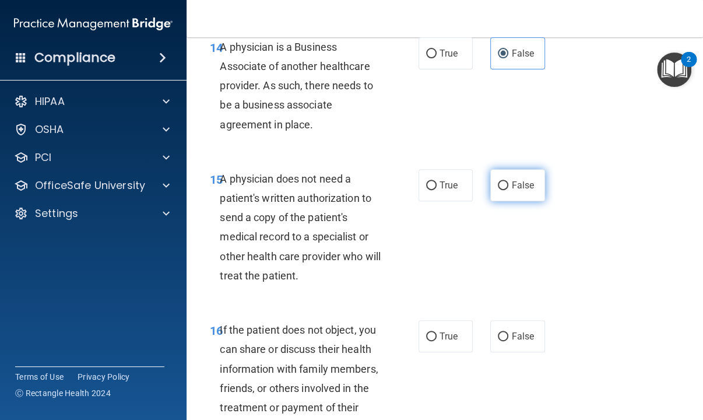
radio input "true"
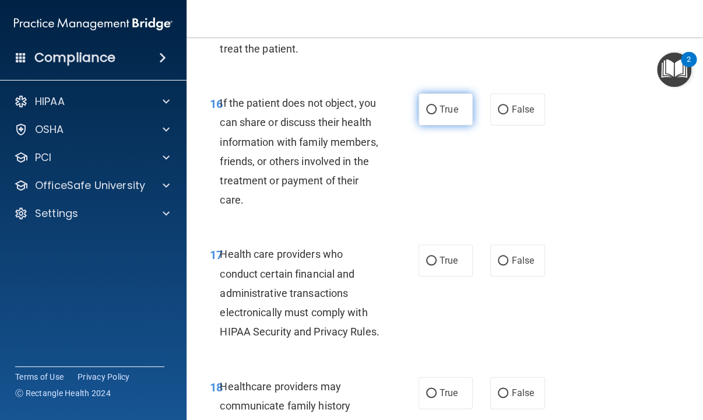
scroll to position [2098, 0]
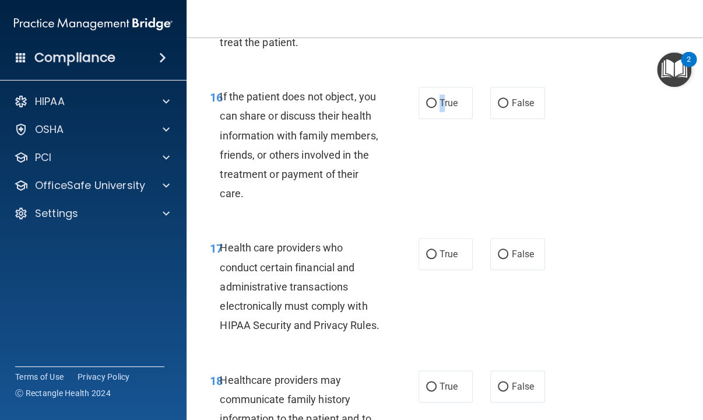
drag, startPoint x: 437, startPoint y: 112, endPoint x: 438, endPoint y: 125, distance: 12.3
click at [438, 112] on label "True" at bounding box center [445, 103] width 54 height 32
drag, startPoint x: 425, startPoint y: 104, endPoint x: 422, endPoint y: 152, distance: 47.3
click at [426, 104] on input "True" at bounding box center [431, 103] width 10 height 9
radio input "true"
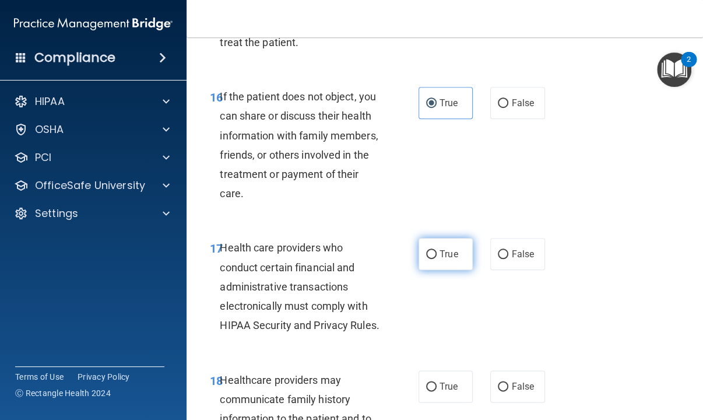
click at [432, 253] on label "True" at bounding box center [445, 254] width 54 height 32
click at [432, 253] on input "True" at bounding box center [431, 254] width 10 height 9
radio input "true"
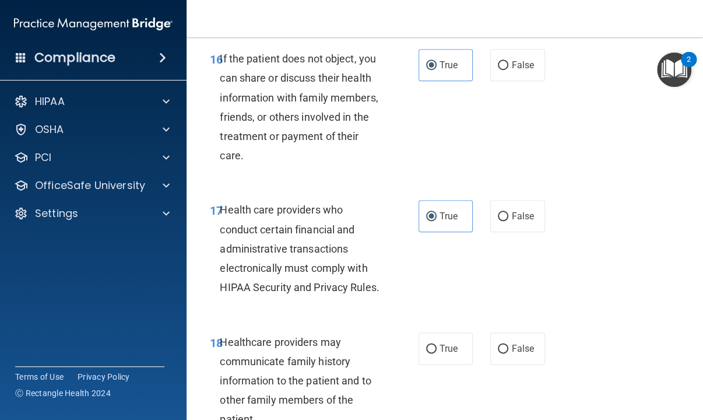
scroll to position [2273, 0]
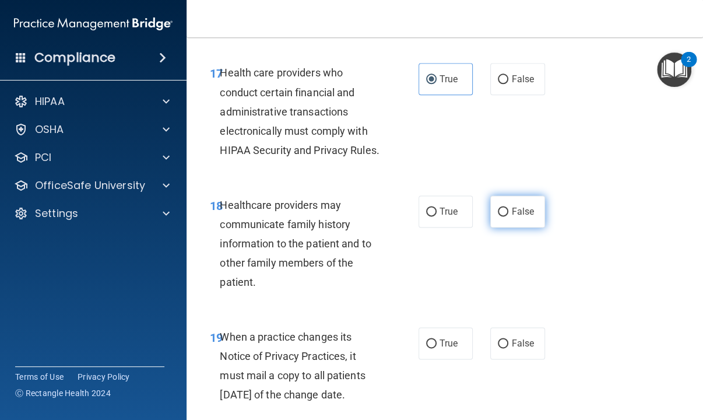
click at [498, 216] on input "False" at bounding box center [503, 211] width 10 height 9
radio input "true"
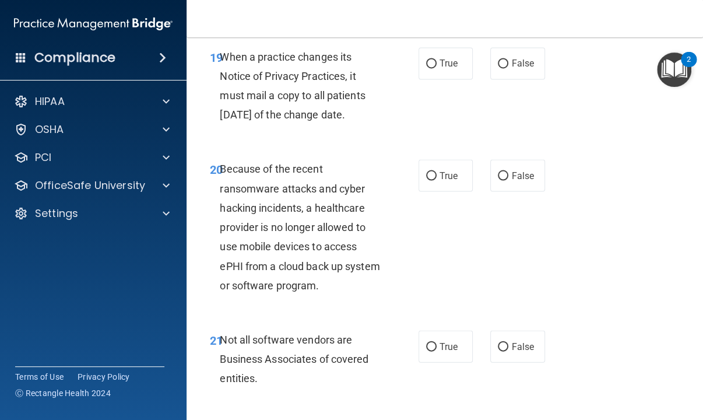
scroll to position [2564, 0]
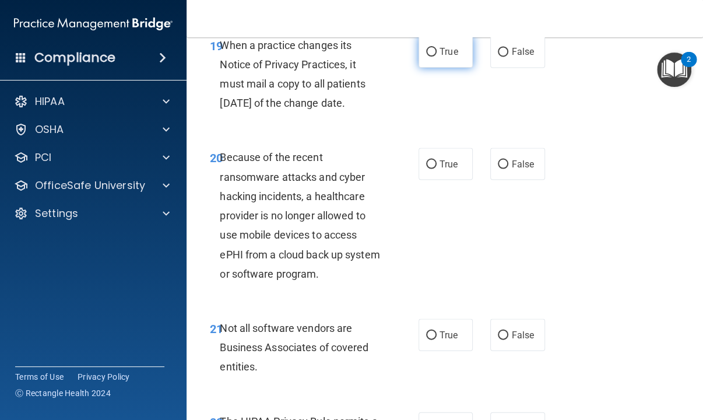
click at [426, 57] on input "True" at bounding box center [431, 52] width 10 height 9
radio input "true"
click at [433, 180] on label "True" at bounding box center [445, 163] width 54 height 32
click at [433, 168] on input "True" at bounding box center [431, 164] width 10 height 9
radio input "true"
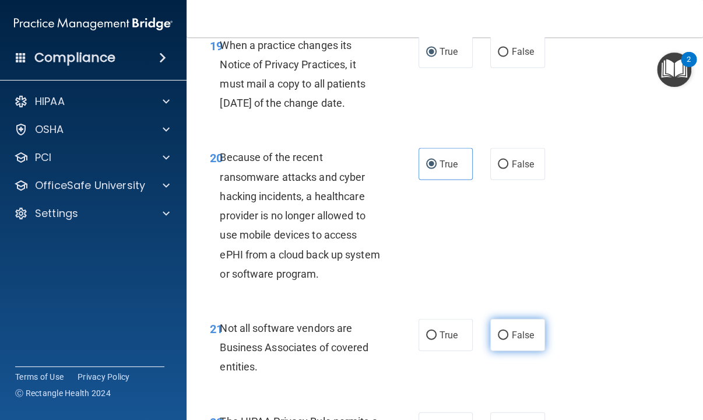
click at [511, 340] on span "False" at bounding box center [522, 334] width 23 height 11
click at [506, 339] on input "False" at bounding box center [503, 334] width 10 height 9
radio input "true"
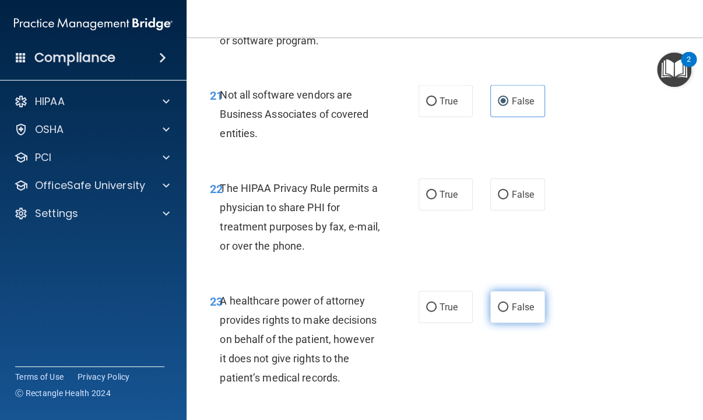
scroll to position [2914, 0]
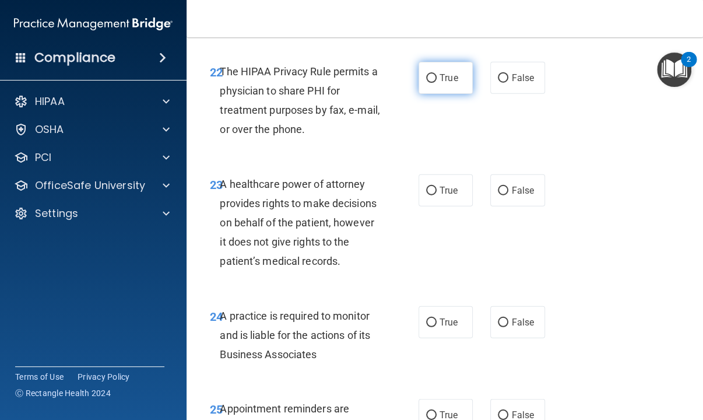
click at [420, 94] on label "True" at bounding box center [445, 78] width 54 height 32
click at [426, 83] on input "True" at bounding box center [431, 78] width 10 height 9
radio input "true"
click at [506, 206] on label "False" at bounding box center [517, 190] width 54 height 32
click at [506, 195] on input "False" at bounding box center [503, 191] width 10 height 9
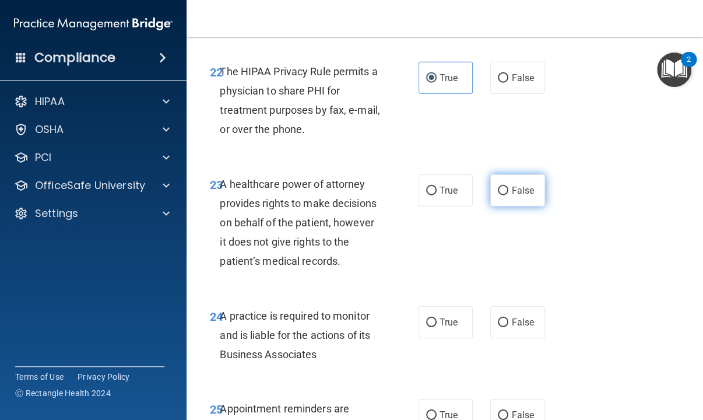
radio input "true"
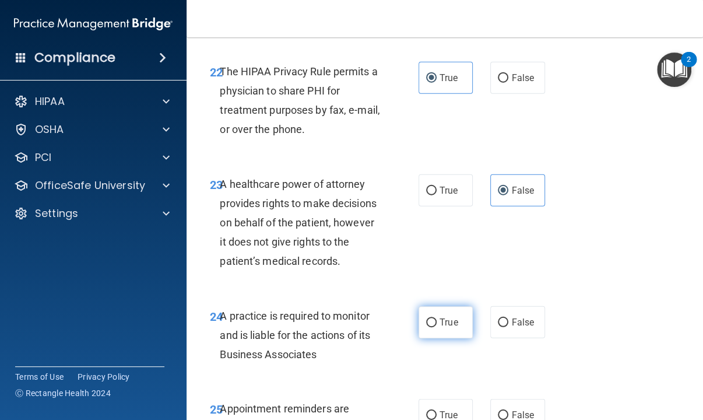
click at [448, 328] on span "True" at bounding box center [448, 321] width 18 height 11
click at [437, 327] on input "True" at bounding box center [431, 322] width 10 height 9
radio input "true"
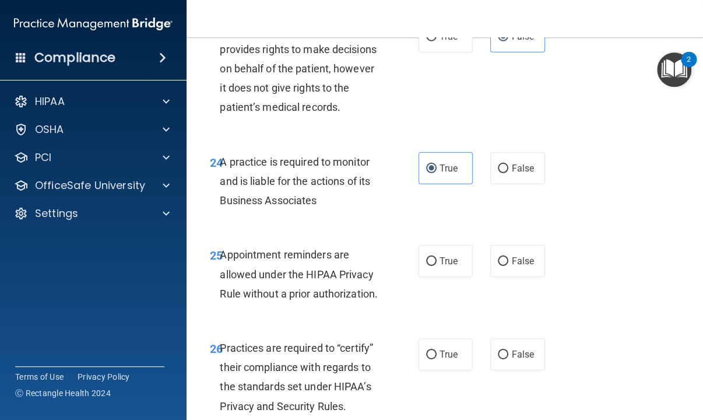
scroll to position [3089, 0]
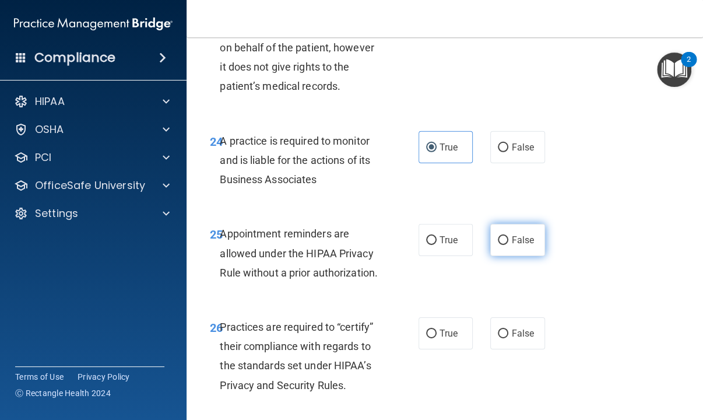
click at [490, 256] on label "False" at bounding box center [517, 240] width 54 height 32
click at [498, 245] on input "False" at bounding box center [503, 240] width 10 height 9
radio input "true"
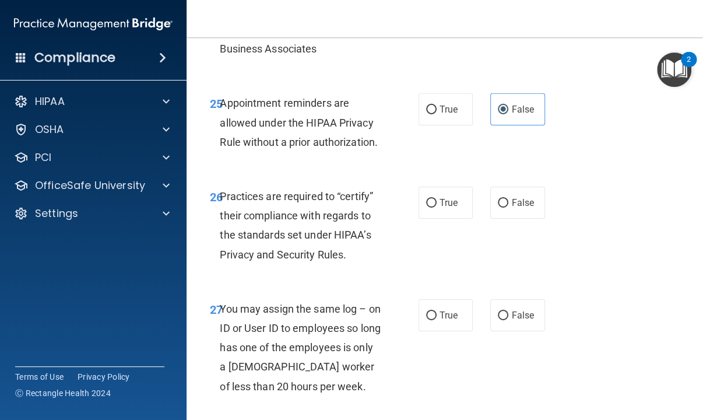
scroll to position [3264, 0]
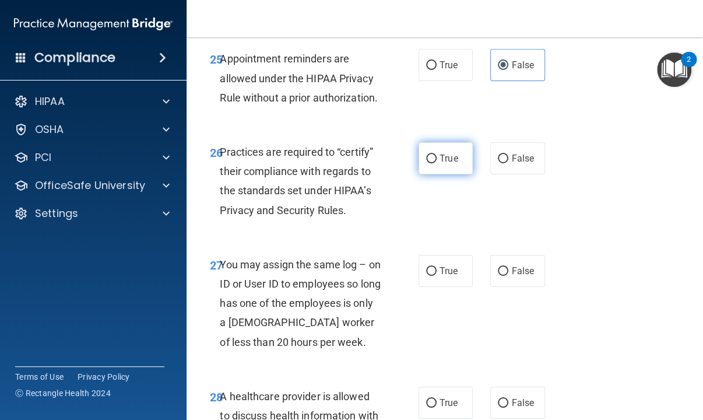
click at [431, 174] on label "True" at bounding box center [445, 158] width 54 height 32
click at [426, 163] on input "True" at bounding box center [431, 158] width 10 height 9
radio input "true"
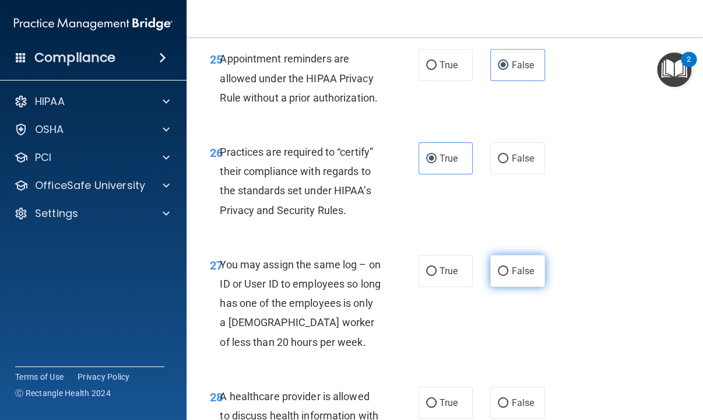
click at [498, 276] on input "False" at bounding box center [503, 271] width 10 height 9
radio input "true"
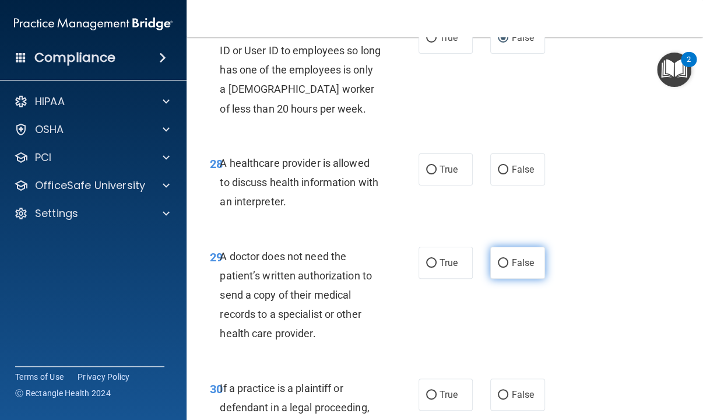
scroll to position [3555, 0]
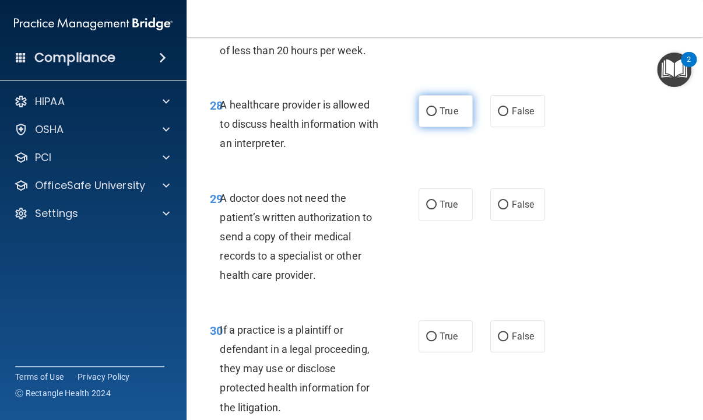
click at [420, 127] on label "True" at bounding box center [445, 111] width 54 height 32
click at [426, 116] on input "True" at bounding box center [431, 111] width 10 height 9
radio input "true"
click at [418, 220] on label "True" at bounding box center [445, 204] width 54 height 32
click at [426, 209] on input "True" at bounding box center [431, 204] width 10 height 9
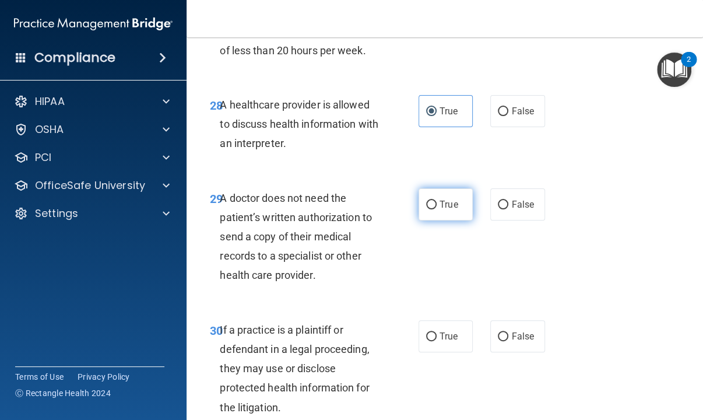
radio input "true"
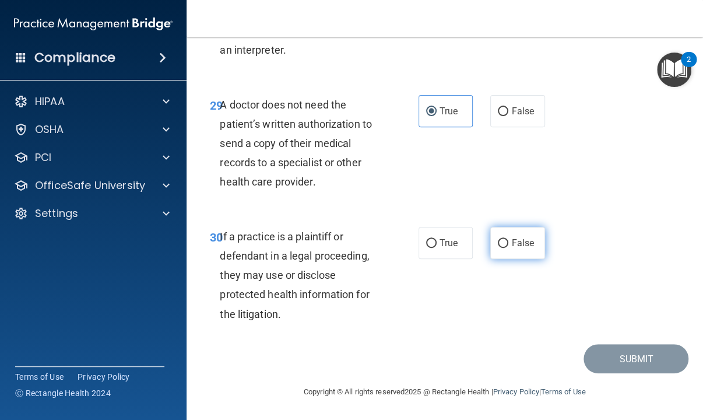
scroll to position [3726, 0]
click at [511, 247] on span "False" at bounding box center [522, 242] width 23 height 11
click at [508, 247] on input "False" at bounding box center [503, 243] width 10 height 9
radio input "true"
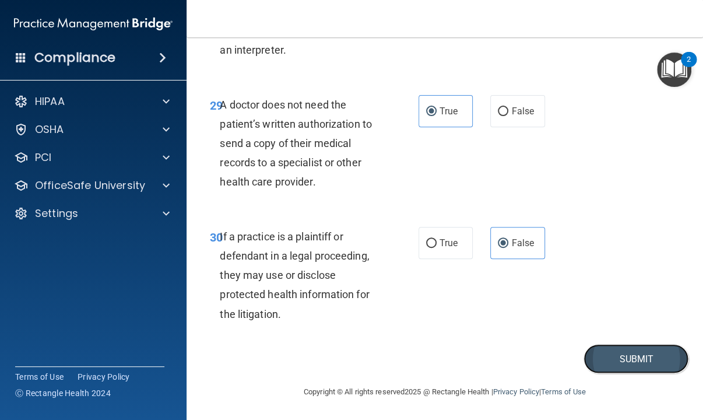
click at [595, 353] on button "Submit" at bounding box center [635, 359] width 105 height 30
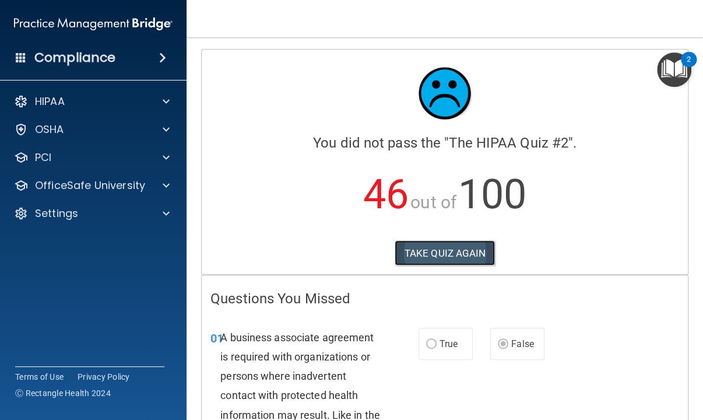
click at [465, 248] on button "TAKE QUIZ AGAIN" at bounding box center [445, 253] width 101 height 26
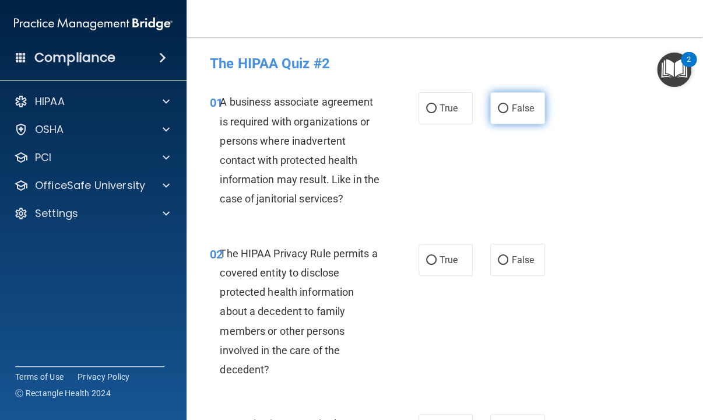
click at [501, 107] on input "False" at bounding box center [503, 108] width 10 height 9
radio input "true"
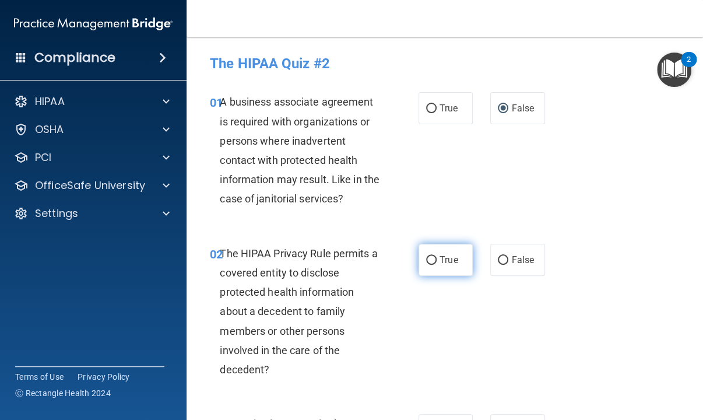
click at [426, 262] on input "True" at bounding box center [431, 260] width 10 height 9
radio input "true"
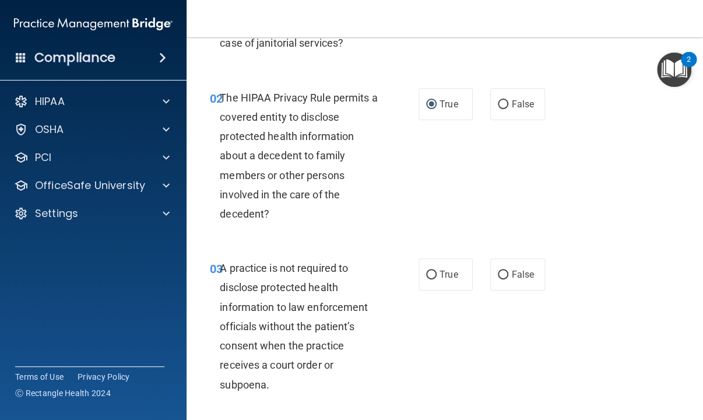
scroll to position [175, 0]
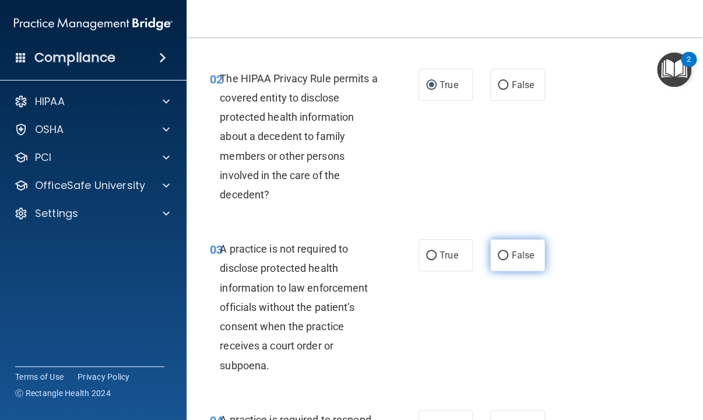
click at [511, 261] on label "False" at bounding box center [517, 255] width 54 height 32
click at [508, 260] on input "False" at bounding box center [503, 255] width 10 height 9
radio input "true"
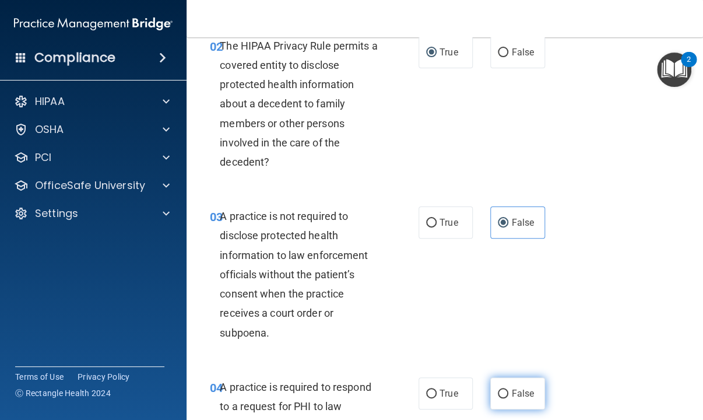
scroll to position [350, 0]
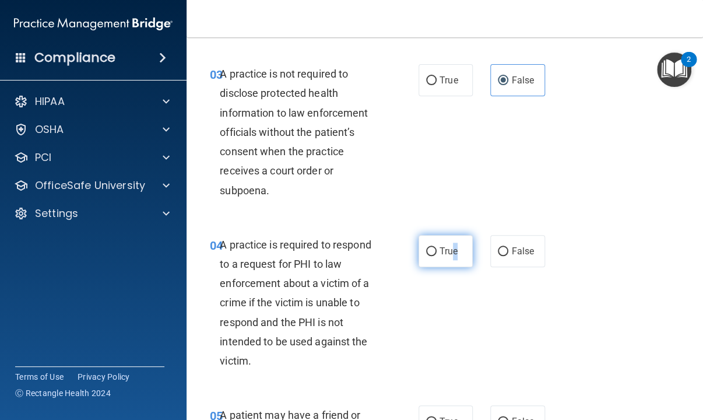
click at [451, 257] on label "True" at bounding box center [445, 251] width 54 height 32
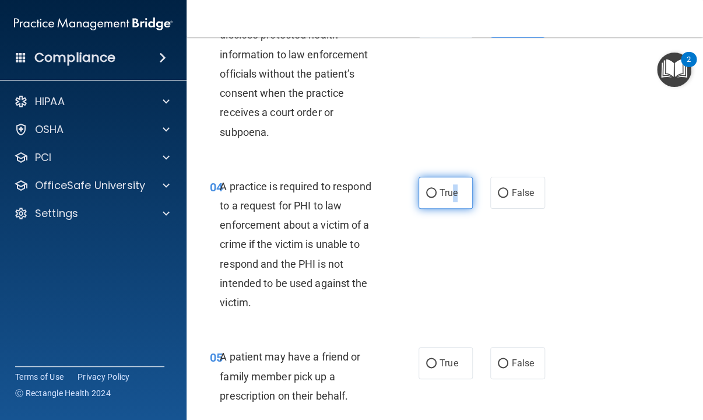
click at [428, 189] on input "True" at bounding box center [431, 193] width 10 height 9
radio input "true"
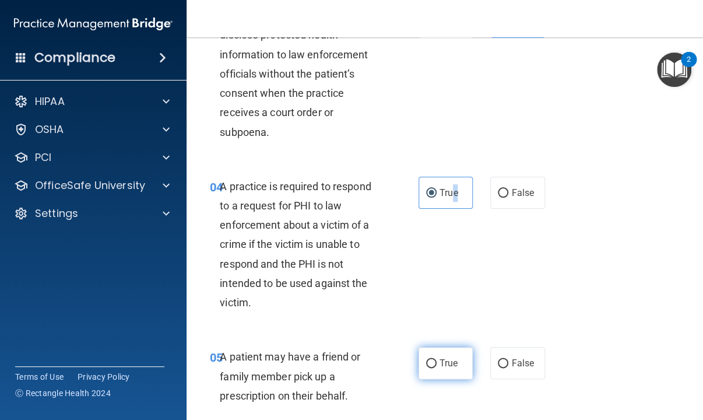
click at [432, 361] on label "True" at bounding box center [445, 363] width 54 height 32
click at [428, 359] on input "True" at bounding box center [431, 363] width 10 height 9
radio input "true"
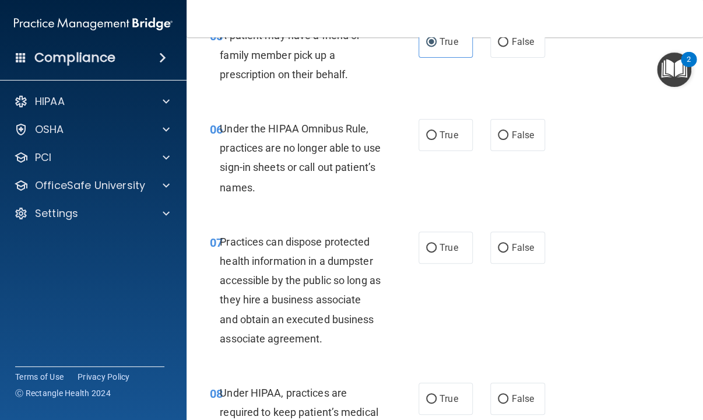
scroll to position [758, 0]
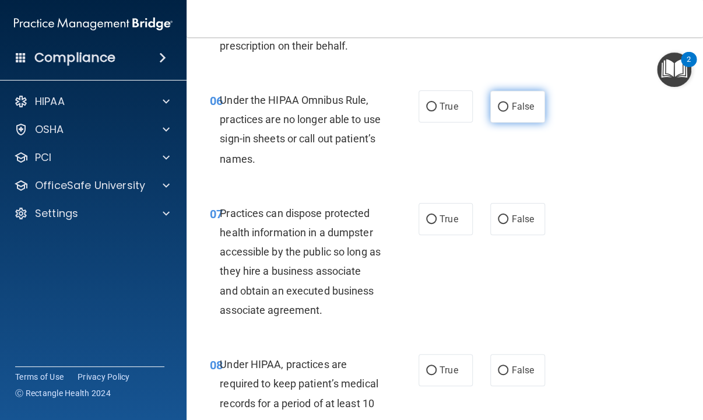
click at [515, 108] on span "False" at bounding box center [522, 106] width 23 height 11
click at [508, 108] on input "False" at bounding box center [503, 107] width 10 height 9
radio input "true"
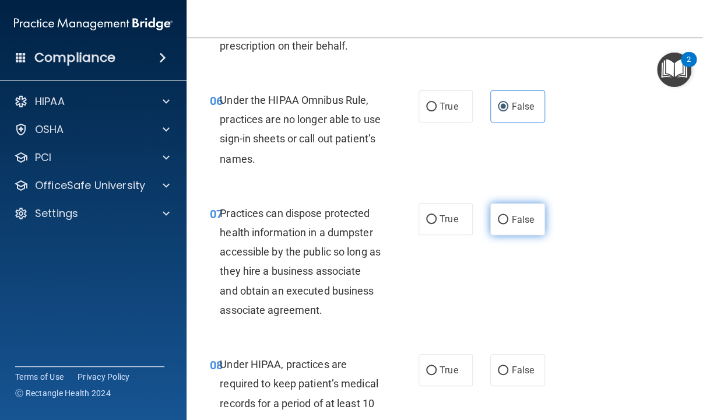
click at [511, 219] on span "False" at bounding box center [522, 218] width 23 height 11
click at [508, 219] on input "False" at bounding box center [503, 219] width 10 height 9
radio input "true"
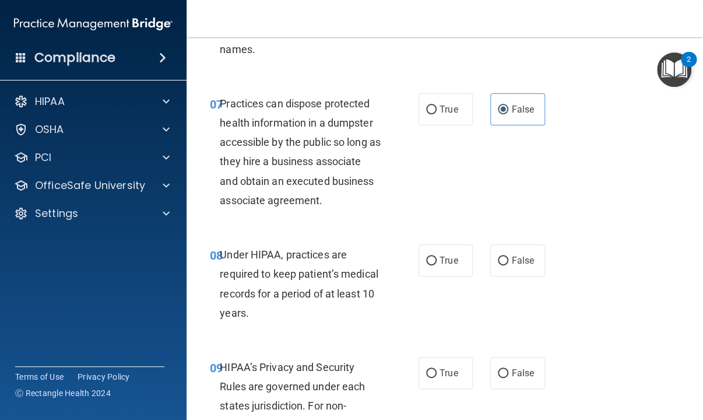
scroll to position [874, 0]
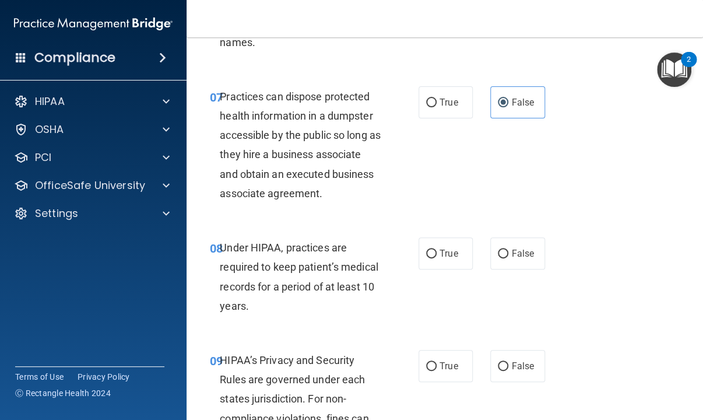
drag, startPoint x: 511, startPoint y: 255, endPoint x: 511, endPoint y: 270, distance: 14.6
click at [511, 255] on span "False" at bounding box center [522, 253] width 23 height 11
click at [508, 255] on input "False" at bounding box center [503, 253] width 10 height 9
radio input "true"
click at [515, 370] on span "False" at bounding box center [522, 365] width 23 height 11
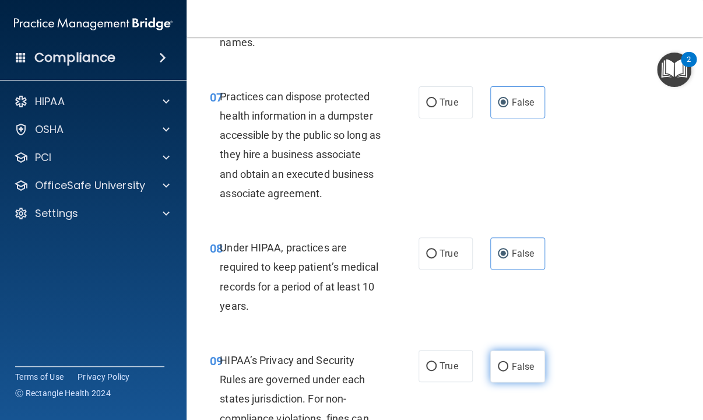
click at [508, 370] on input "False" at bounding box center [503, 366] width 10 height 9
radio input "true"
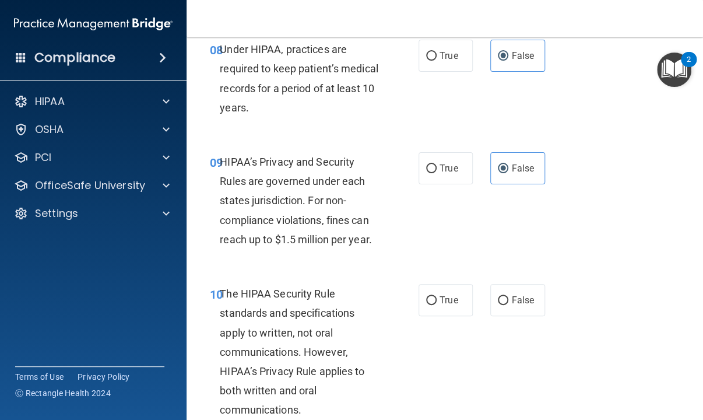
scroll to position [1107, 0]
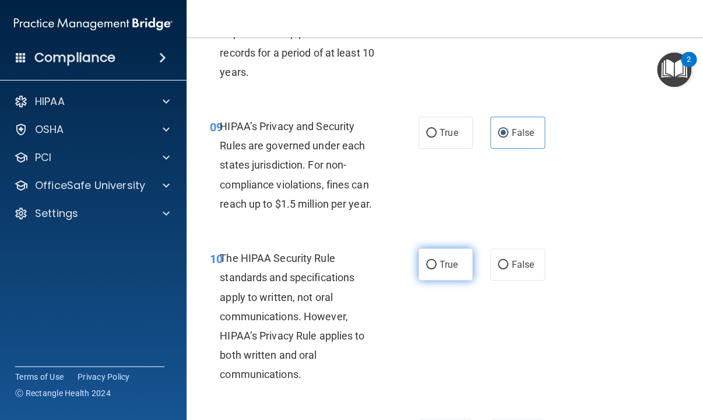
click at [432, 265] on label "True" at bounding box center [445, 264] width 54 height 32
click at [432, 265] on input "True" at bounding box center [431, 265] width 10 height 9
radio input "true"
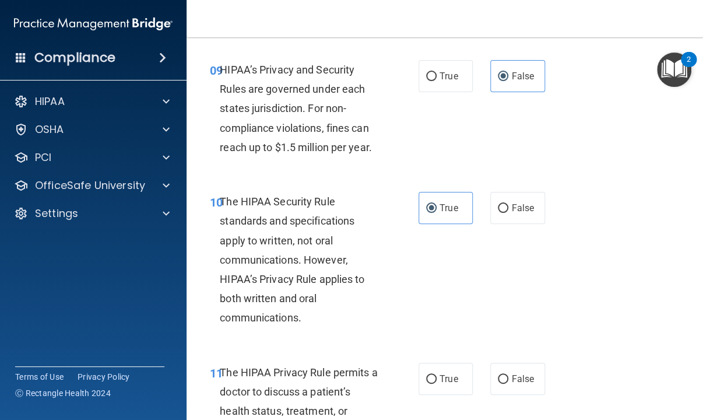
scroll to position [1224, 0]
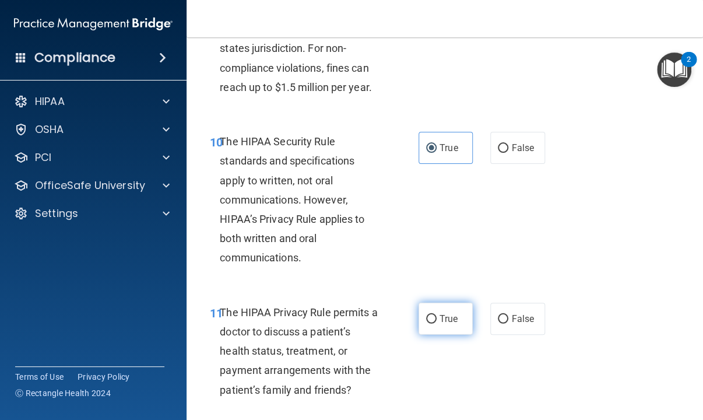
click at [437, 333] on label "True" at bounding box center [445, 318] width 54 height 32
click at [437, 323] on input "True" at bounding box center [431, 319] width 10 height 9
radio input "true"
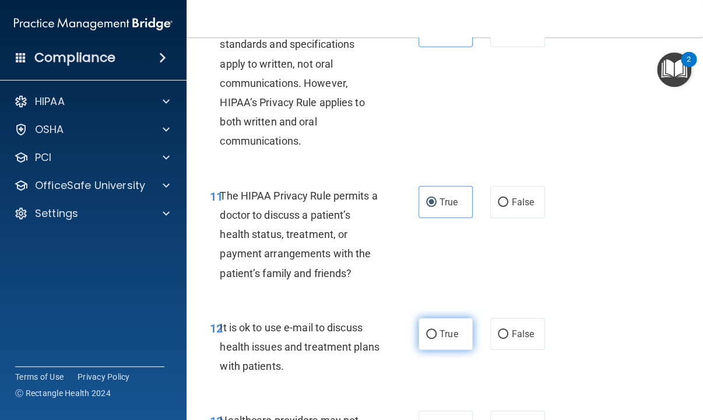
click at [437, 321] on label "True" at bounding box center [445, 334] width 54 height 32
click at [437, 330] on input "True" at bounding box center [431, 334] width 10 height 9
radio input "true"
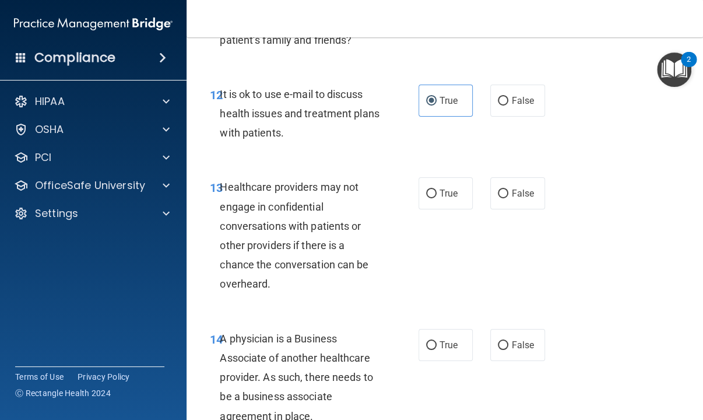
scroll to position [1632, 0]
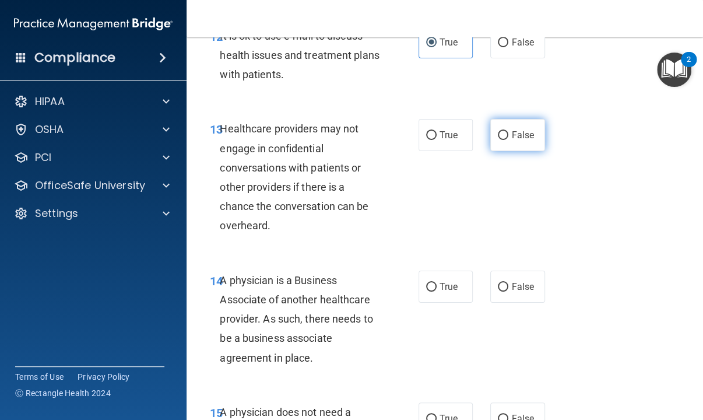
click at [490, 136] on label "False" at bounding box center [517, 135] width 54 height 32
click at [498, 136] on input "False" at bounding box center [503, 135] width 10 height 9
radio input "true"
click at [511, 286] on span "False" at bounding box center [522, 286] width 23 height 11
click at [506, 286] on input "False" at bounding box center [503, 287] width 10 height 9
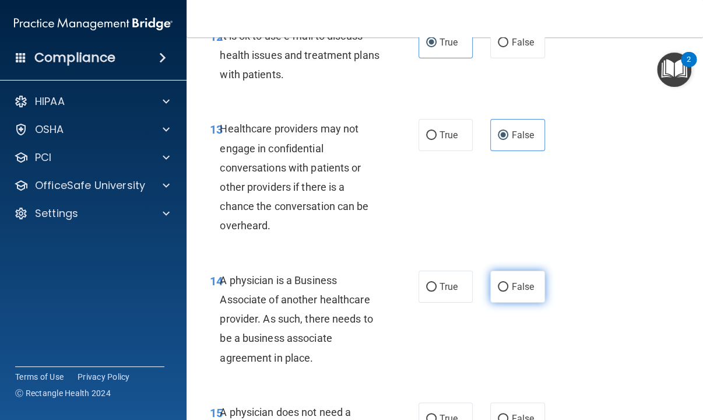
radio input "true"
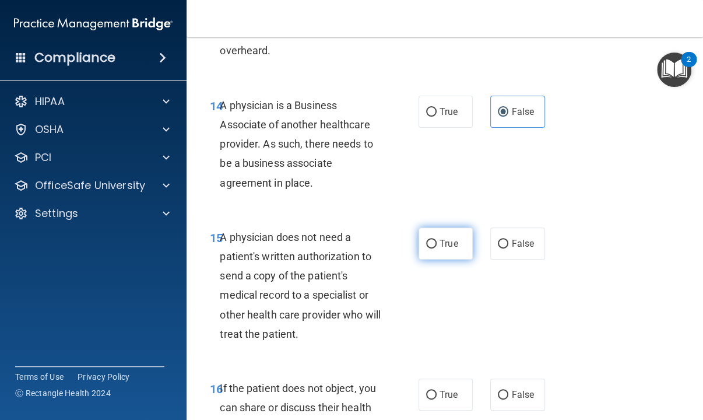
click at [439, 242] on span "True" at bounding box center [448, 243] width 18 height 11
click at [437, 242] on input "True" at bounding box center [431, 244] width 10 height 9
radio input "true"
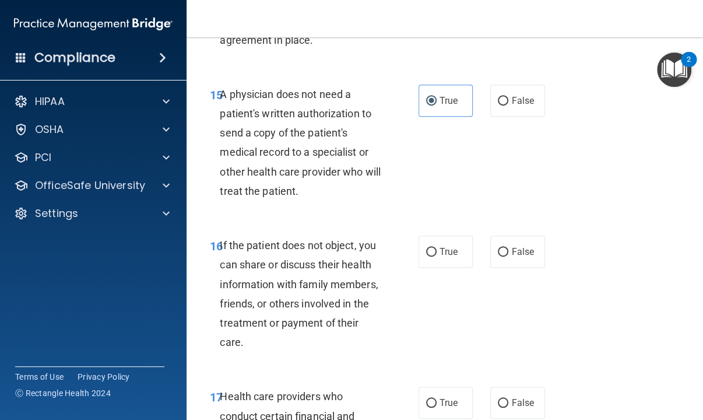
scroll to position [1982, 0]
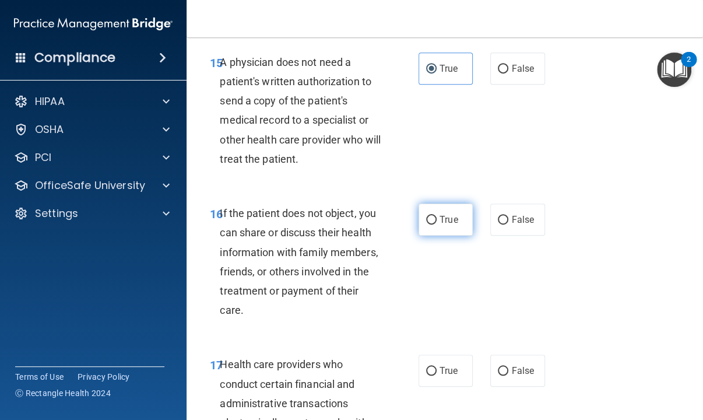
click at [438, 212] on label "True" at bounding box center [445, 219] width 54 height 32
click at [437, 216] on input "True" at bounding box center [431, 220] width 10 height 9
radio input "true"
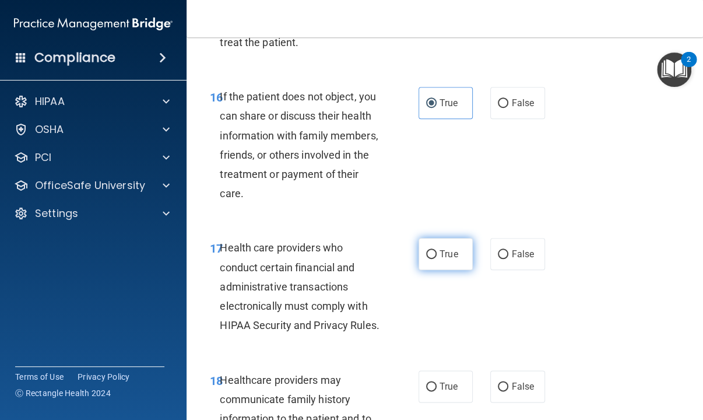
click at [434, 262] on label "True" at bounding box center [445, 254] width 54 height 32
click at [434, 259] on input "True" at bounding box center [431, 254] width 10 height 9
radio input "true"
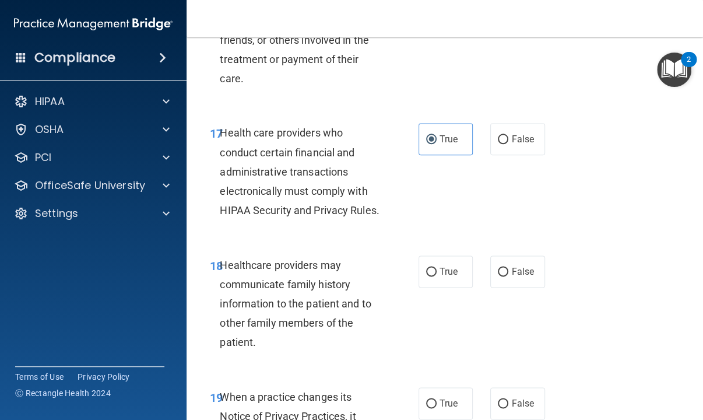
scroll to position [2215, 0]
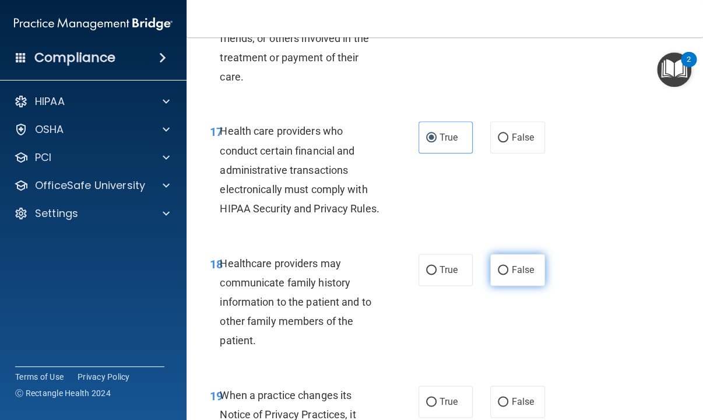
click at [498, 275] on input "False" at bounding box center [503, 270] width 10 height 9
radio input "true"
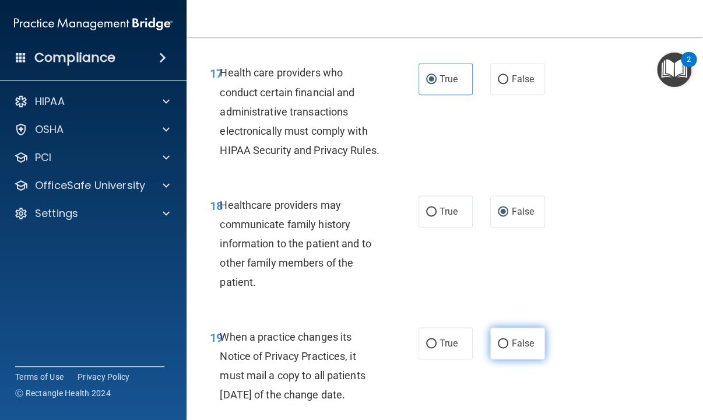
click at [505, 354] on label "False" at bounding box center [517, 343] width 54 height 32
click at [505, 348] on input "False" at bounding box center [503, 343] width 10 height 9
radio input "true"
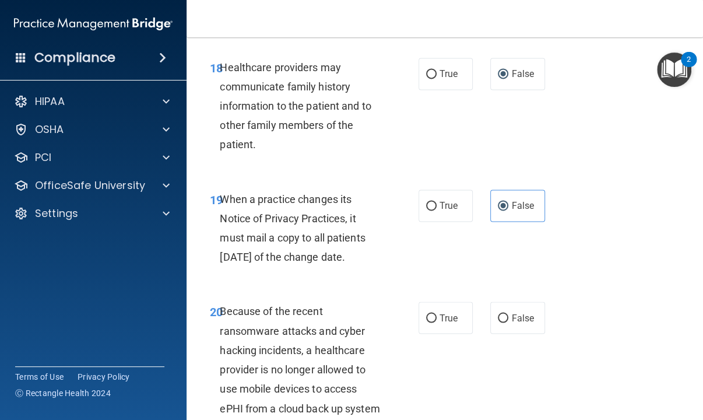
scroll to position [2448, 0]
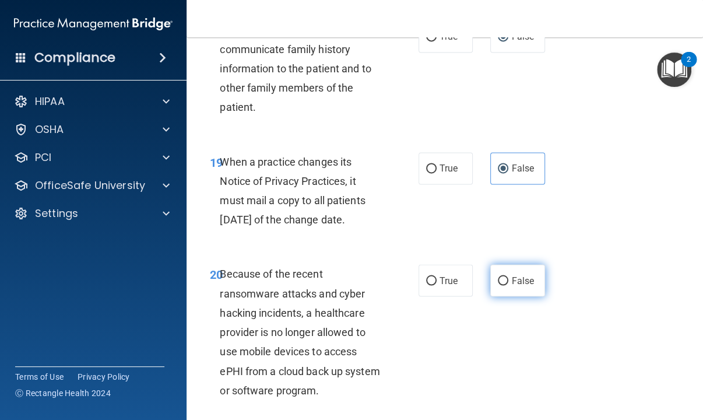
click at [507, 296] on label "False" at bounding box center [517, 280] width 54 height 32
click at [507, 285] on input "False" at bounding box center [503, 280] width 10 height 9
radio input "true"
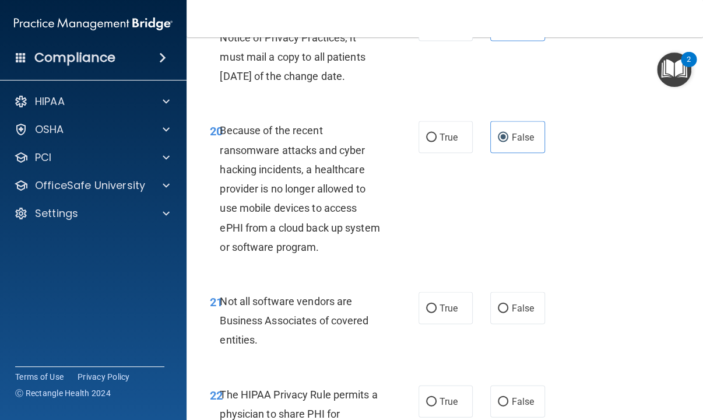
scroll to position [2623, 0]
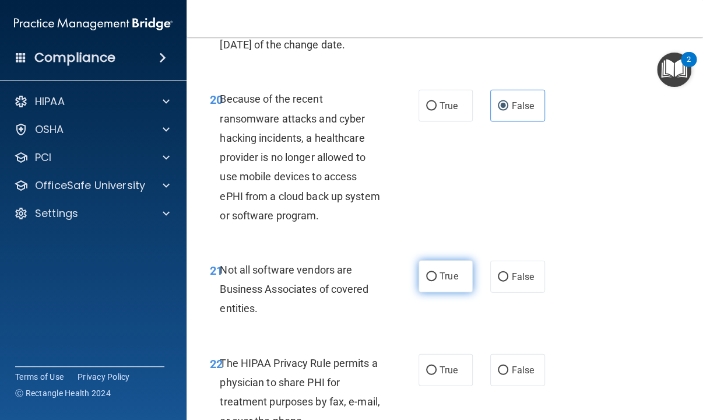
click at [439, 281] on span "True" at bounding box center [448, 275] width 18 height 11
click at [437, 281] on input "True" at bounding box center [431, 276] width 10 height 9
radio input "true"
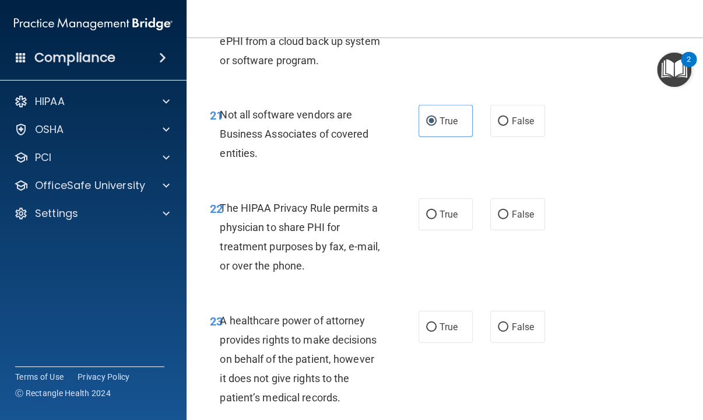
scroll to position [2798, 0]
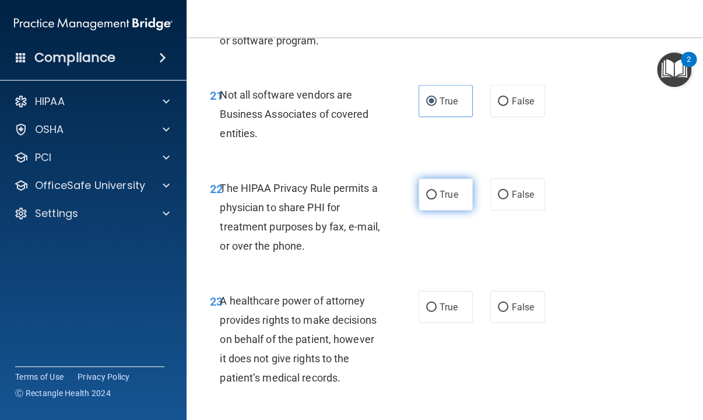
click at [439, 200] on span "True" at bounding box center [448, 194] width 18 height 11
click at [437, 199] on input "True" at bounding box center [431, 195] width 10 height 9
radio input "true"
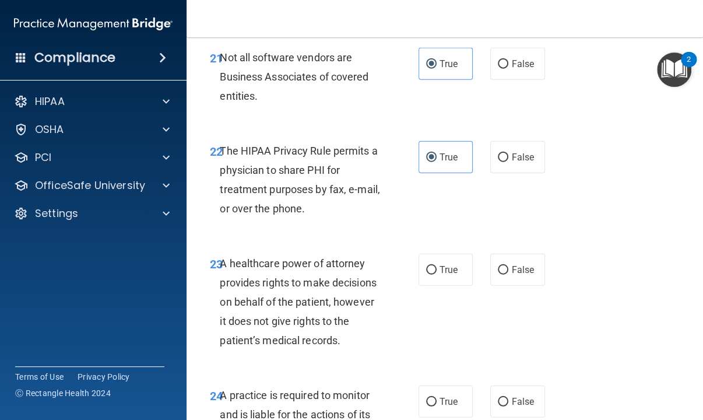
scroll to position [2856, 0]
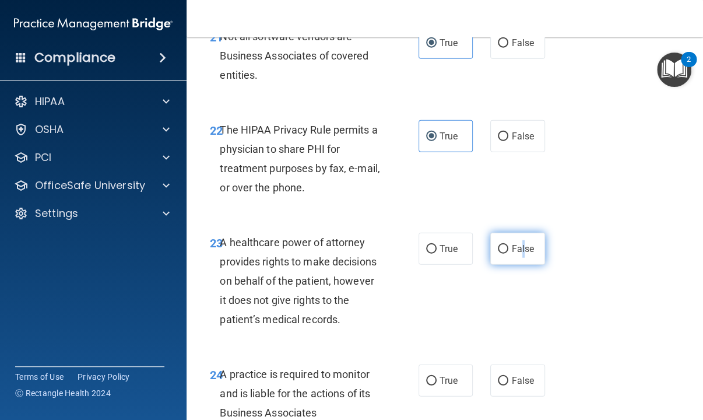
click at [516, 265] on label "False" at bounding box center [517, 249] width 54 height 32
click at [499, 265] on label "False" at bounding box center [517, 249] width 54 height 32
click at [499, 254] on input "False" at bounding box center [503, 249] width 10 height 9
radio input "true"
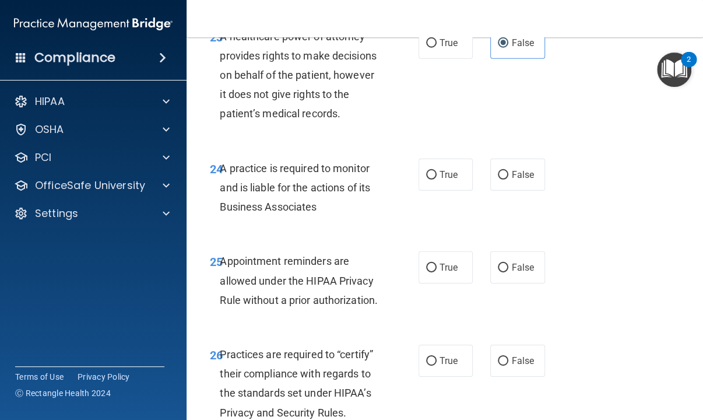
scroll to position [3089, 0]
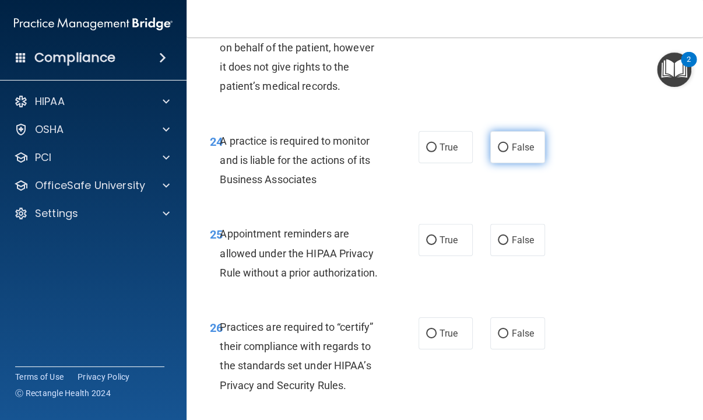
click at [490, 163] on label "False" at bounding box center [517, 147] width 54 height 32
click at [498, 152] on input "False" at bounding box center [503, 147] width 10 height 9
radio input "true"
click at [501, 245] on input "False" at bounding box center [503, 240] width 10 height 9
radio input "true"
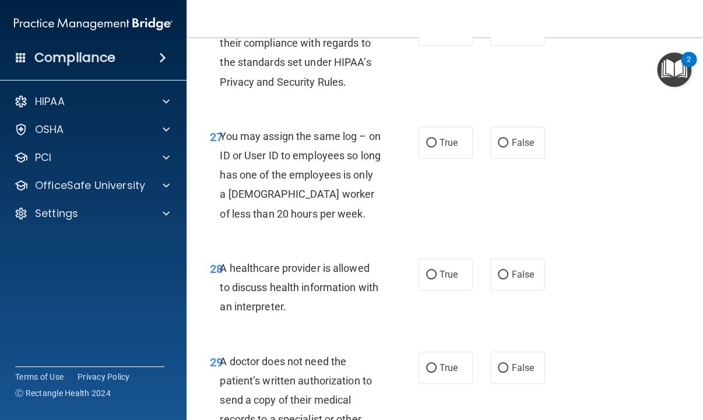
scroll to position [3380, 0]
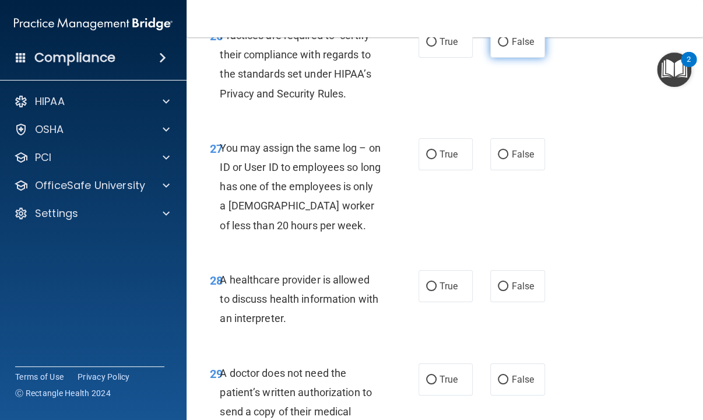
click at [501, 47] on input "False" at bounding box center [503, 42] width 10 height 9
radio input "true"
click at [526, 170] on label "False" at bounding box center [517, 154] width 54 height 32
click at [508, 159] on input "False" at bounding box center [503, 154] width 10 height 9
radio input "true"
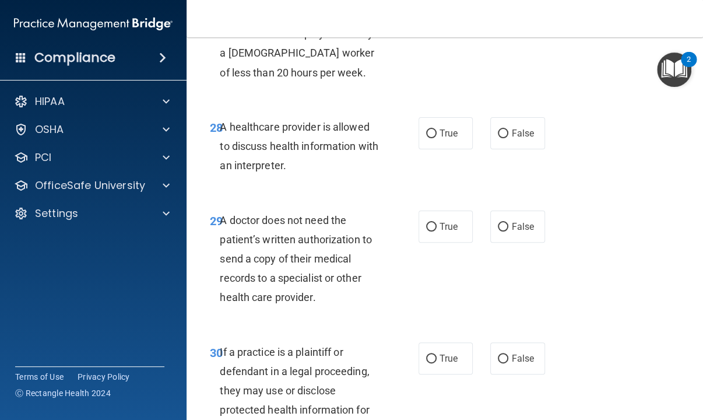
scroll to position [3555, 0]
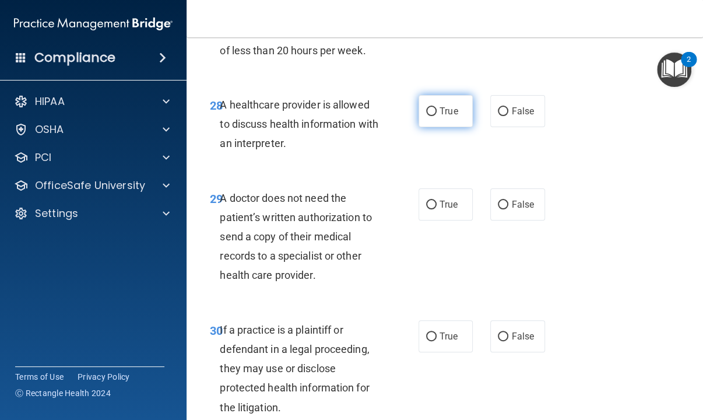
click at [423, 127] on label "True" at bounding box center [445, 111] width 54 height 32
click at [426, 116] on input "True" at bounding box center [431, 111] width 10 height 9
radio input "true"
click at [426, 209] on input "True" at bounding box center [431, 204] width 10 height 9
radio input "true"
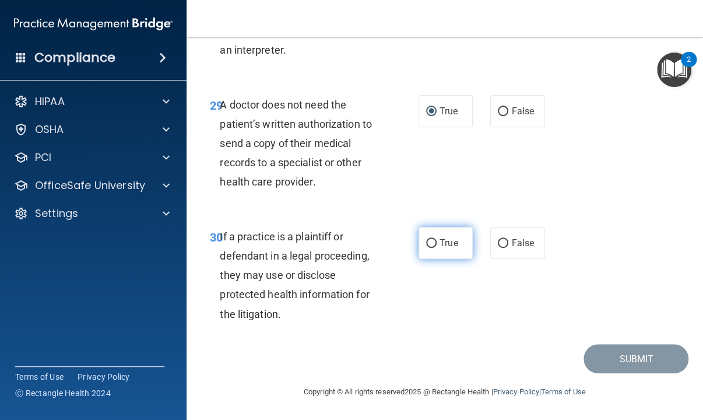
scroll to position [3726, 0]
click at [426, 243] on input "True" at bounding box center [431, 243] width 10 height 9
radio input "true"
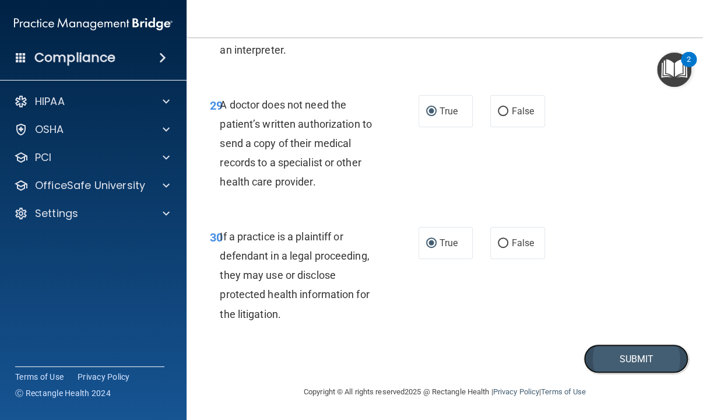
click at [615, 363] on button "Submit" at bounding box center [635, 359] width 105 height 30
click at [639, 357] on button "Submit" at bounding box center [635, 359] width 105 height 30
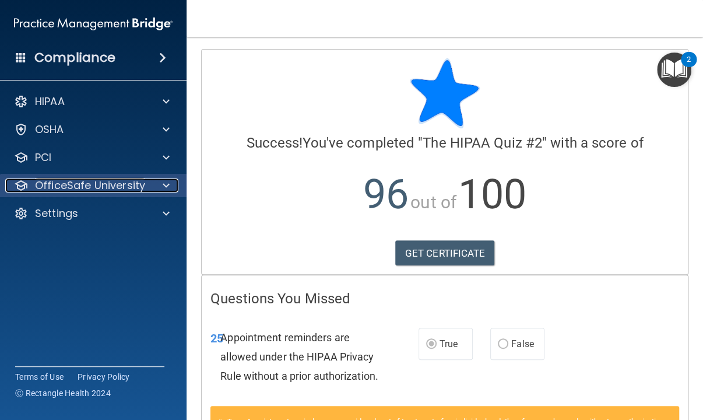
click at [103, 185] on p "OfficeSafe University" at bounding box center [90, 185] width 110 height 14
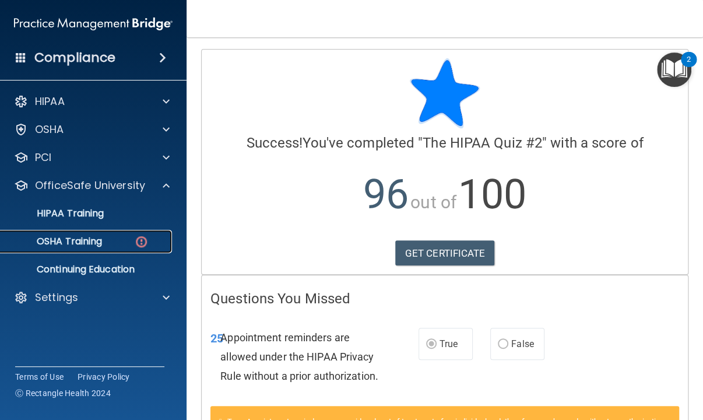
click at [78, 237] on p "OSHA Training" at bounding box center [55, 241] width 94 height 12
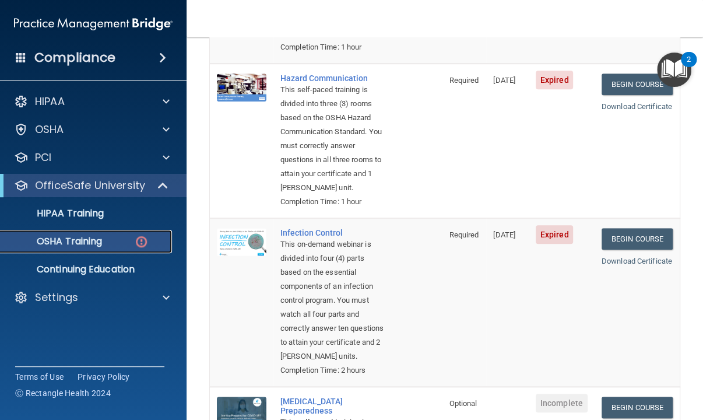
scroll to position [291, 0]
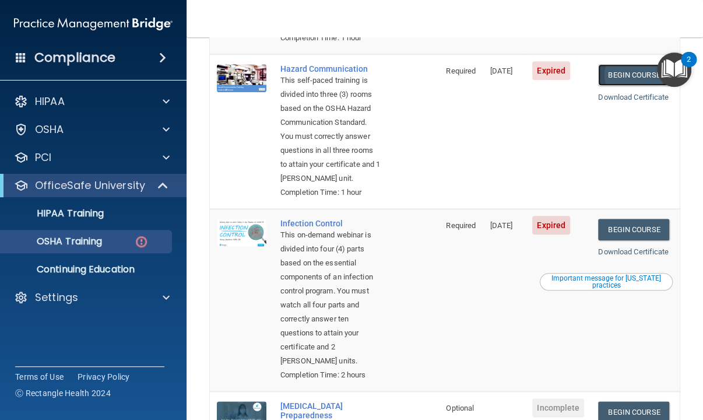
click at [618, 86] on link "Begin Course" at bounding box center [633, 75] width 71 height 22
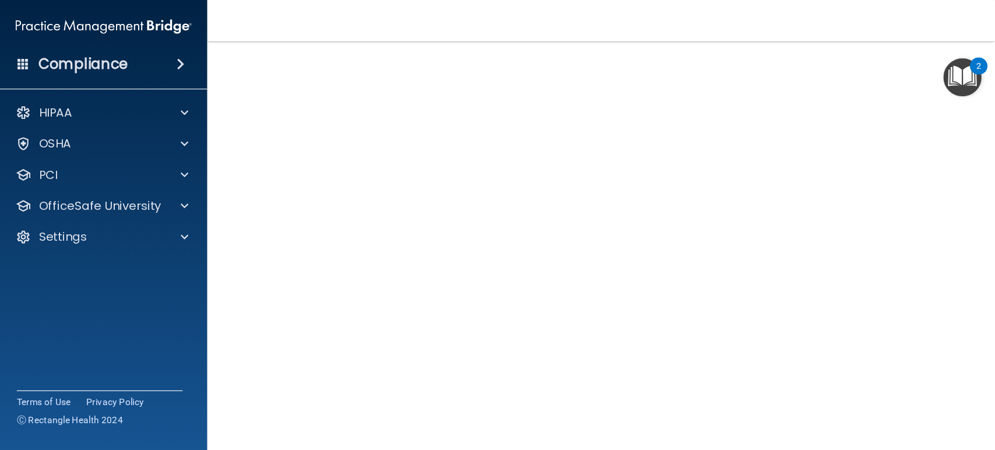
scroll to position [47, 0]
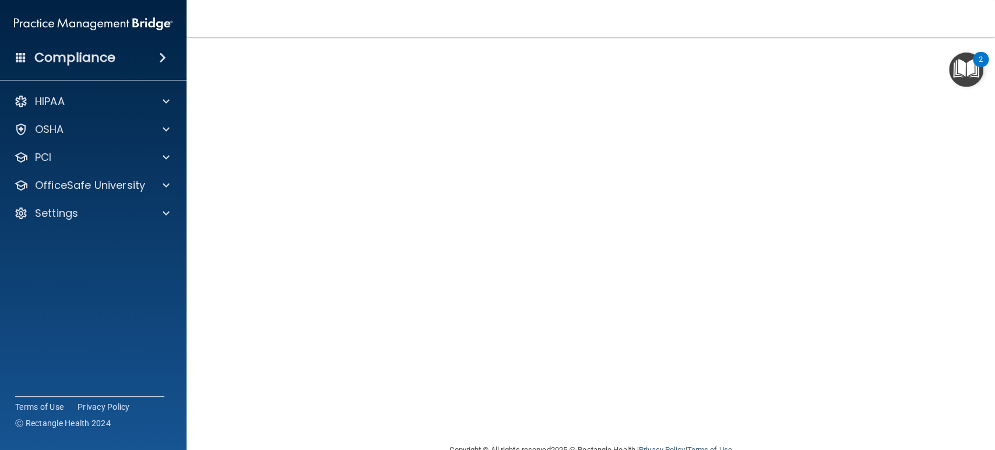
drag, startPoint x: 842, startPoint y: 180, endPoint x: 787, endPoint y: 441, distance: 267.2
click at [702, 419] on div "Copyright © All rights reserved 2025 @ Rectangle Health | Privacy Policy | Term…" at bounding box center [590, 449] width 425 height 37
click at [104, 124] on div "OSHA" at bounding box center [77, 129] width 145 height 14
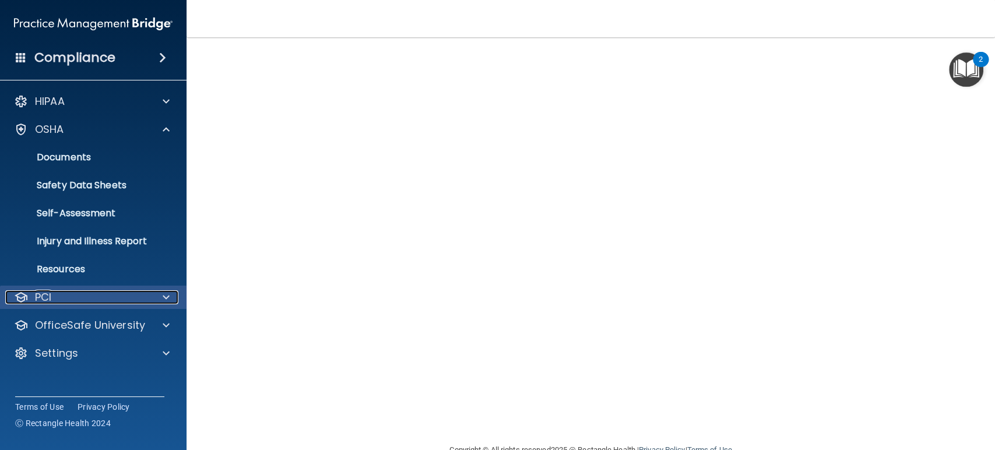
click at [122, 292] on div "PCI" at bounding box center [77, 297] width 145 height 14
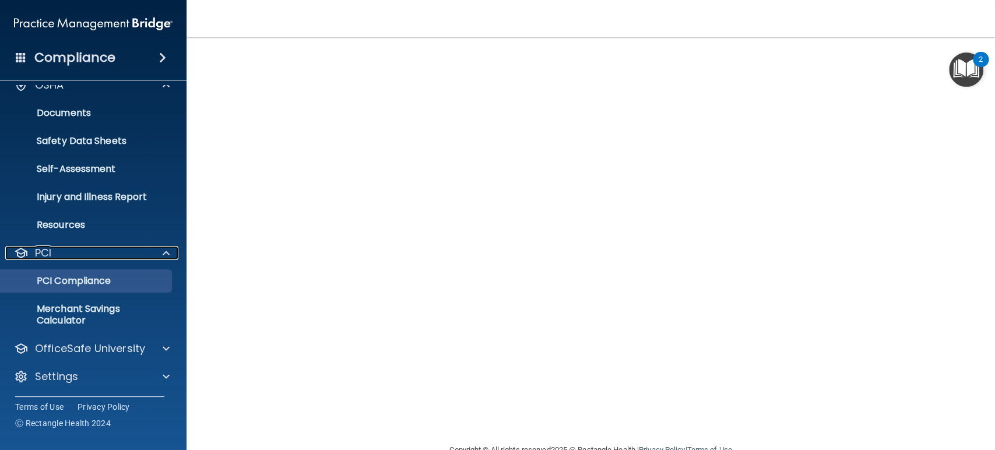
scroll to position [45, 0]
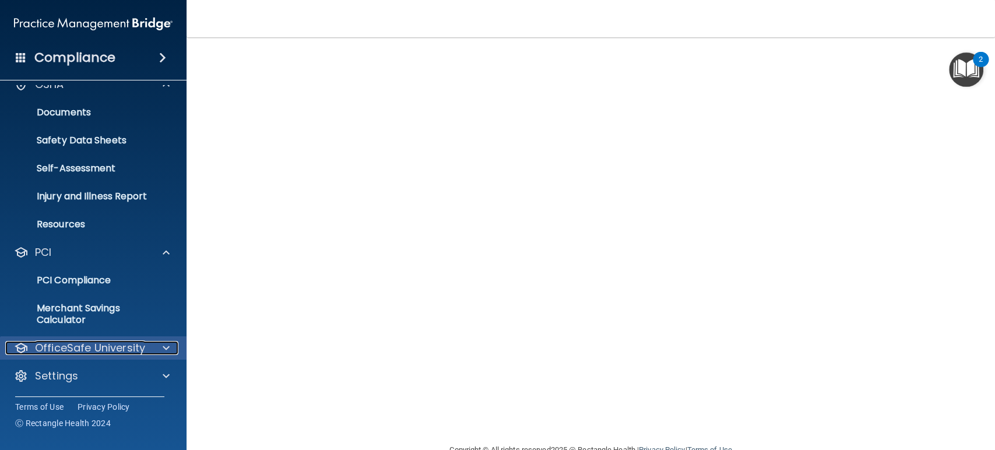
click at [115, 343] on p "OfficeSafe University" at bounding box center [90, 348] width 110 height 14
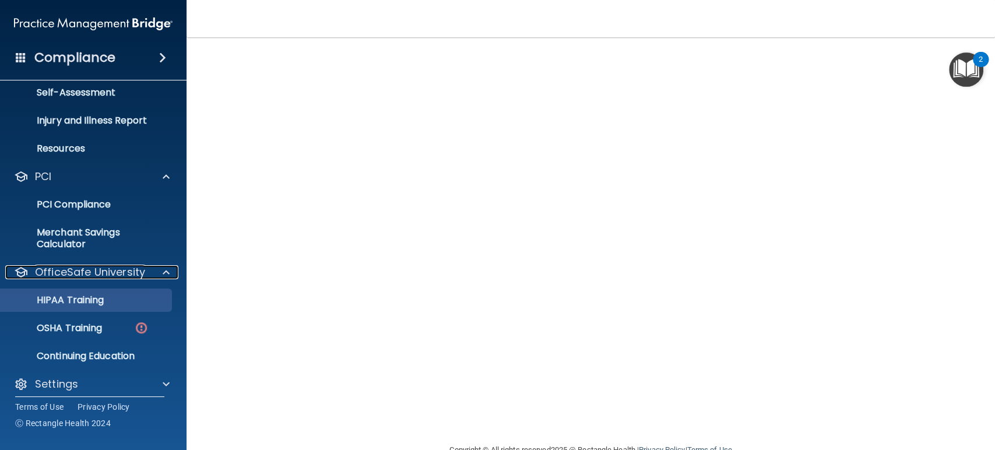
scroll to position [128, 0]
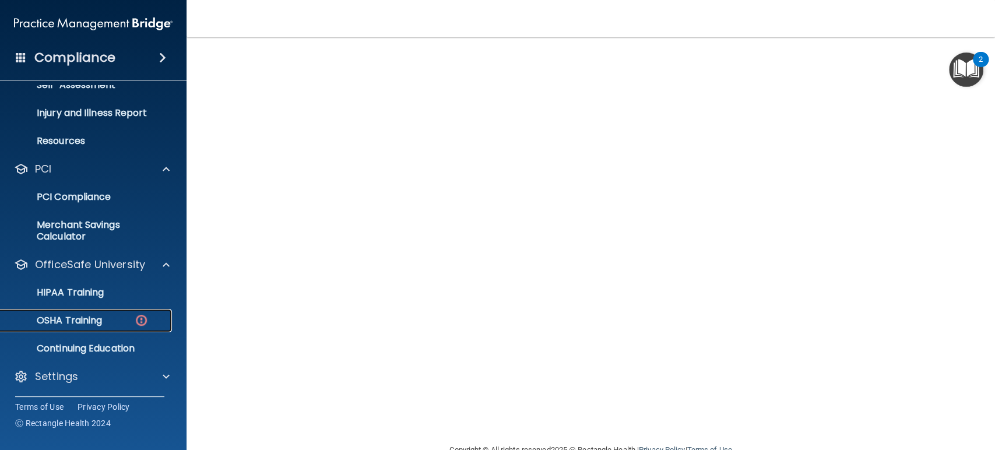
click at [101, 320] on p "OSHA Training" at bounding box center [55, 321] width 94 height 12
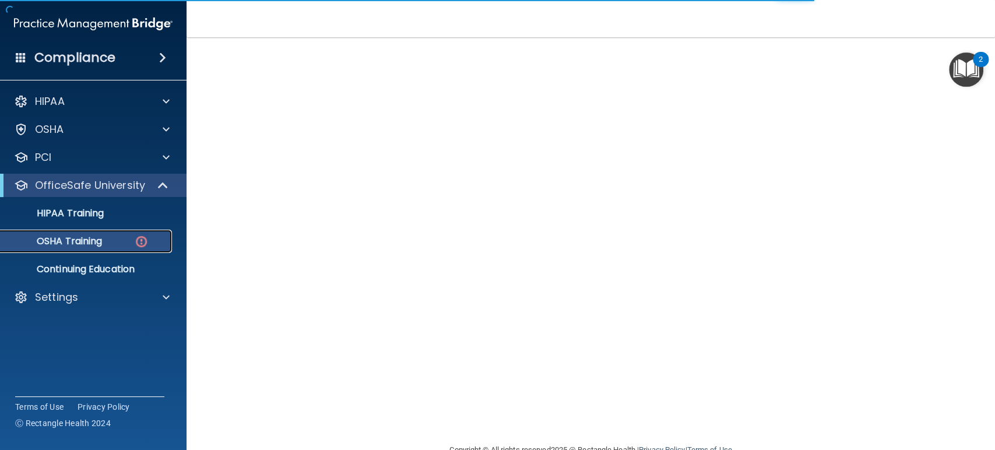
click at [97, 235] on p "OSHA Training" at bounding box center [55, 241] width 94 height 12
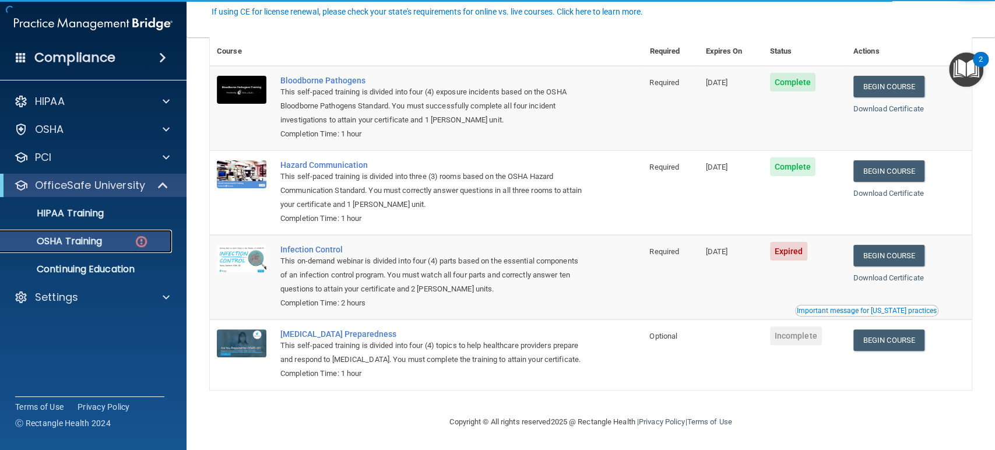
scroll to position [113, 0]
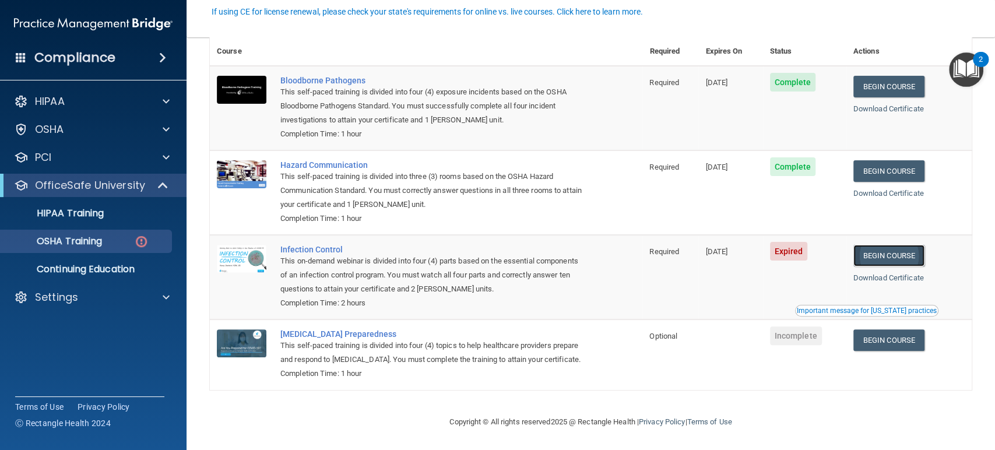
click at [702, 245] on link "Begin Course" at bounding box center [888, 256] width 71 height 22
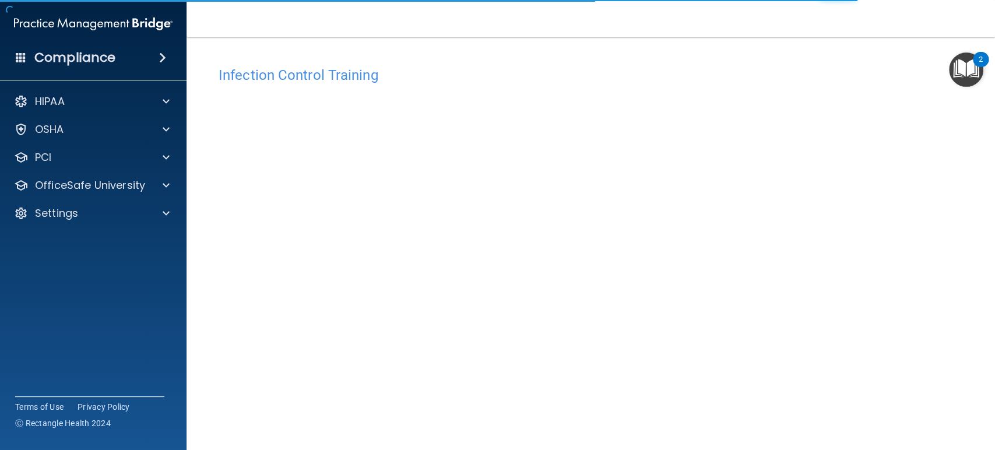
scroll to position [48, 0]
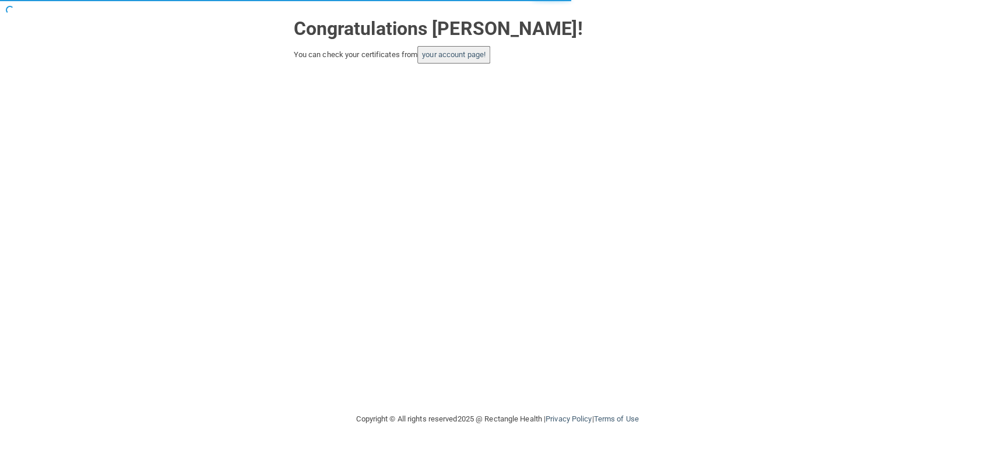
click at [465, 59] on button "your account page!" at bounding box center [453, 54] width 73 height 17
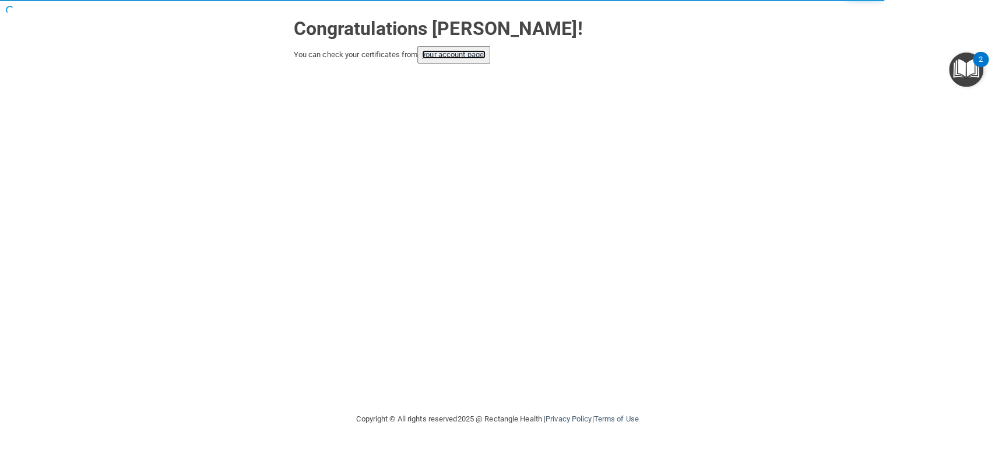
click at [449, 53] on link "your account page!" at bounding box center [454, 54] width 64 height 9
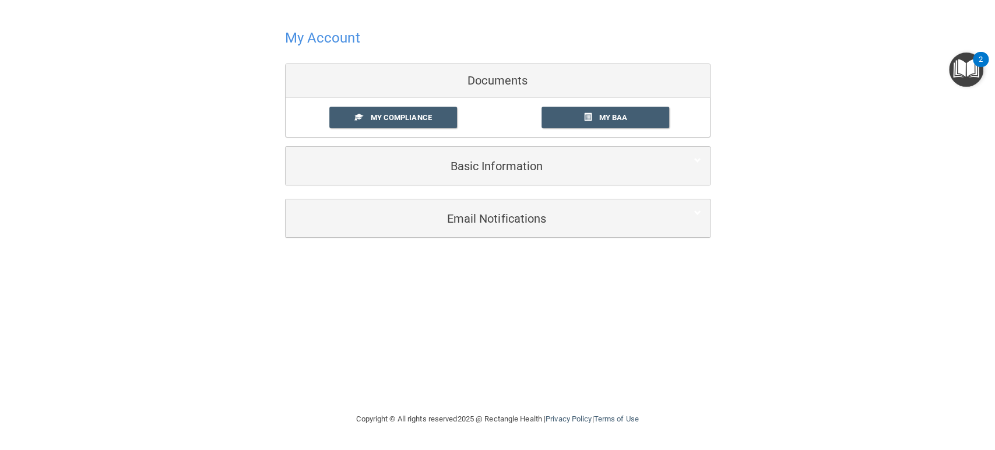
click at [337, 41] on h4 "My Account" at bounding box center [322, 37] width 75 height 15
click at [396, 113] on span "My Compliance" at bounding box center [400, 117] width 61 height 9
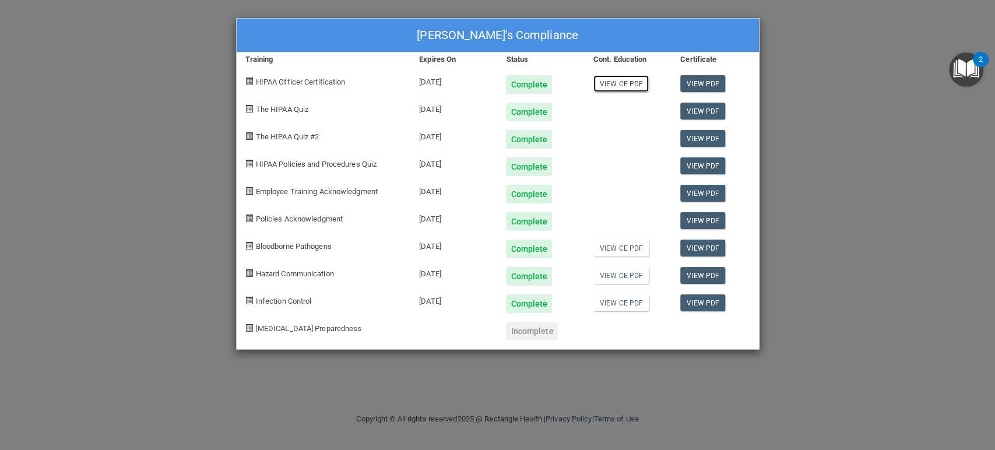
click at [632, 80] on link "View CE PDF" at bounding box center [620, 83] width 55 height 17
click at [619, 245] on link "View CE PDF" at bounding box center [620, 248] width 55 height 17
click at [639, 277] on link "View CE PDF" at bounding box center [620, 275] width 55 height 17
click at [630, 303] on link "View CE PDF" at bounding box center [620, 302] width 55 height 17
click at [703, 83] on link "View PDF" at bounding box center [702, 83] width 45 height 17
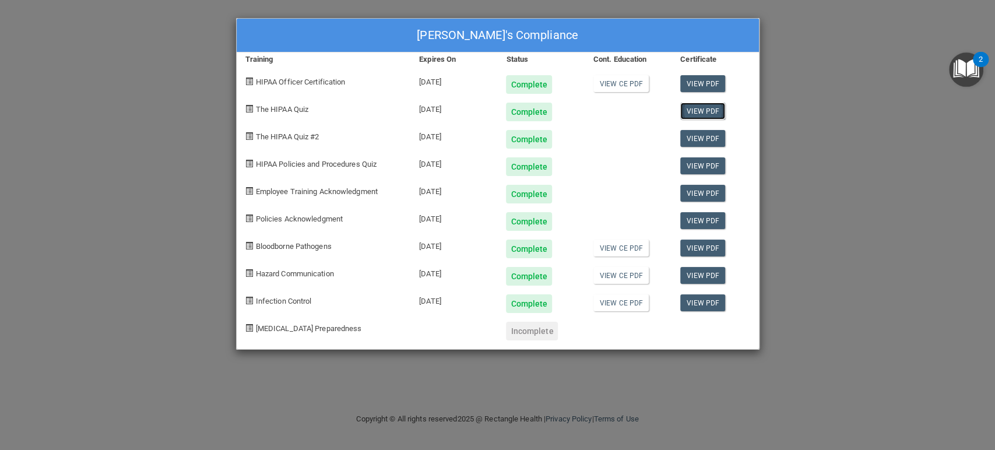
click at [702, 114] on link "View PDF" at bounding box center [702, 111] width 45 height 17
click at [697, 135] on link "View PDF" at bounding box center [702, 138] width 45 height 17
click at [703, 167] on link "View PDF" at bounding box center [702, 165] width 45 height 17
click at [702, 192] on link "View PDF" at bounding box center [702, 193] width 45 height 17
click at [696, 223] on link "View PDF" at bounding box center [702, 220] width 45 height 17
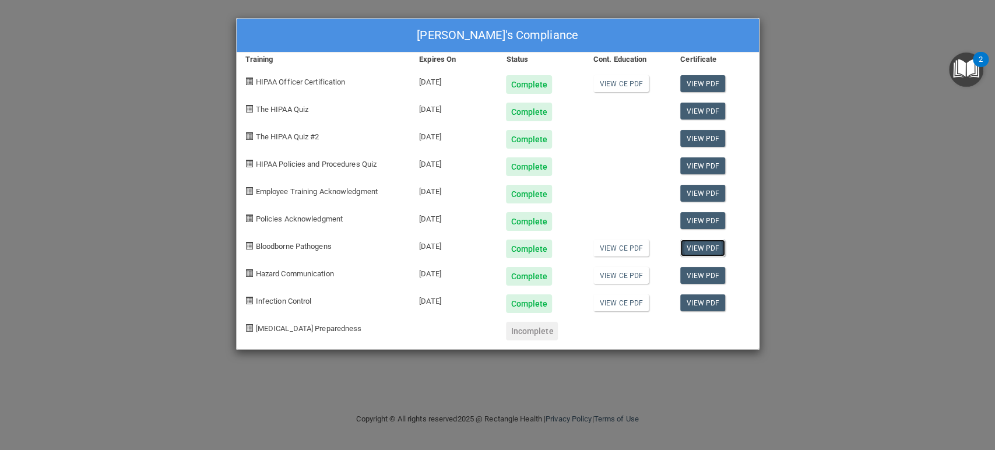
click at [712, 249] on link "View PDF" at bounding box center [702, 248] width 45 height 17
click at [696, 277] on link "View PDF" at bounding box center [702, 275] width 45 height 17
click at [696, 301] on link "View PDF" at bounding box center [702, 302] width 45 height 17
click at [871, 40] on div "Nathan Van der Linden's Compliance Training Expires On Status Cont. Education C…" at bounding box center [497, 225] width 995 height 450
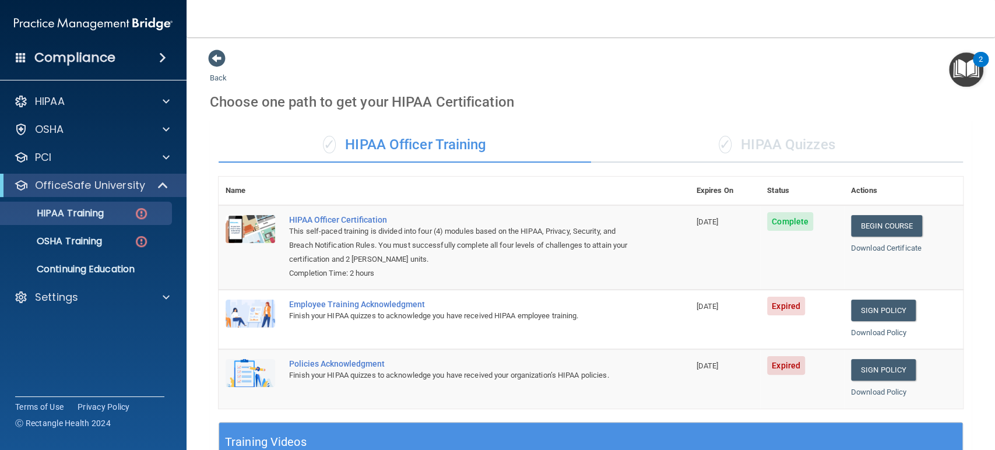
scroll to position [175, 0]
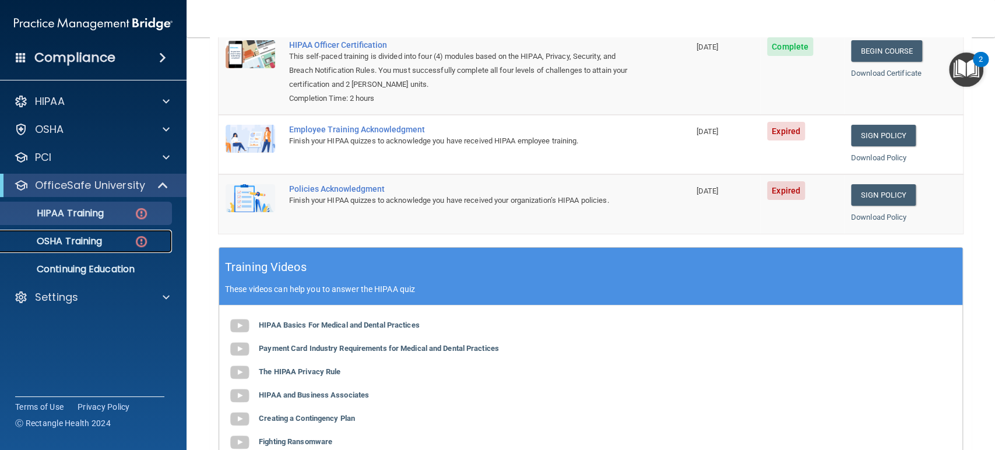
click at [100, 245] on p "OSHA Training" at bounding box center [55, 241] width 94 height 12
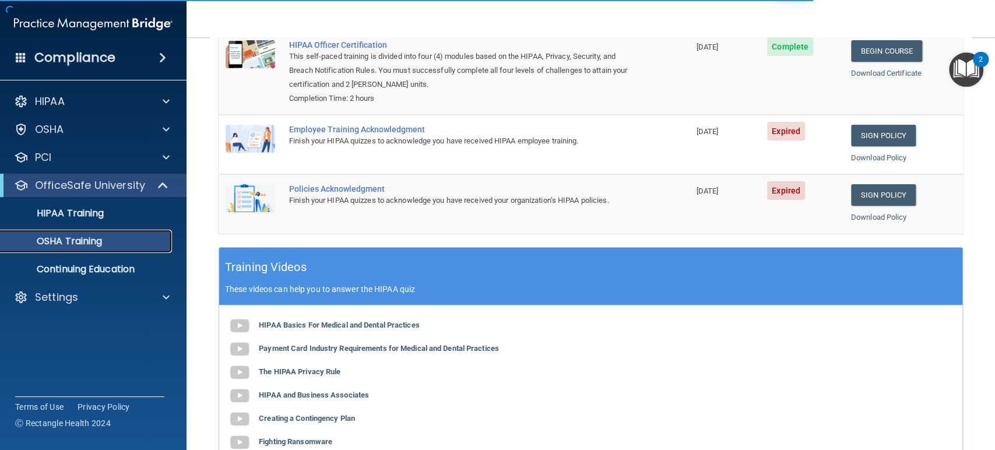
click at [99, 243] on p "OSHA Training" at bounding box center [55, 241] width 94 height 12
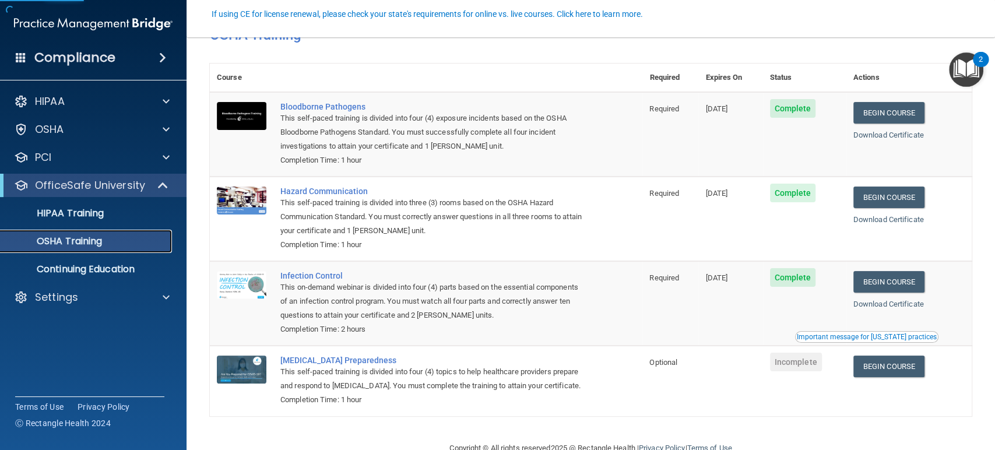
scroll to position [80, 0]
